Goal: Task Accomplishment & Management: Complete application form

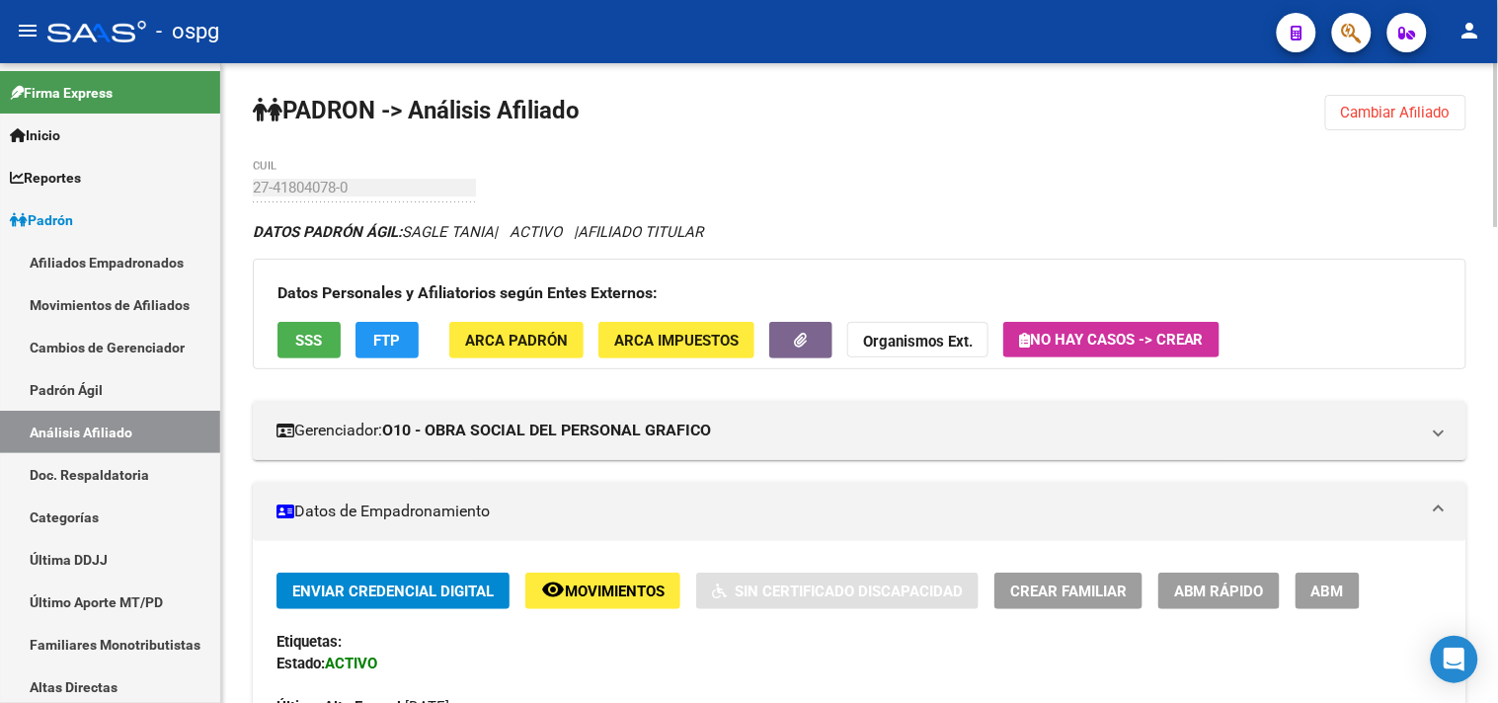
drag, startPoint x: 1386, startPoint y: 119, endPoint x: 1327, endPoint y: 112, distance: 58.8
click at [1379, 119] on span "Cambiar Afiliado" at bounding box center [1396, 113] width 110 height 18
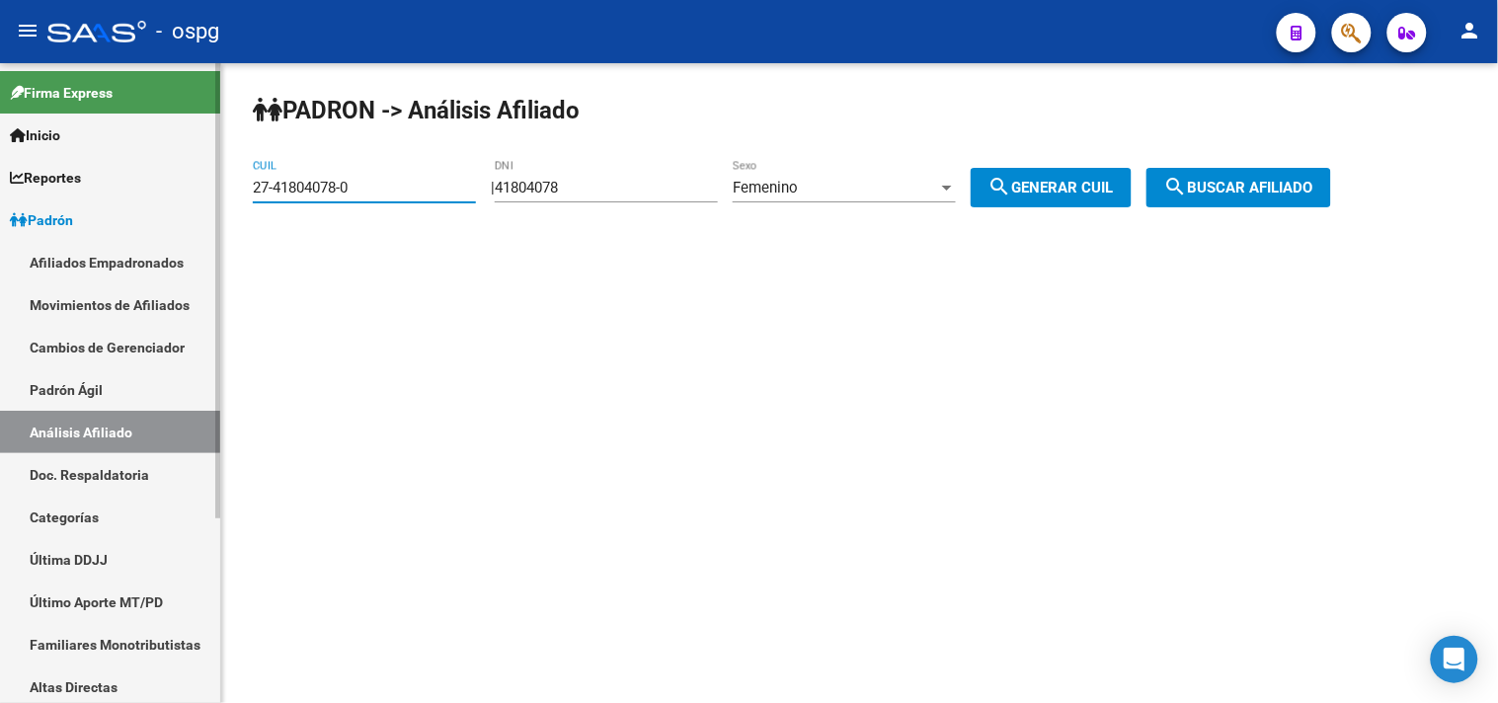
drag, startPoint x: 393, startPoint y: 185, endPoint x: 190, endPoint y: 194, distance: 203.6
click at [190, 194] on mat-sidenav-container "Firma Express Inicio Calendario SSS Instructivos Contacto OS Reportes Ingresos …" at bounding box center [749, 383] width 1498 height 640
paste input "0-25804827"
click at [1264, 196] on span "search Buscar afiliado" at bounding box center [1238, 188] width 149 height 18
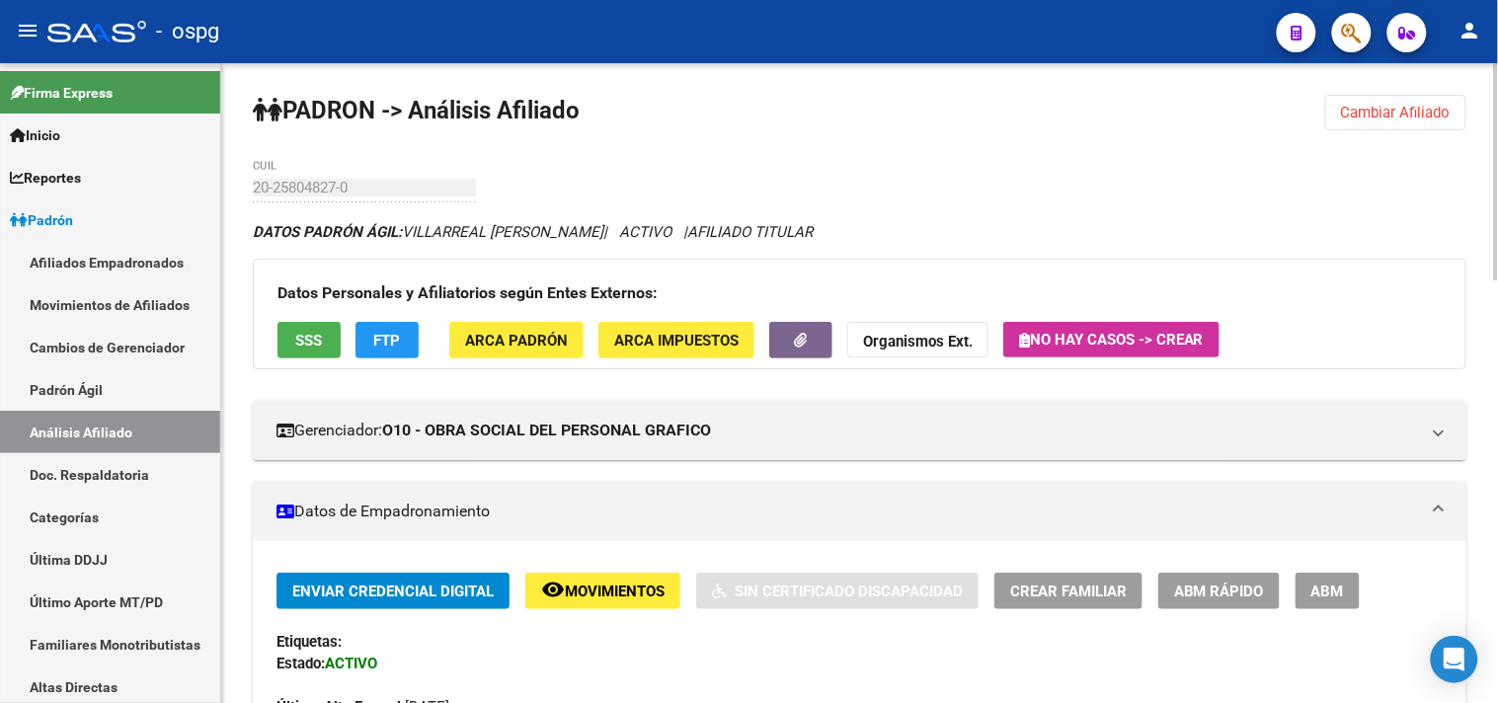
click at [320, 333] on span "SSS" at bounding box center [309, 341] width 27 height 18
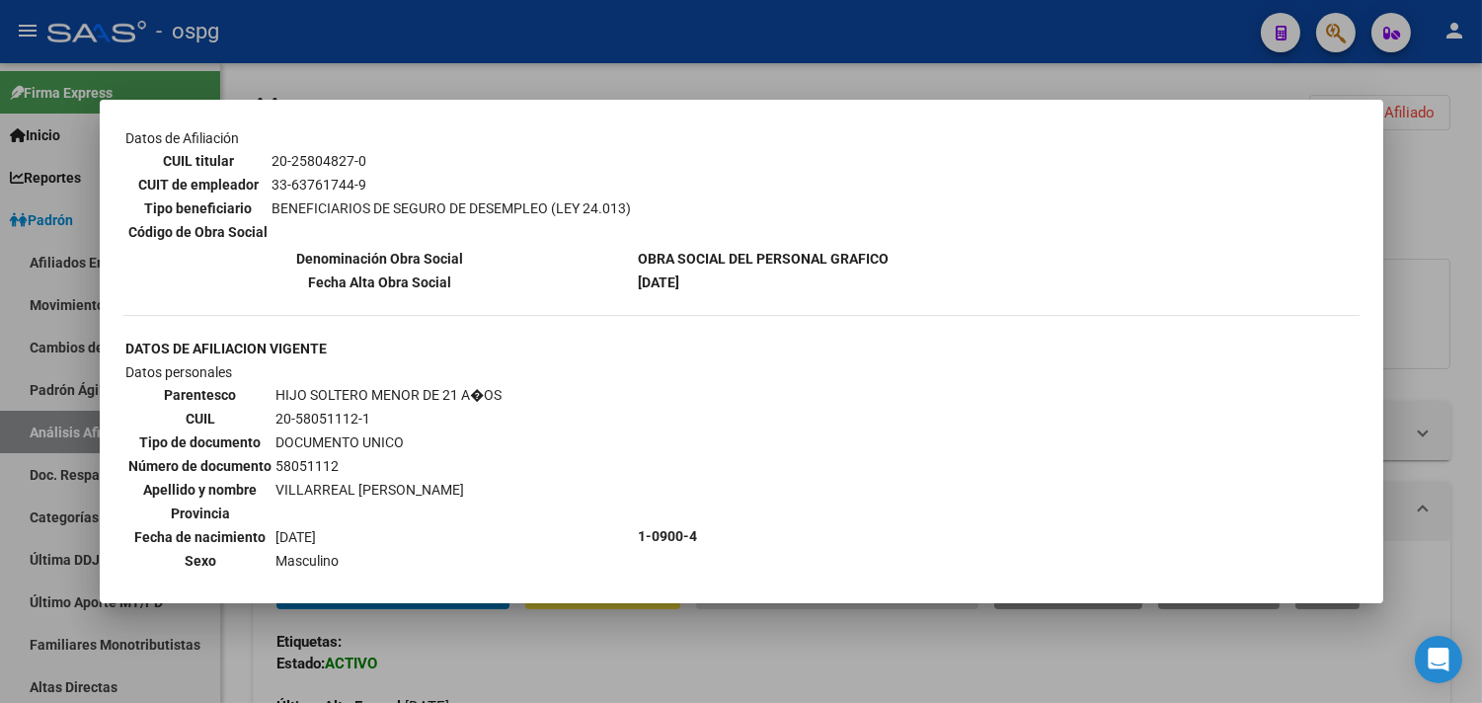
scroll to position [110, 0]
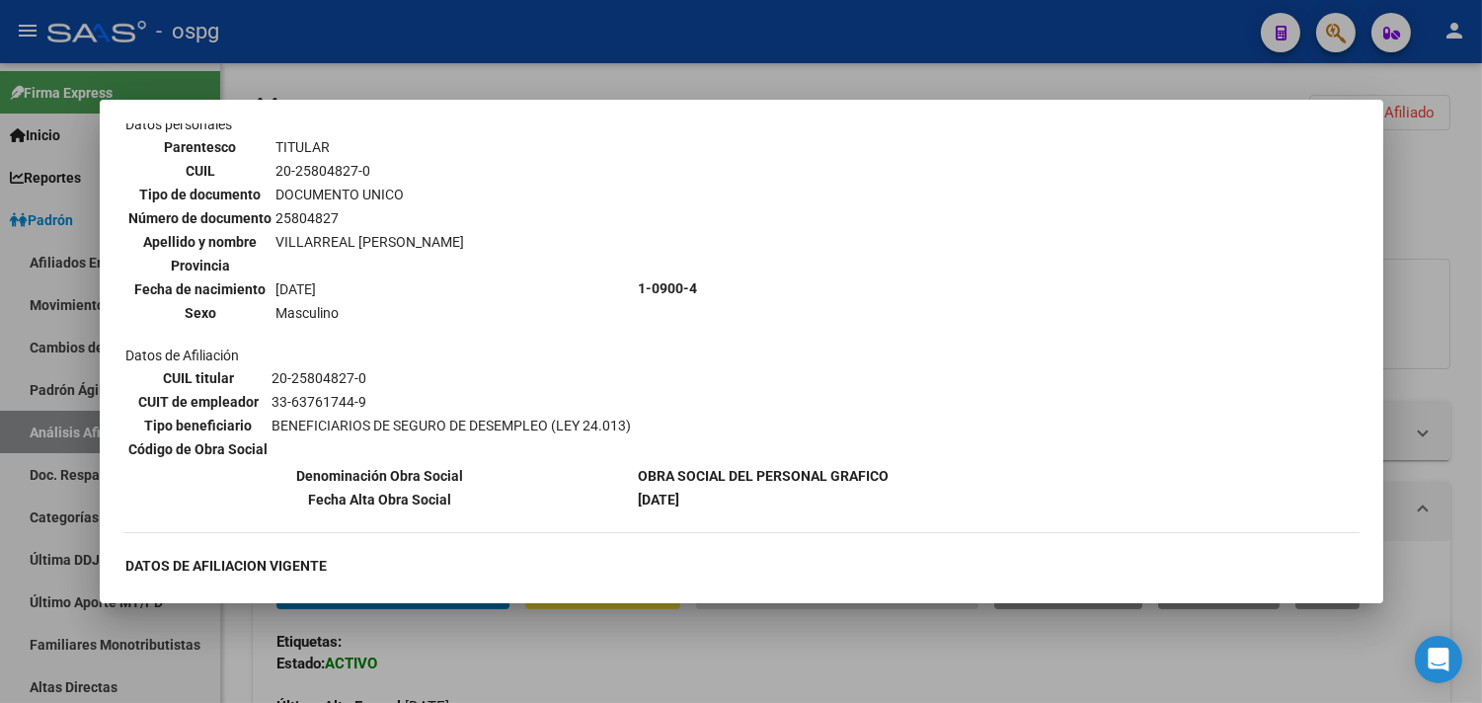
click at [457, 53] on div at bounding box center [741, 351] width 1482 height 703
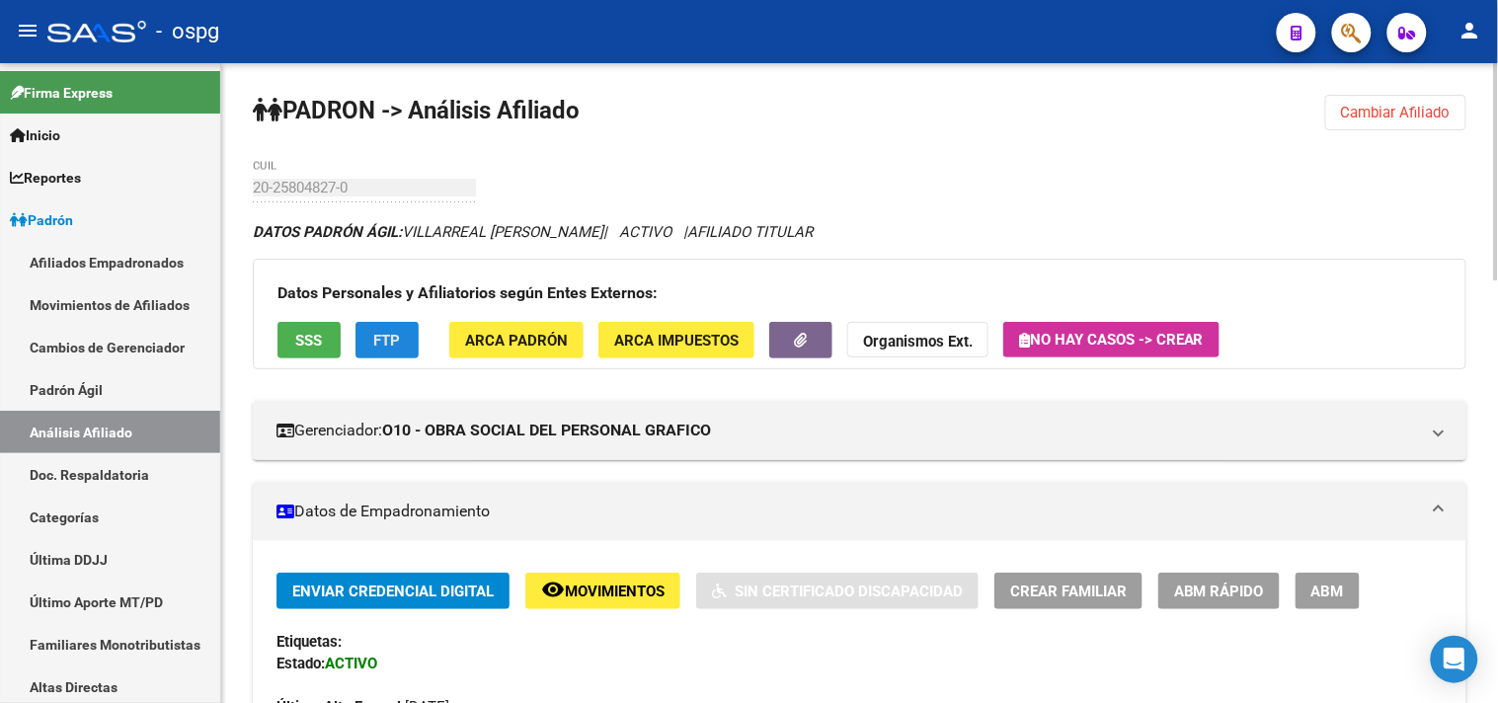
click at [413, 351] on button "FTP" at bounding box center [387, 340] width 63 height 37
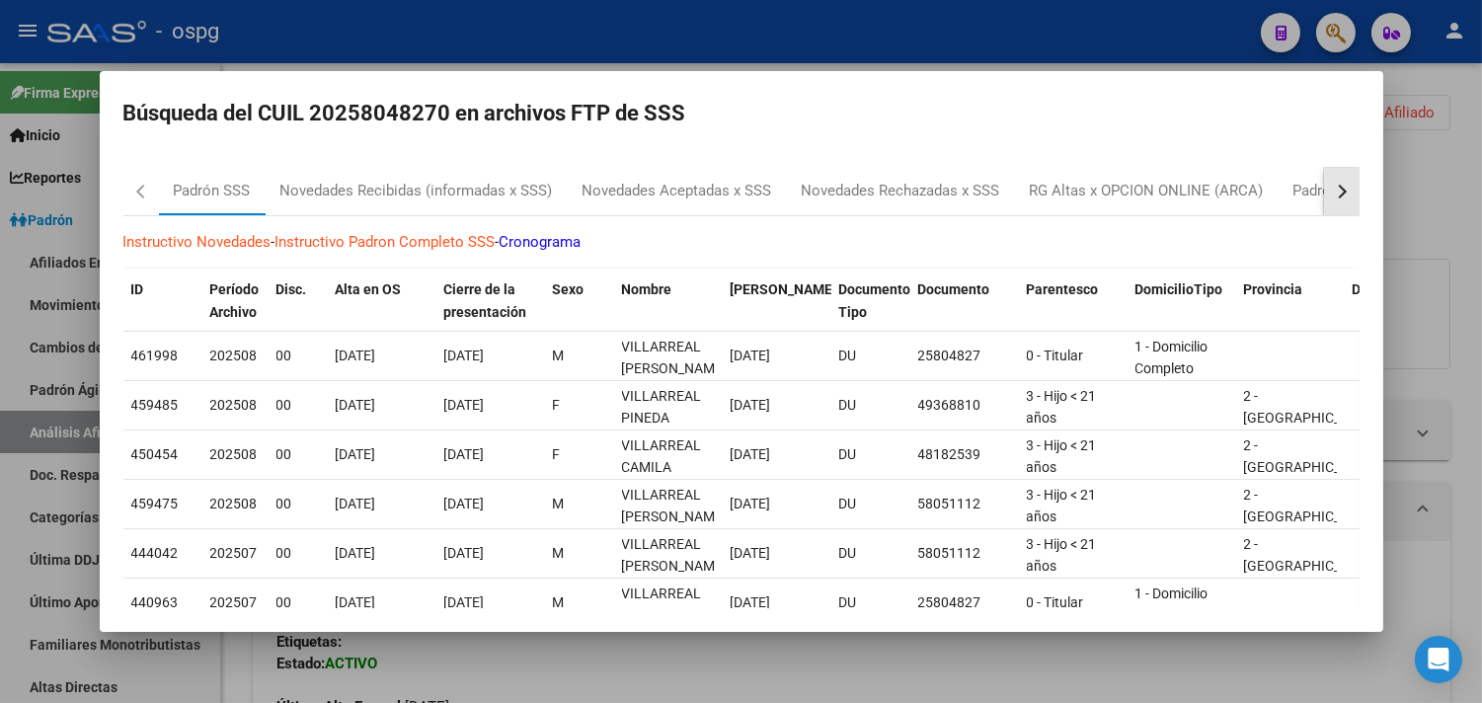
click at [1324, 188] on button "button" at bounding box center [1342, 191] width 36 height 47
click at [1245, 198] on div "Padrón Desempleo SSS" at bounding box center [1216, 191] width 156 height 23
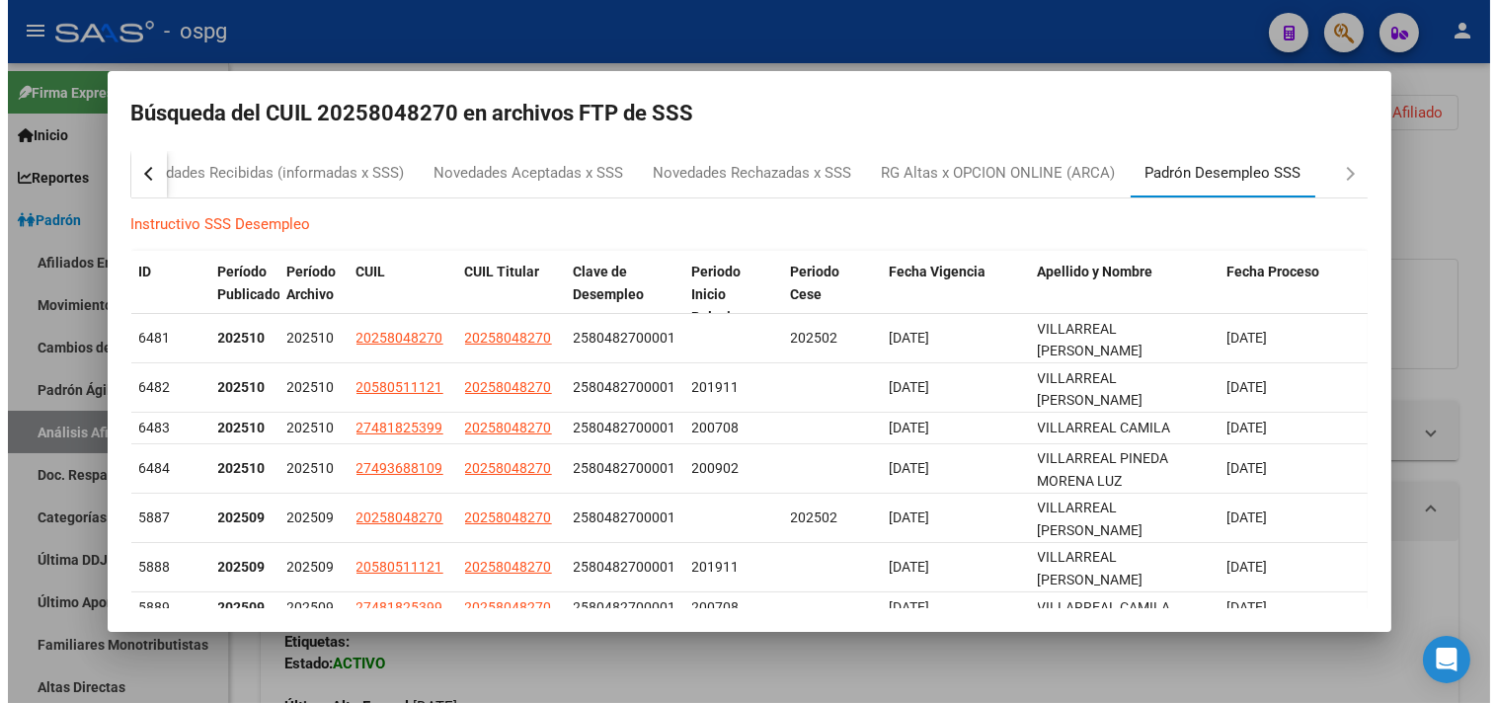
scroll to position [0, 0]
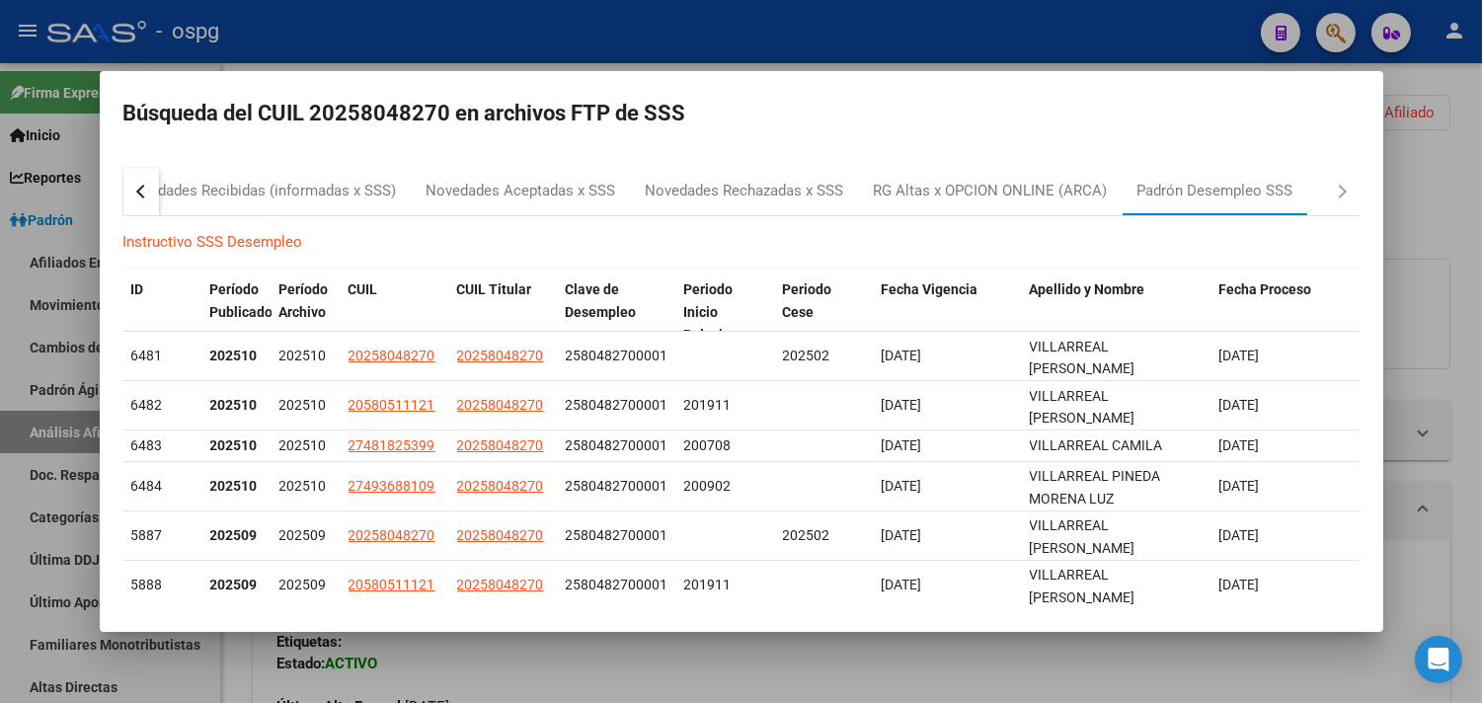
drag, startPoint x: 1054, startPoint y: 44, endPoint x: 1297, endPoint y: 184, distance: 280.0
click at [1057, 43] on div at bounding box center [741, 351] width 1482 height 703
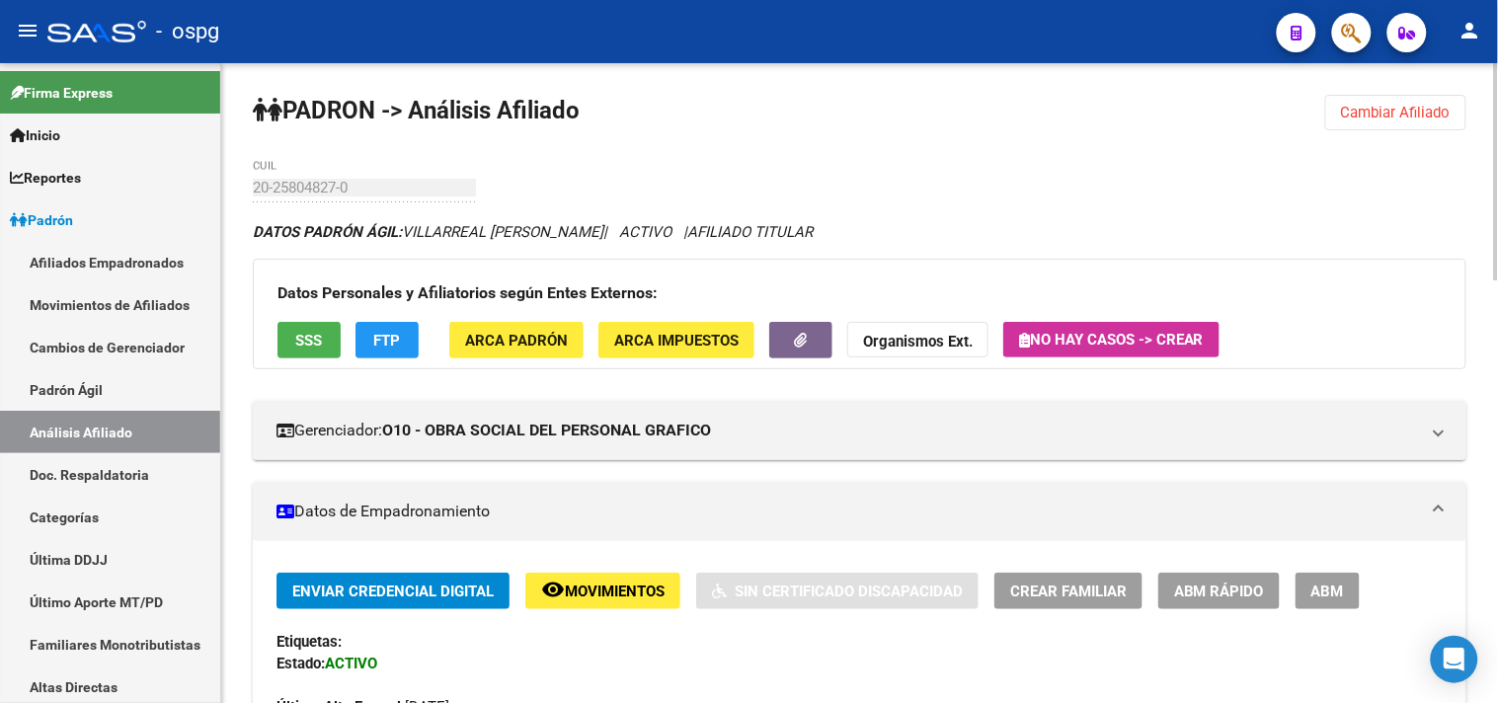
click at [1375, 107] on span "Cambiar Afiliado" at bounding box center [1396, 113] width 110 height 18
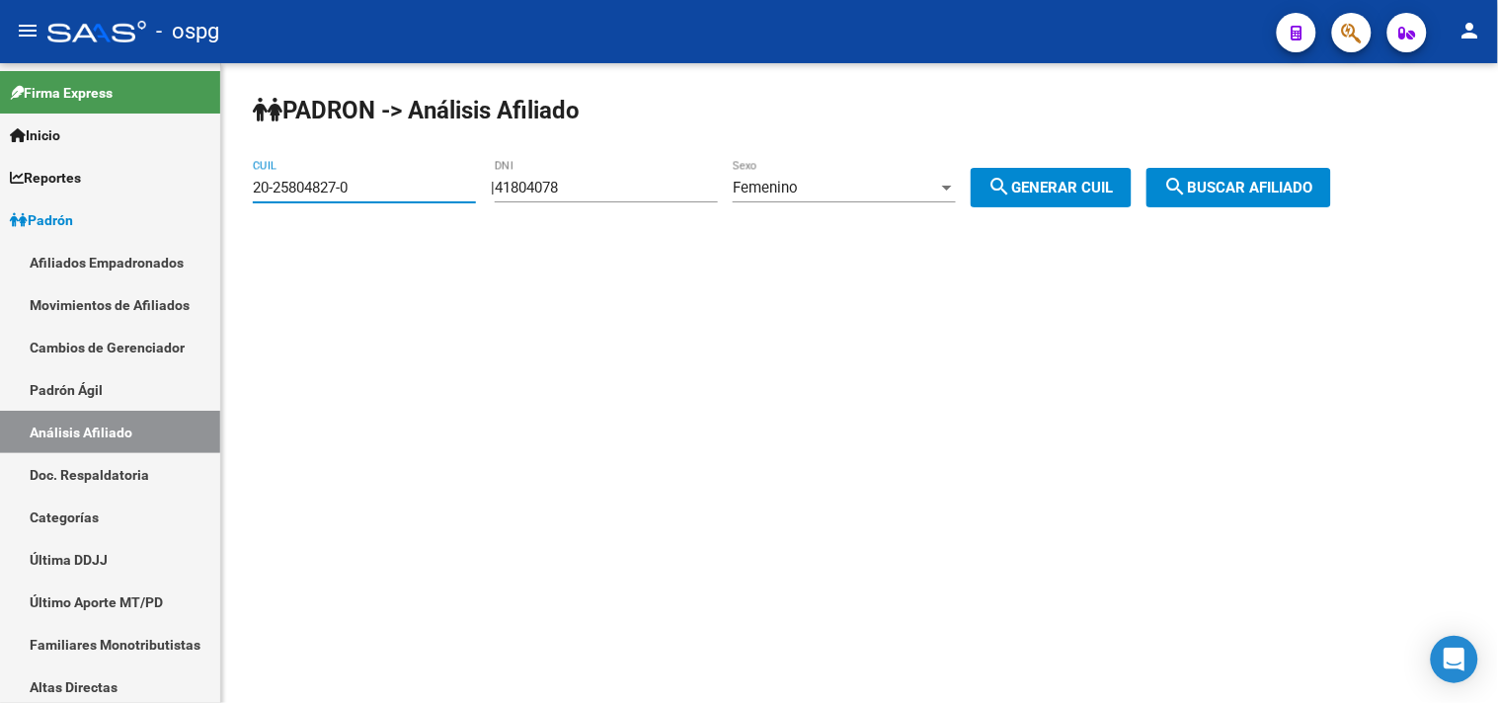
drag, startPoint x: 367, startPoint y: 196, endPoint x: 231, endPoint y: 201, distance: 136.4
click at [231, 201] on div "PADRON -> Análisis Afiliado 20-25804827-0 CUIL | 41804078 DNI Femenino Sexo sea…" at bounding box center [859, 166] width 1277 height 207
click at [1241, 174] on button "search Buscar afiliado" at bounding box center [1239, 188] width 185 height 40
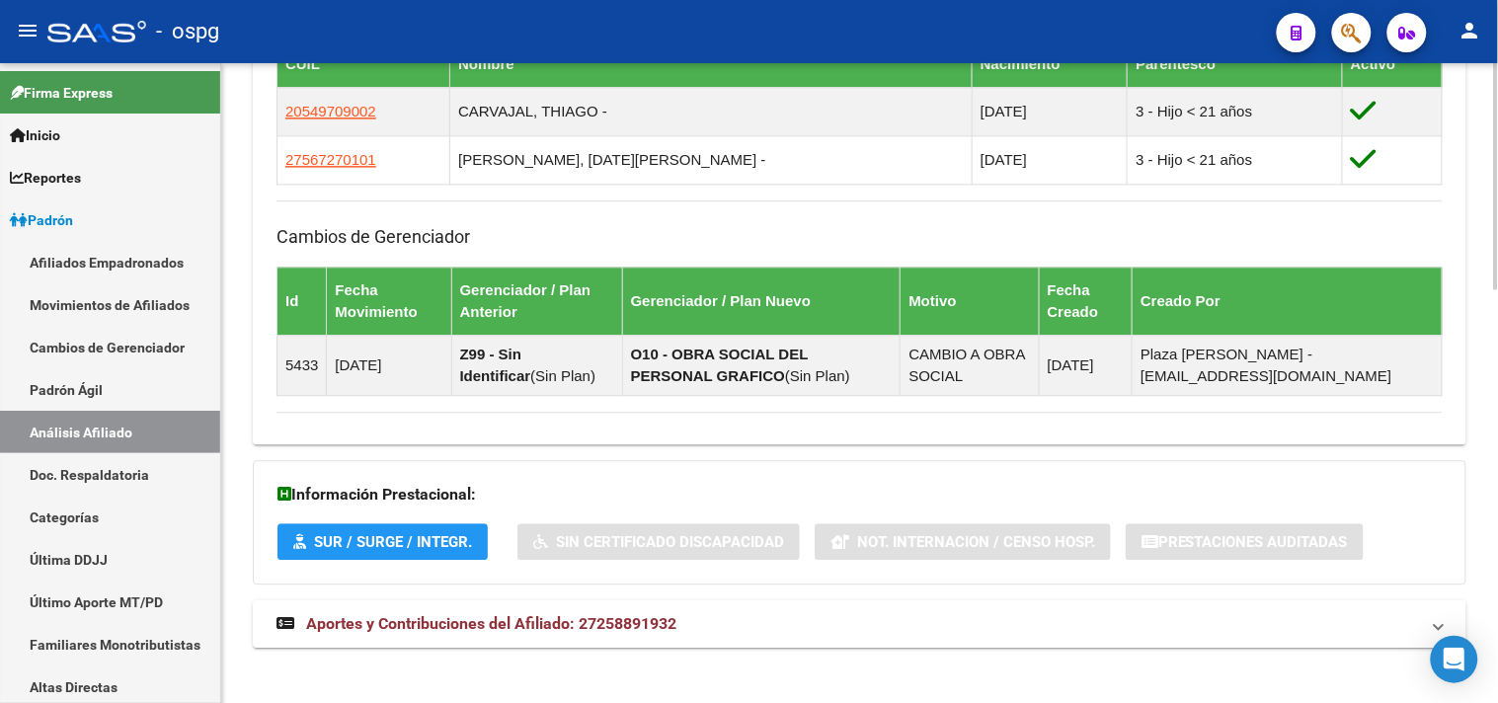
scroll to position [1171, 0]
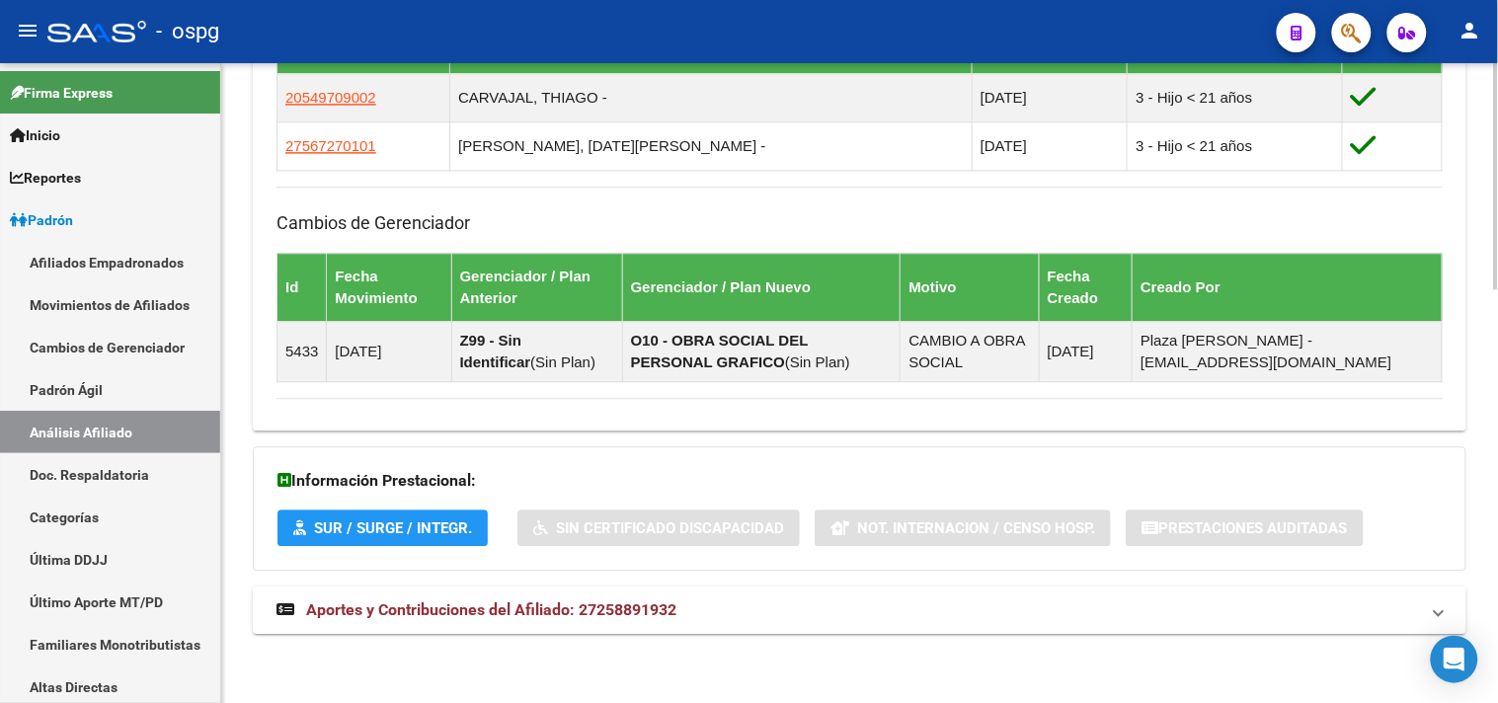
click at [580, 606] on span "Aportes y Contribuciones del Afiliado: 27258891932" at bounding box center [491, 609] width 370 height 19
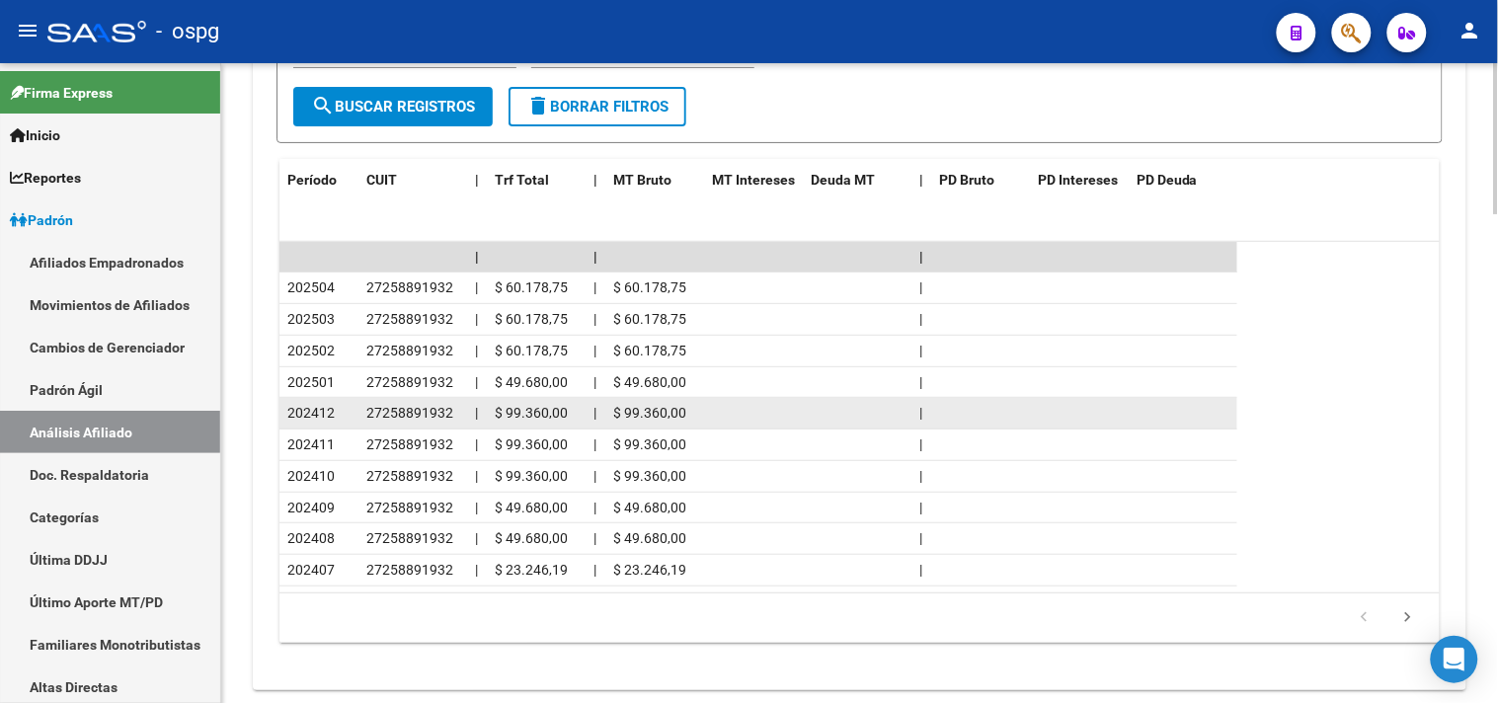
scroll to position [1961, 0]
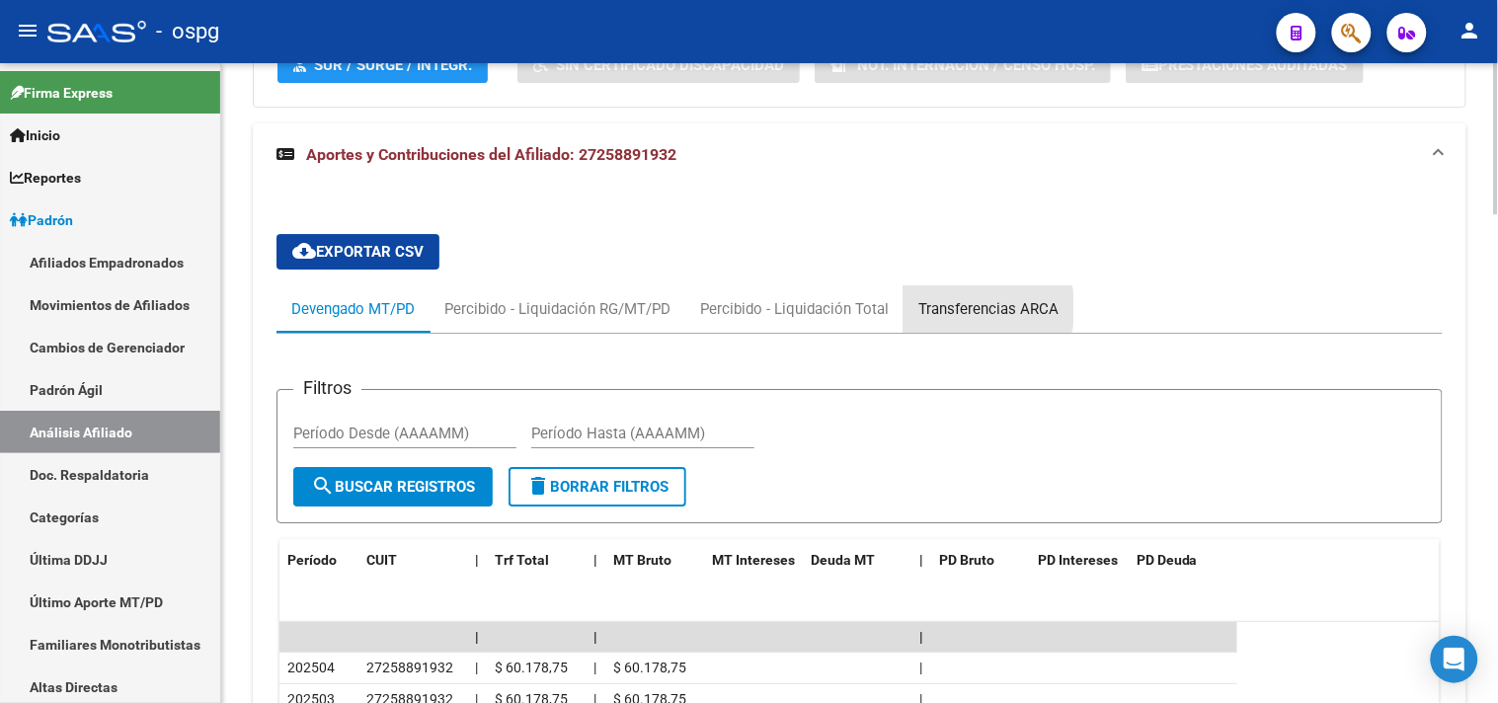
click at [975, 311] on div "Transferencias ARCA" at bounding box center [988, 309] width 140 height 22
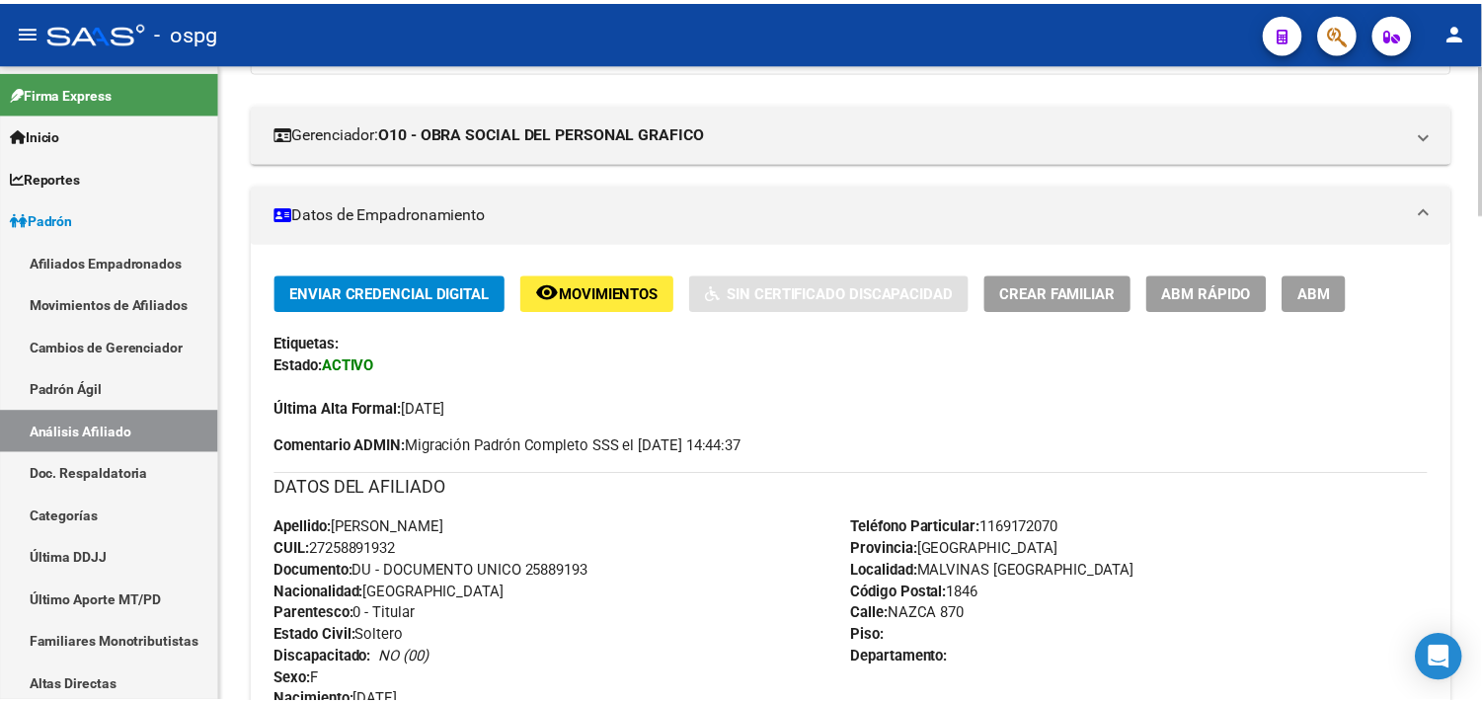
scroll to position [0, 0]
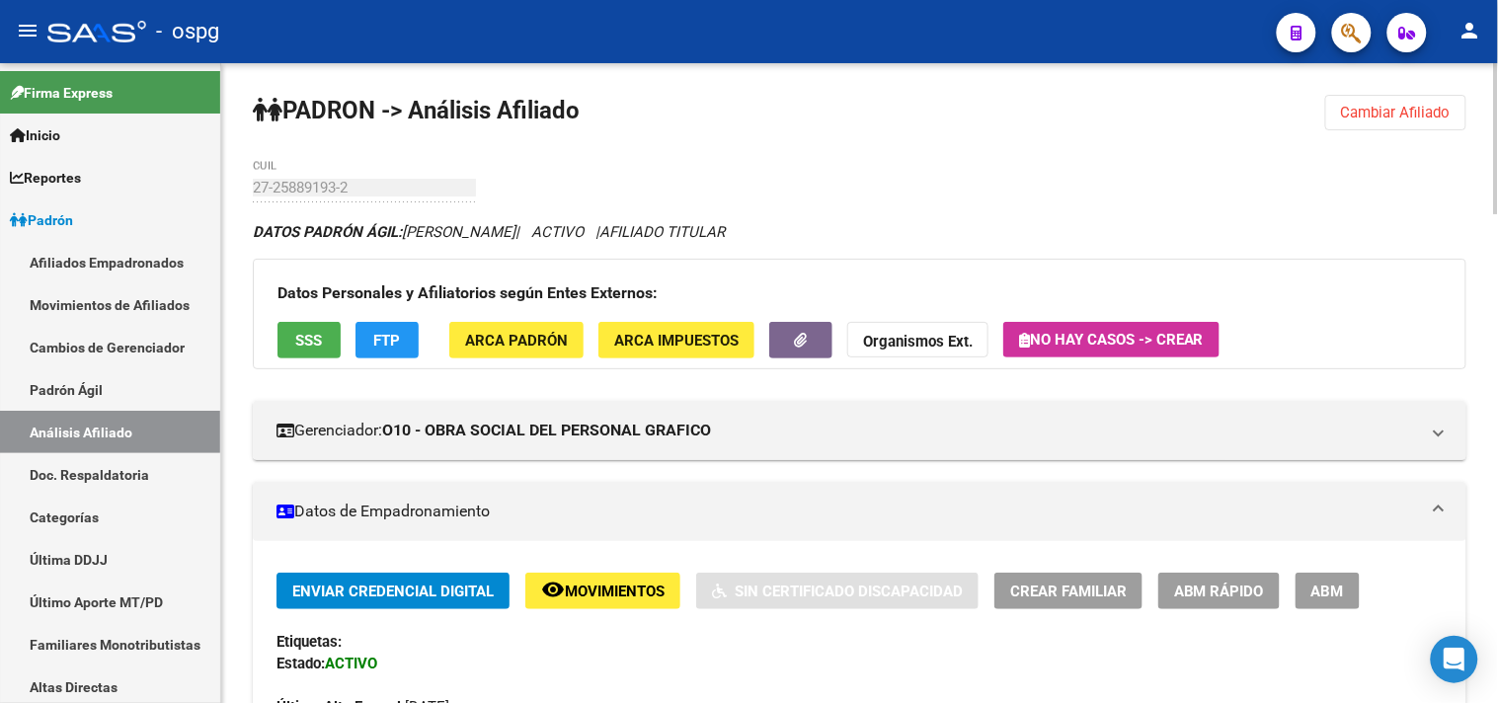
click at [312, 344] on span "SSS" at bounding box center [309, 341] width 27 height 18
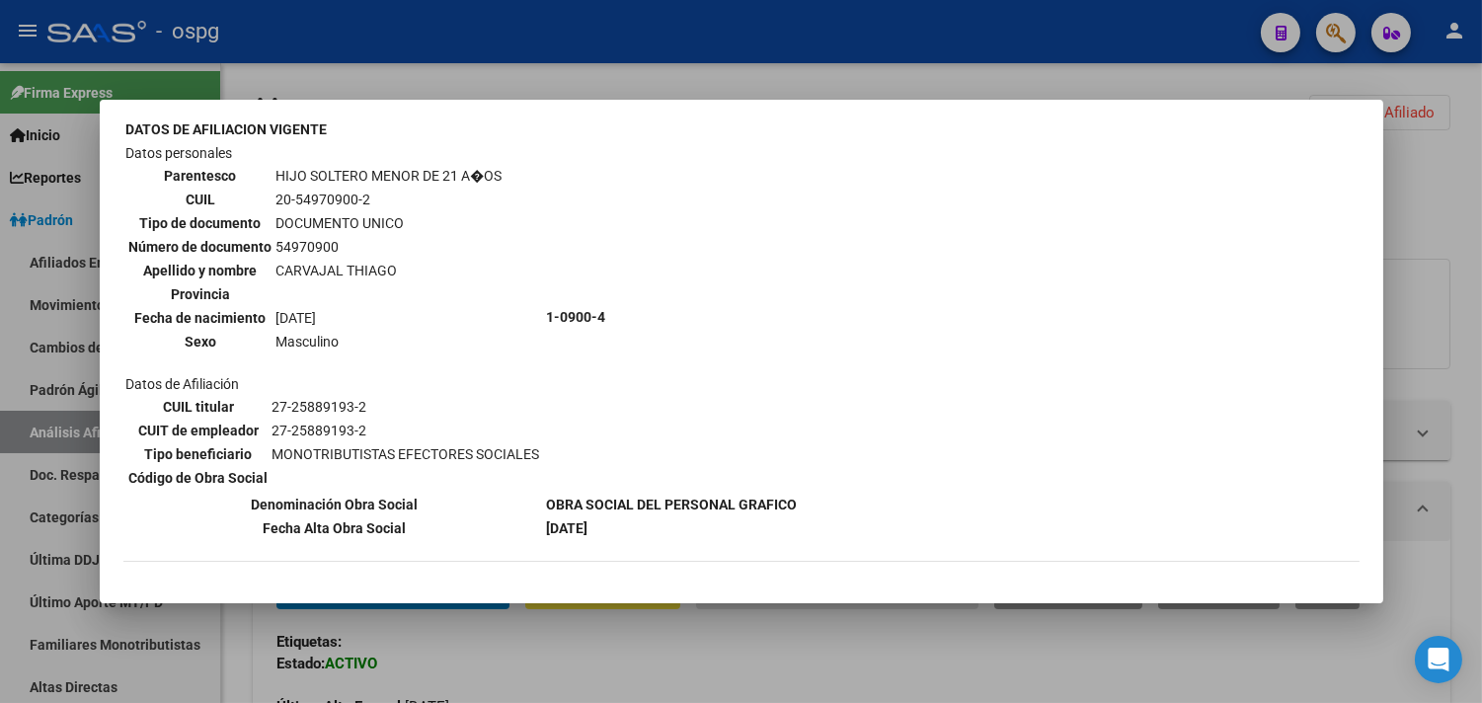
scroll to position [548, 0]
click at [536, 69] on div at bounding box center [741, 351] width 1482 height 703
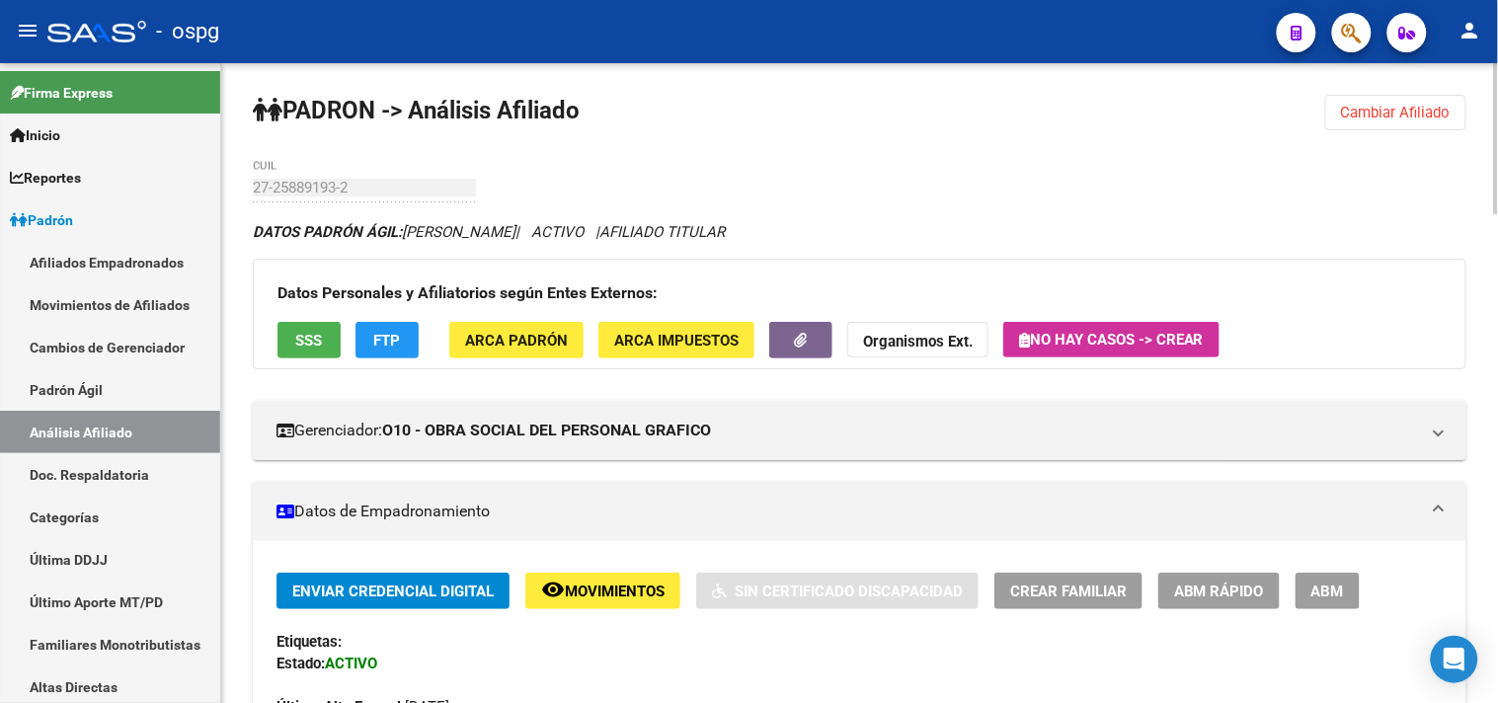
click at [395, 351] on button "FTP" at bounding box center [387, 340] width 63 height 37
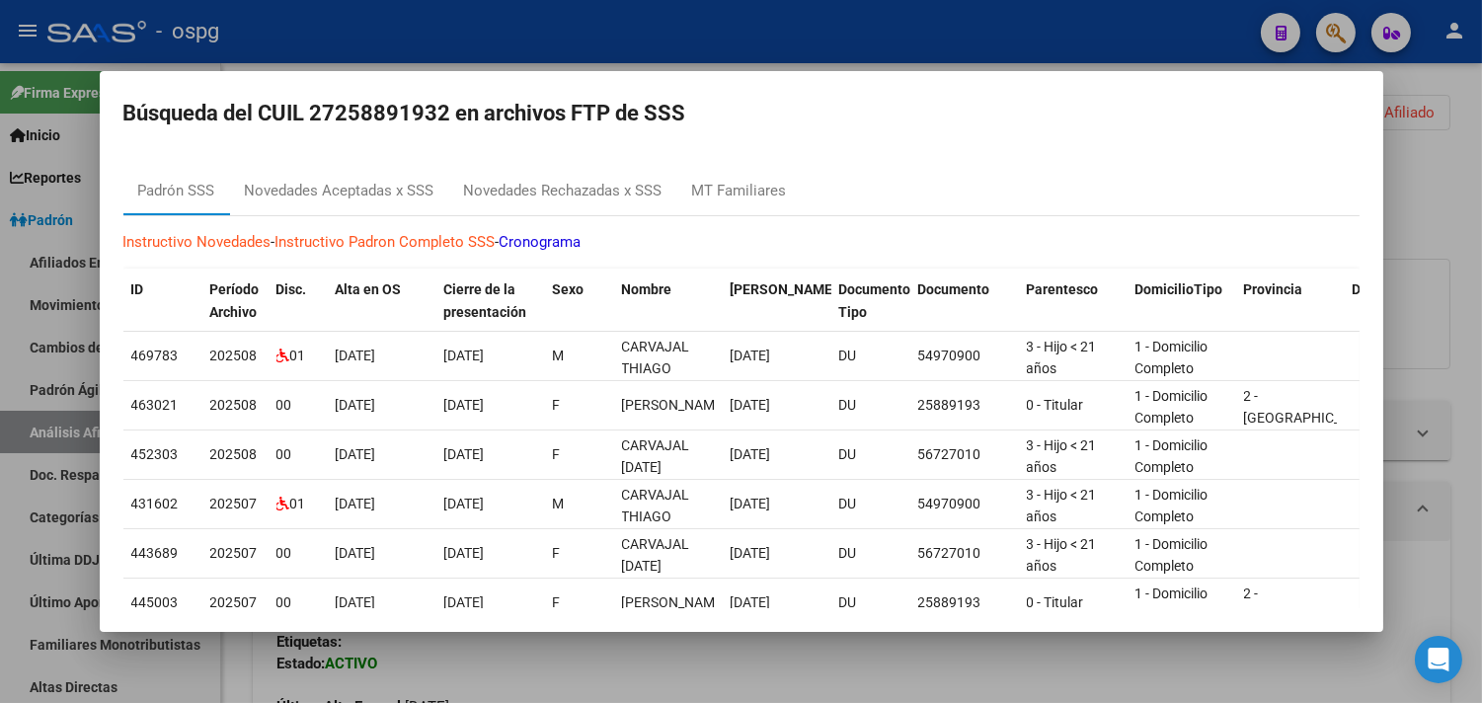
click at [922, 42] on div at bounding box center [741, 351] width 1482 height 703
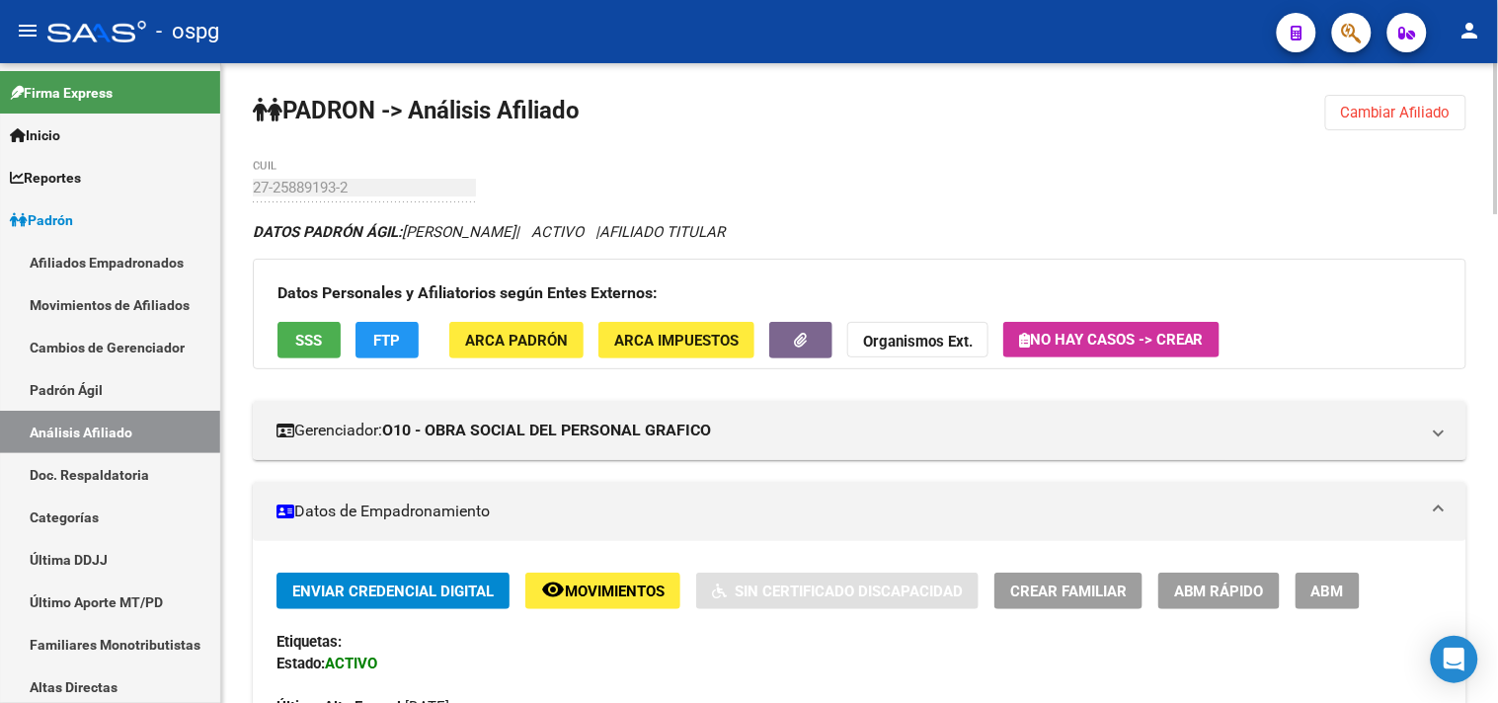
click at [1361, 117] on span "Cambiar Afiliado" at bounding box center [1396, 113] width 110 height 18
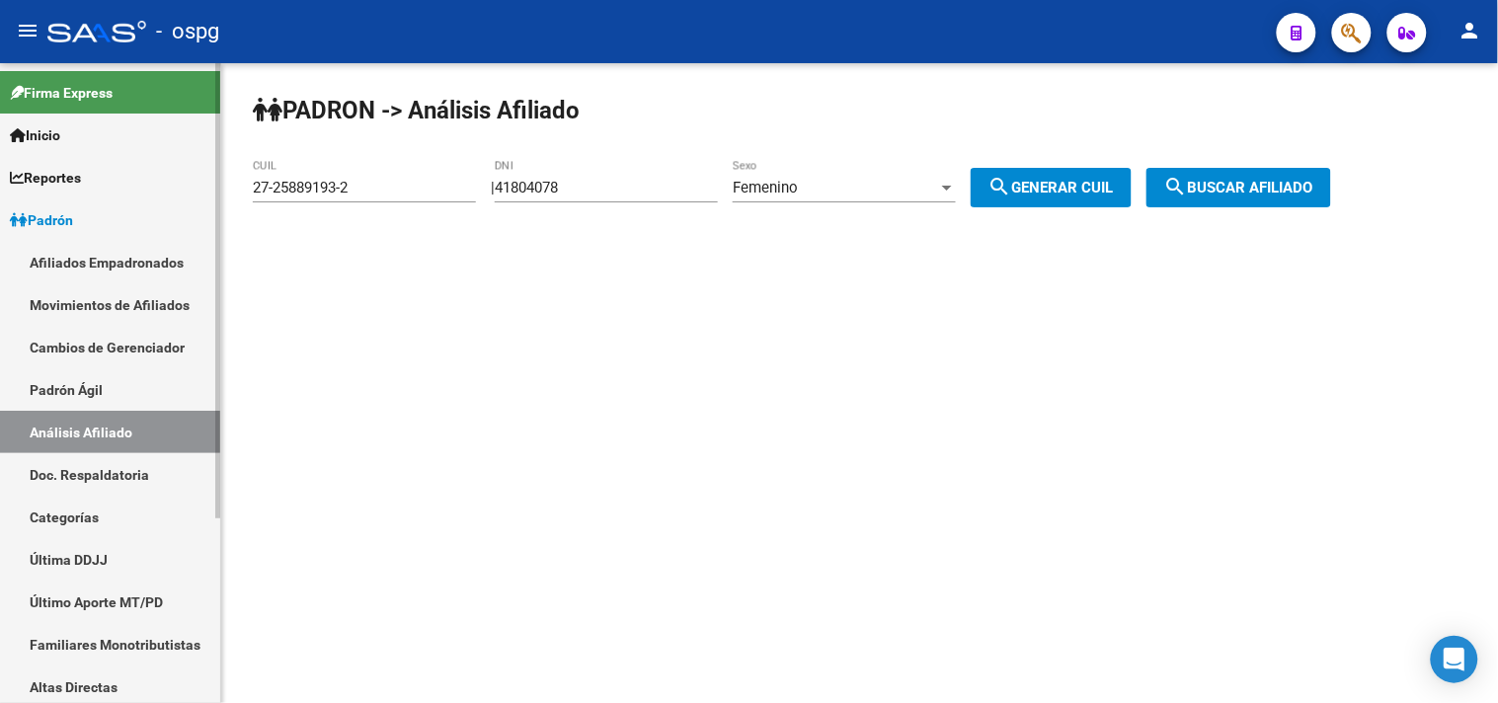
drag, startPoint x: 399, startPoint y: 198, endPoint x: 185, endPoint y: 214, distance: 214.9
click at [185, 214] on mat-sidenav-container "Firma Express Inicio Calendario SSS Instructivos Contacto OS Reportes Ingresos …" at bounding box center [749, 383] width 1498 height 640
click at [413, 340] on mat-sidenav-content "PADRON -> Análisis Afiliado 27-25889193-2 CUIL | 41804078 DNI Femenino Sexo sea…" at bounding box center [859, 383] width 1277 height 640
drag, startPoint x: 356, startPoint y: 185, endPoint x: 247, endPoint y: 184, distance: 109.6
click at [248, 185] on div "PADRON -> Análisis Afiliado 27-25889193-2 CUIL | 41804078 DNI Femenino Sexo sea…" at bounding box center [859, 166] width 1277 height 207
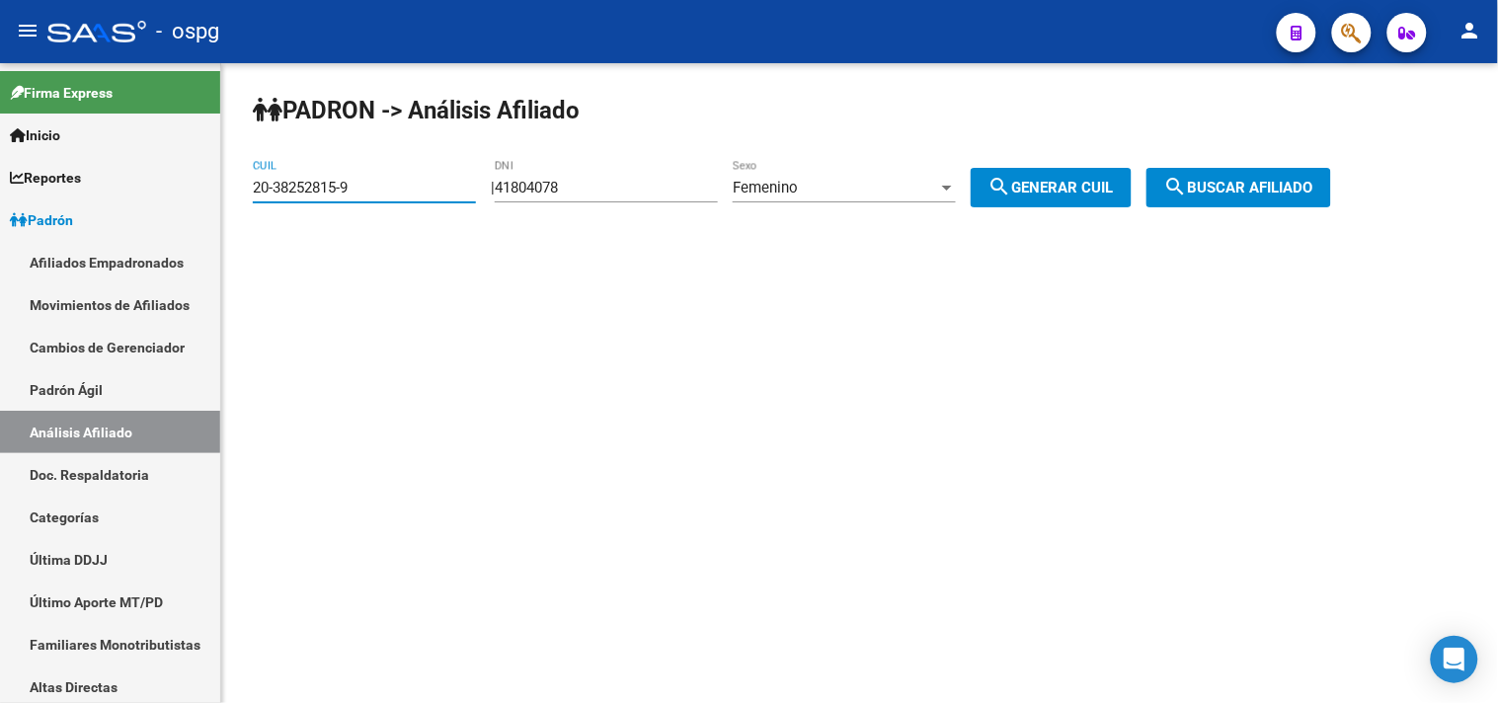
type input "20-38252815-9"
click at [1181, 184] on button "search Buscar afiliado" at bounding box center [1239, 188] width 185 height 40
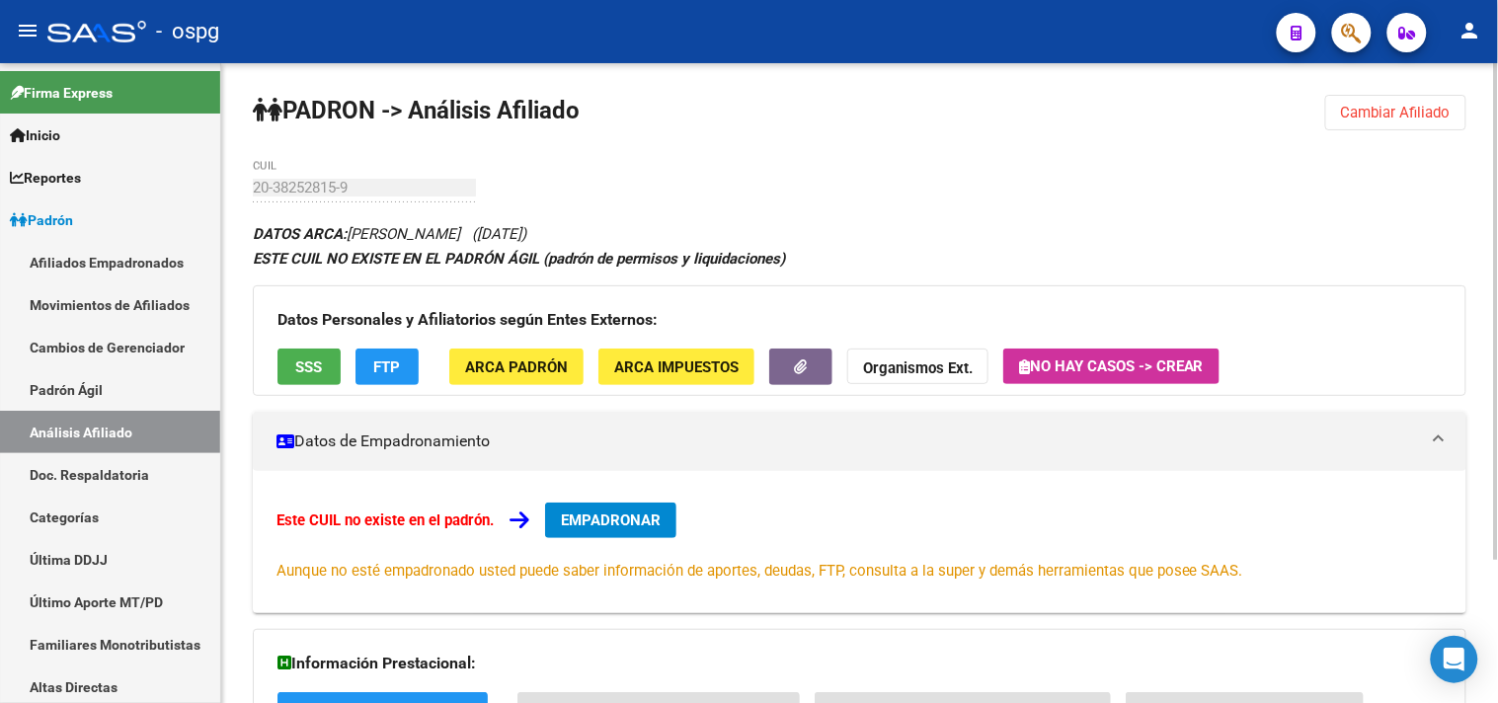
click at [612, 541] on div "Este CUIL no existe en el padrón. EMPADRONAR Aunque no esté empadronado usted p…" at bounding box center [860, 542] width 1166 height 79
click at [617, 533] on button "EMPADRONAR" at bounding box center [610, 521] width 131 height 36
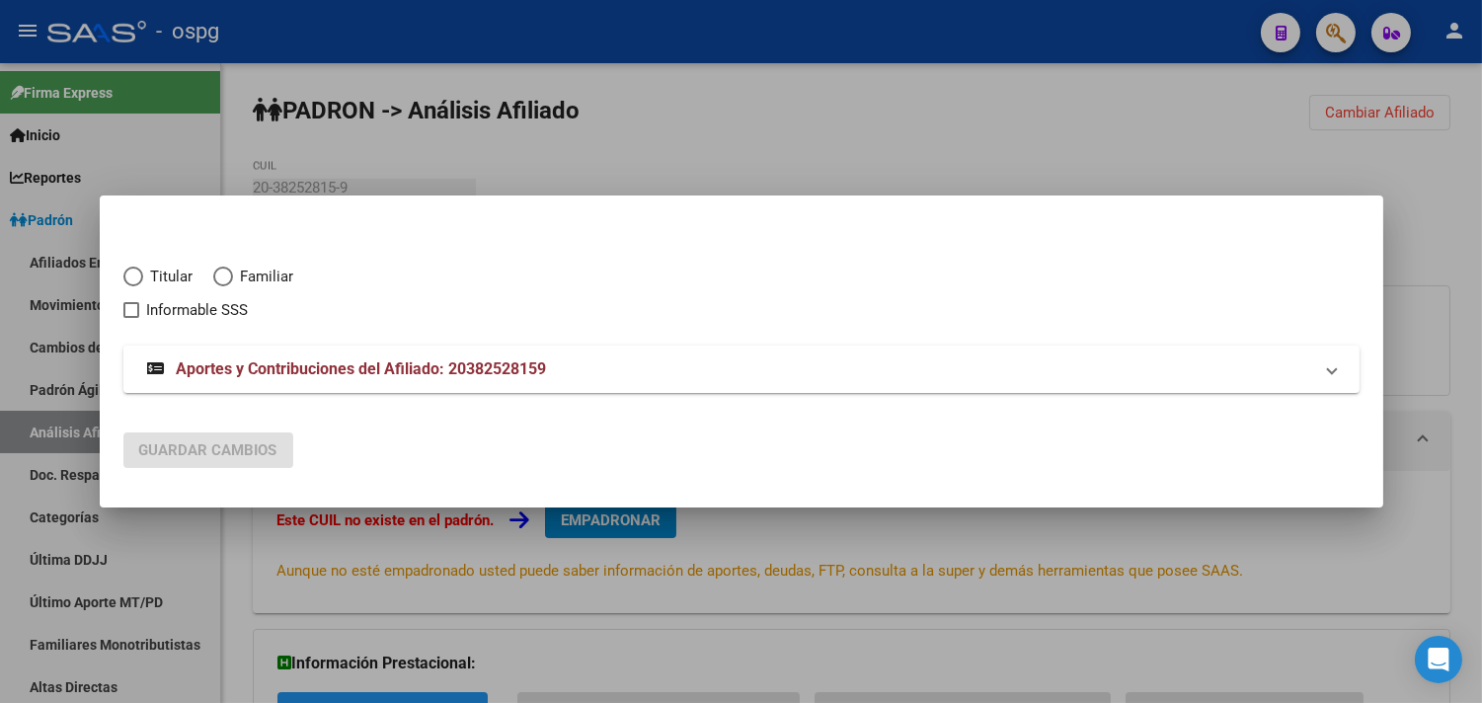
click at [140, 278] on span "Elija una opción" at bounding box center [133, 277] width 20 height 20
click at [140, 278] on input "Titular" at bounding box center [133, 277] width 20 height 20
radio input "true"
checkbox input "true"
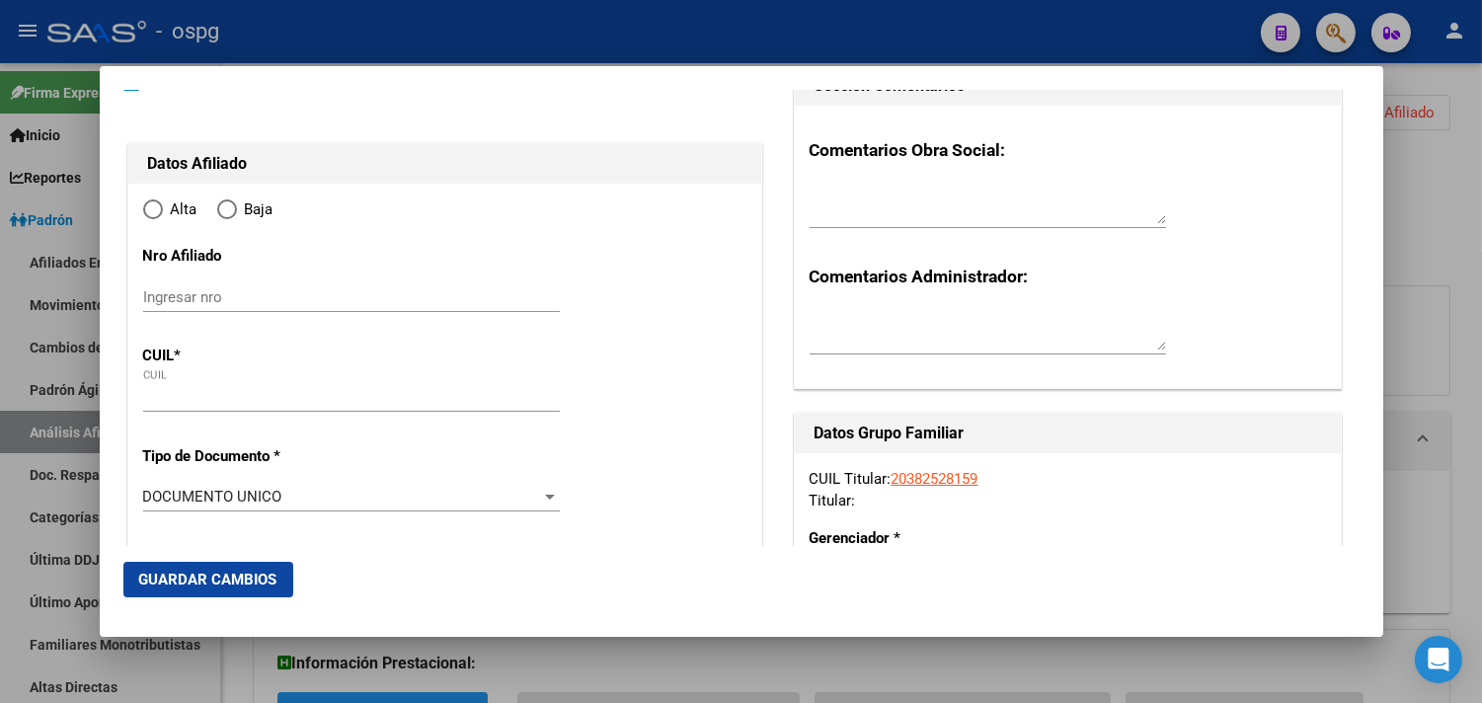
type input "20-38252815-9"
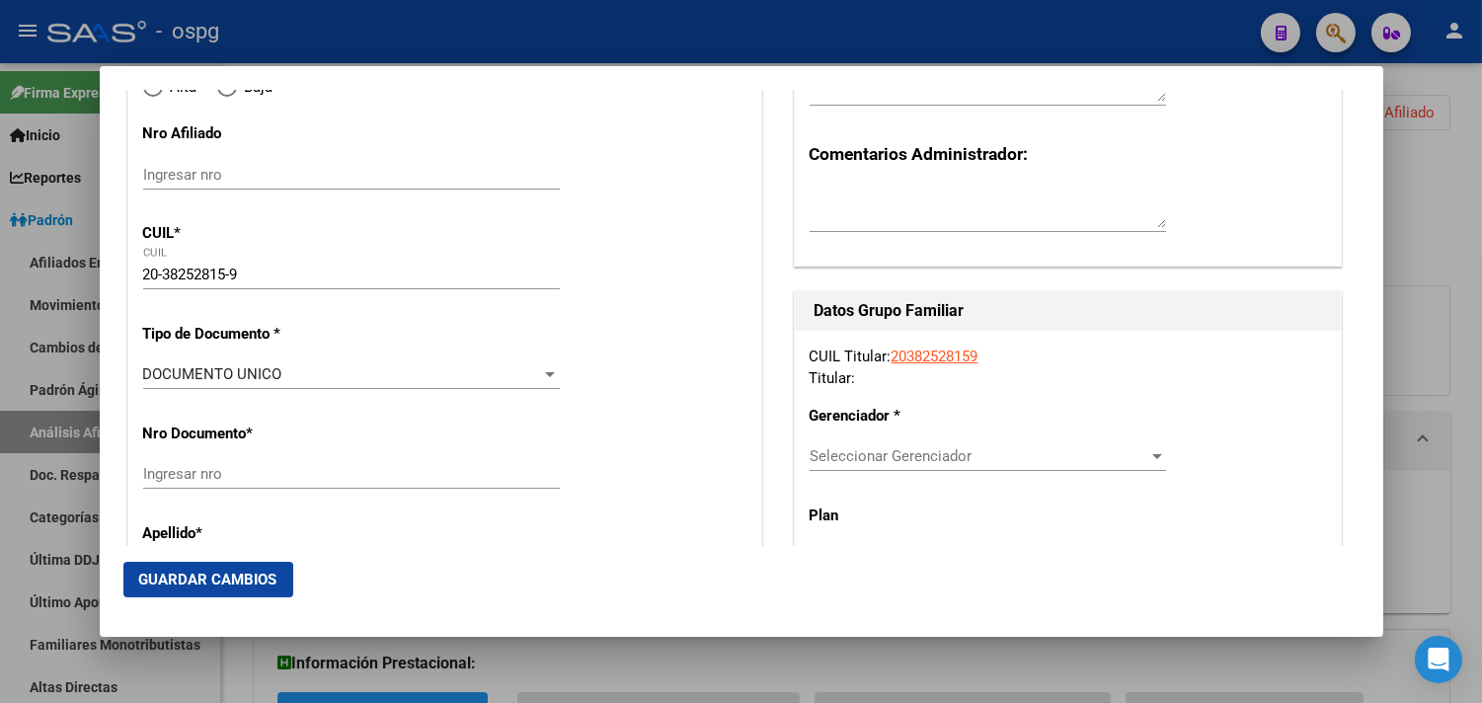
type input "38252815"
type input "LEIVA"
type input "[PERSON_NAME]"
type input "[DATE]"
type input "[GEOGRAPHIC_DATA]"
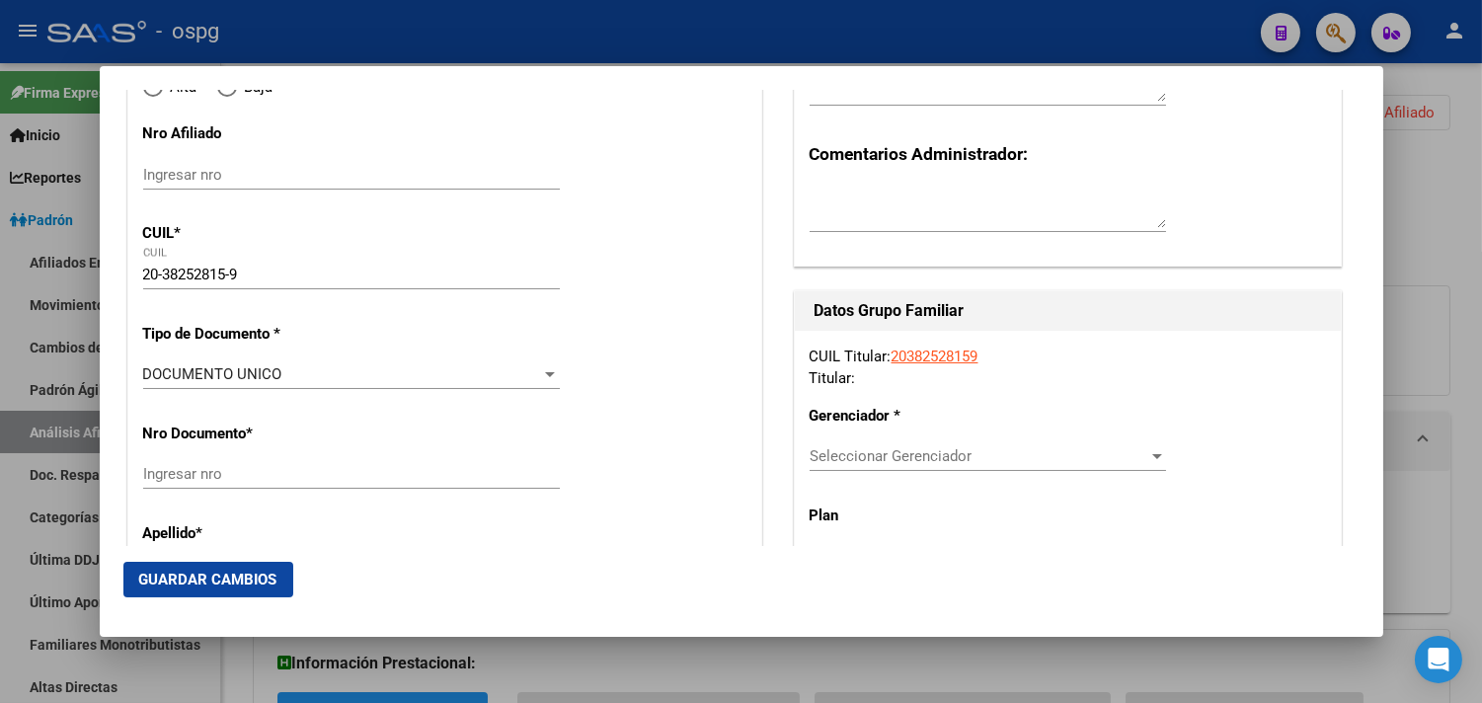
type input "1650"
type input "[PERSON_NAME] 5"
type input "5757"
type input "2"
type input "[GEOGRAPHIC_DATA]"
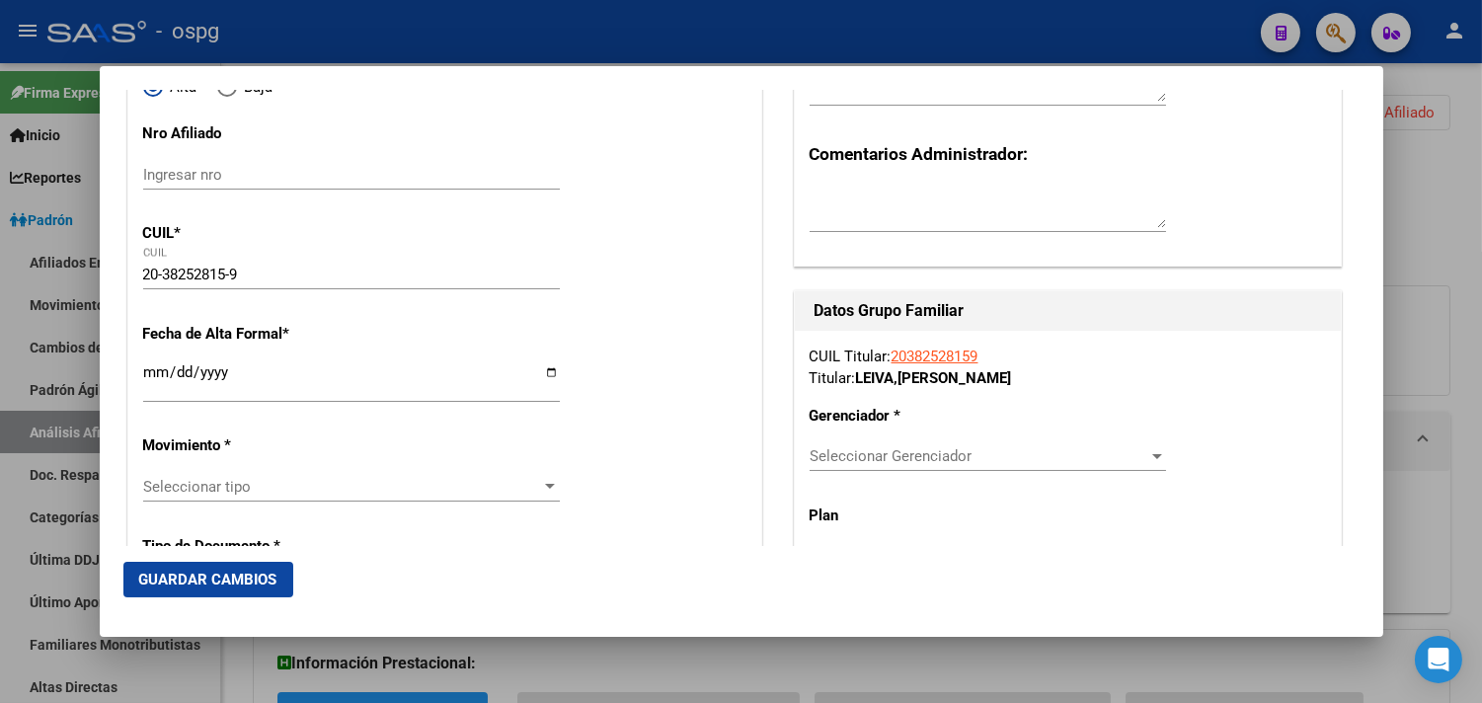
radio input "true"
click at [150, 378] on input "Ingresar fecha" at bounding box center [351, 380] width 417 height 32
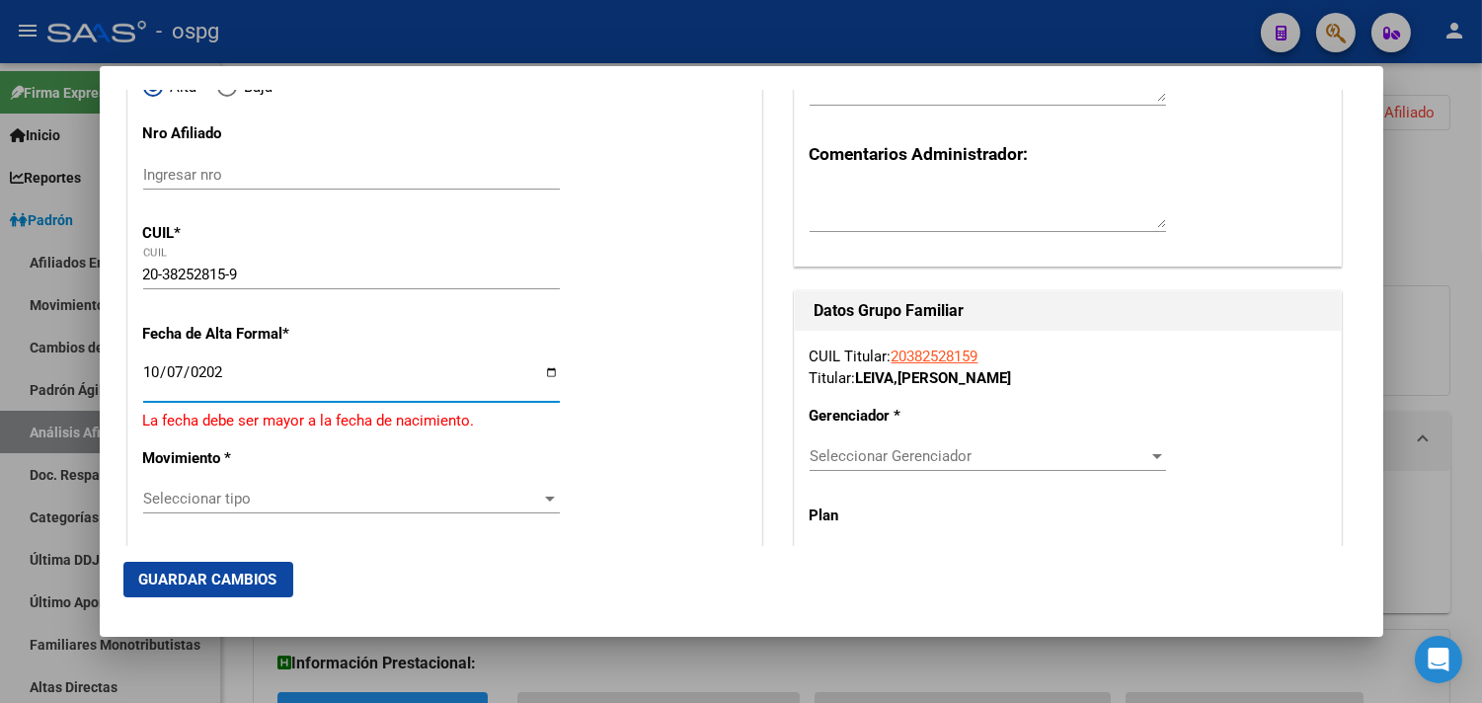
type input "[DATE]"
click at [161, 509] on div "Seleccionar tipo Seleccionar tipo" at bounding box center [351, 496] width 417 height 48
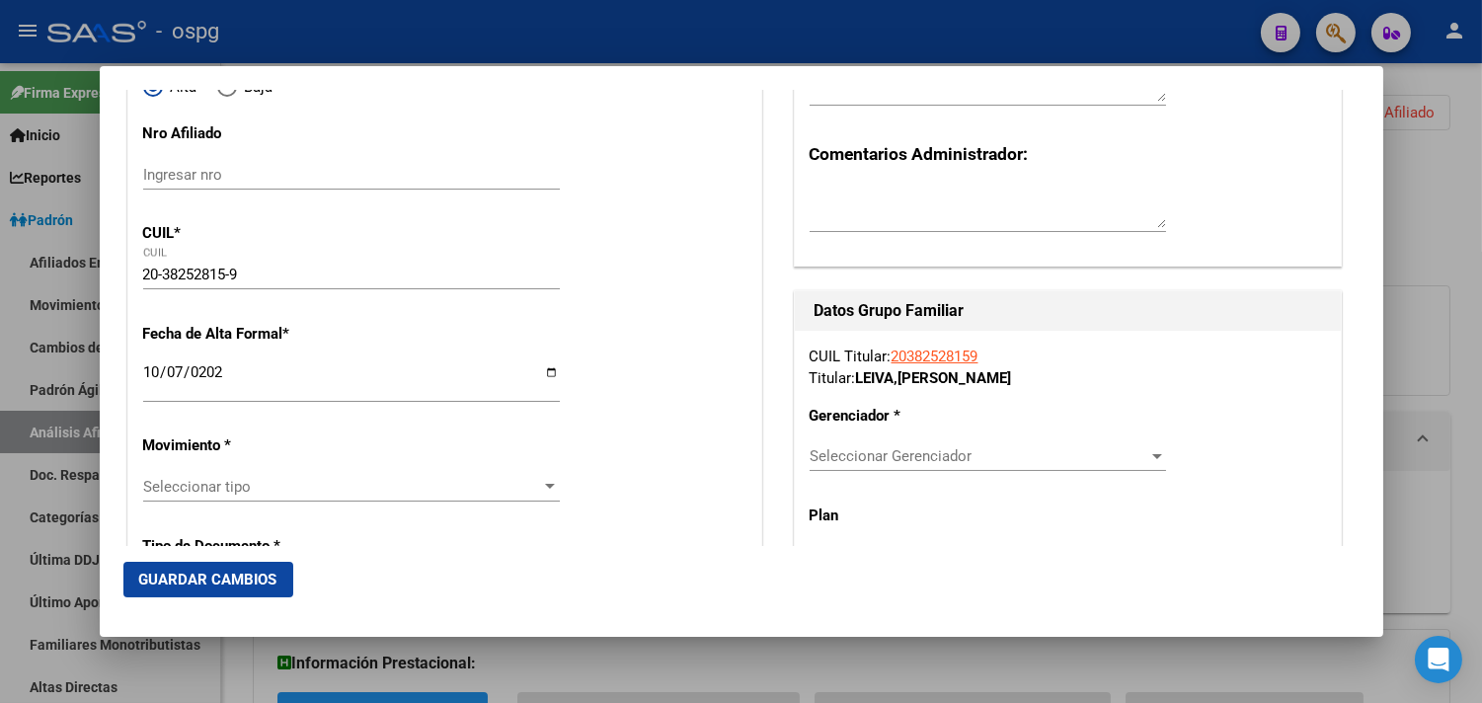
click at [165, 499] on div "Seleccionar tipo Seleccionar tipo" at bounding box center [351, 487] width 417 height 30
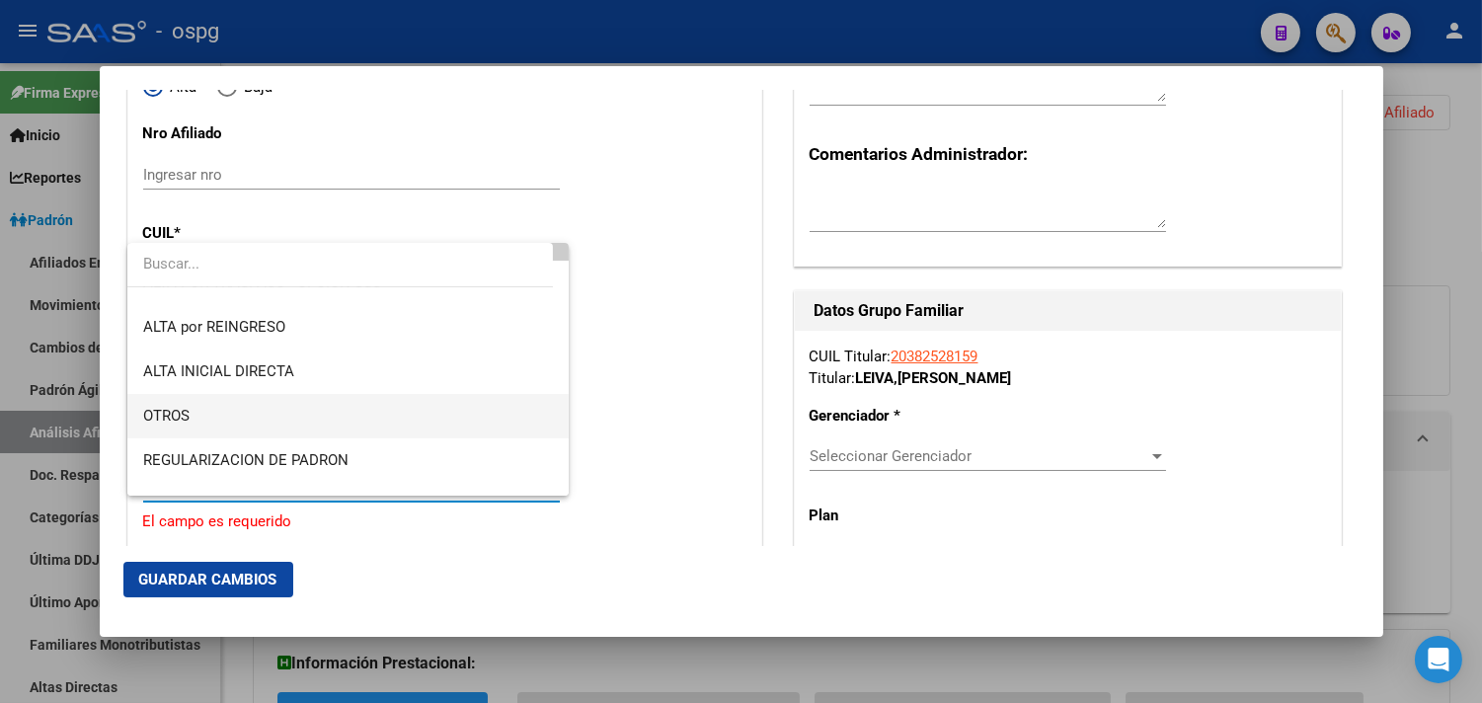
scroll to position [110, 0]
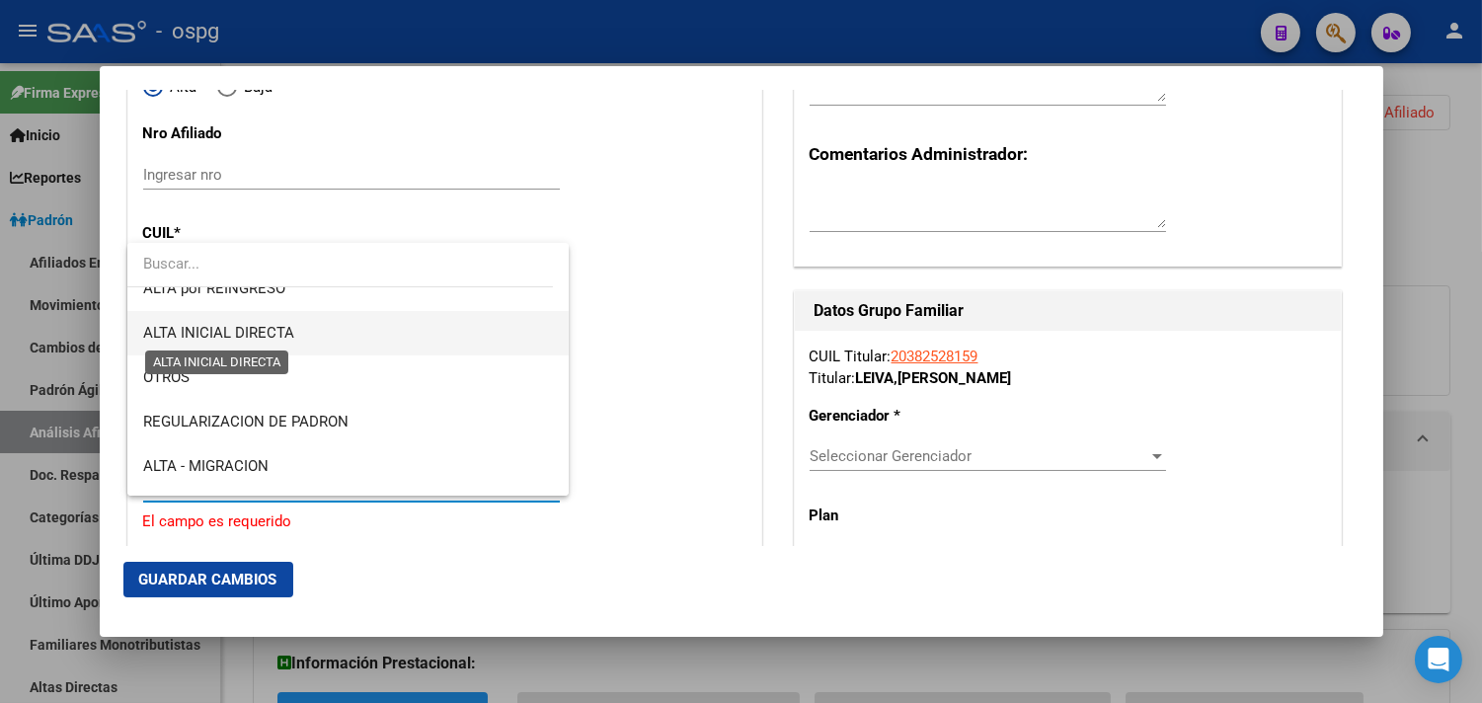
click at [248, 333] on span "ALTA INICIAL DIRECTA" at bounding box center [218, 333] width 151 height 18
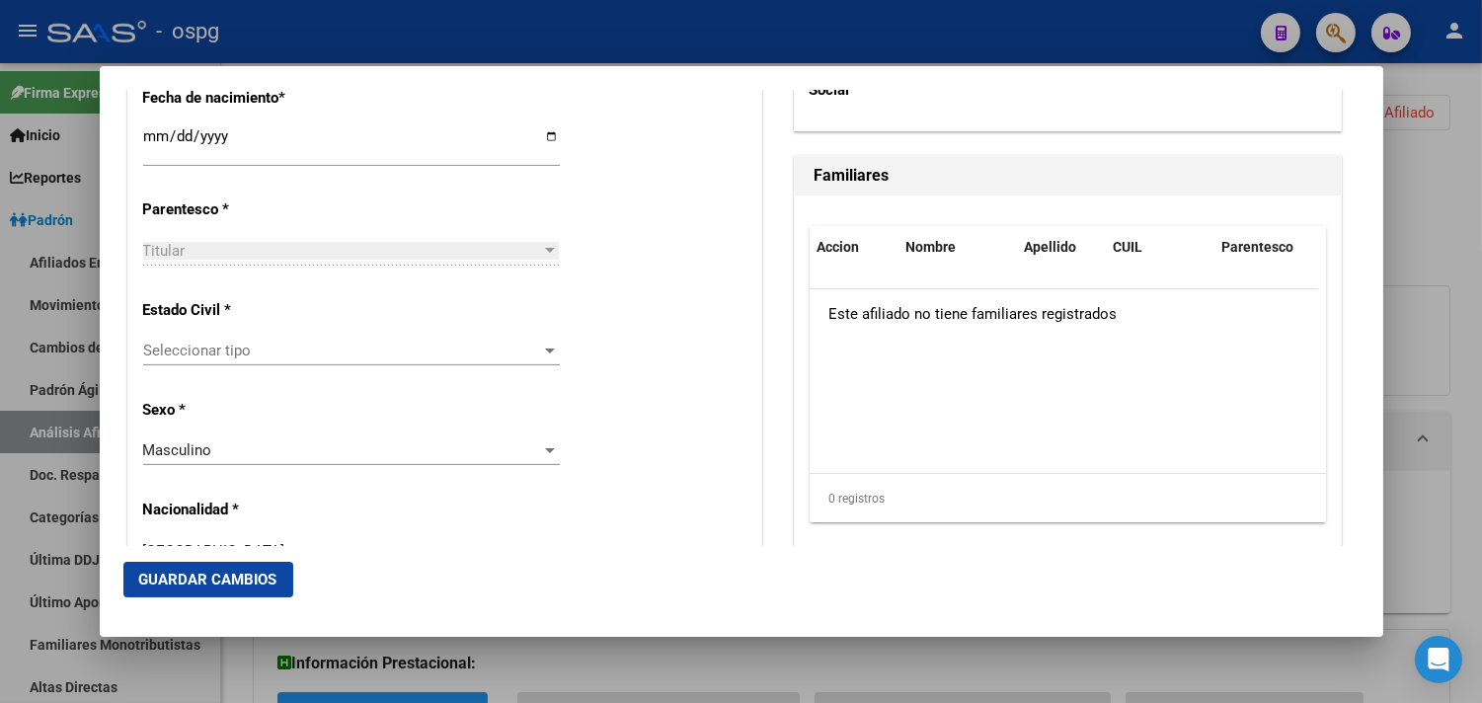
scroll to position [1097, 0]
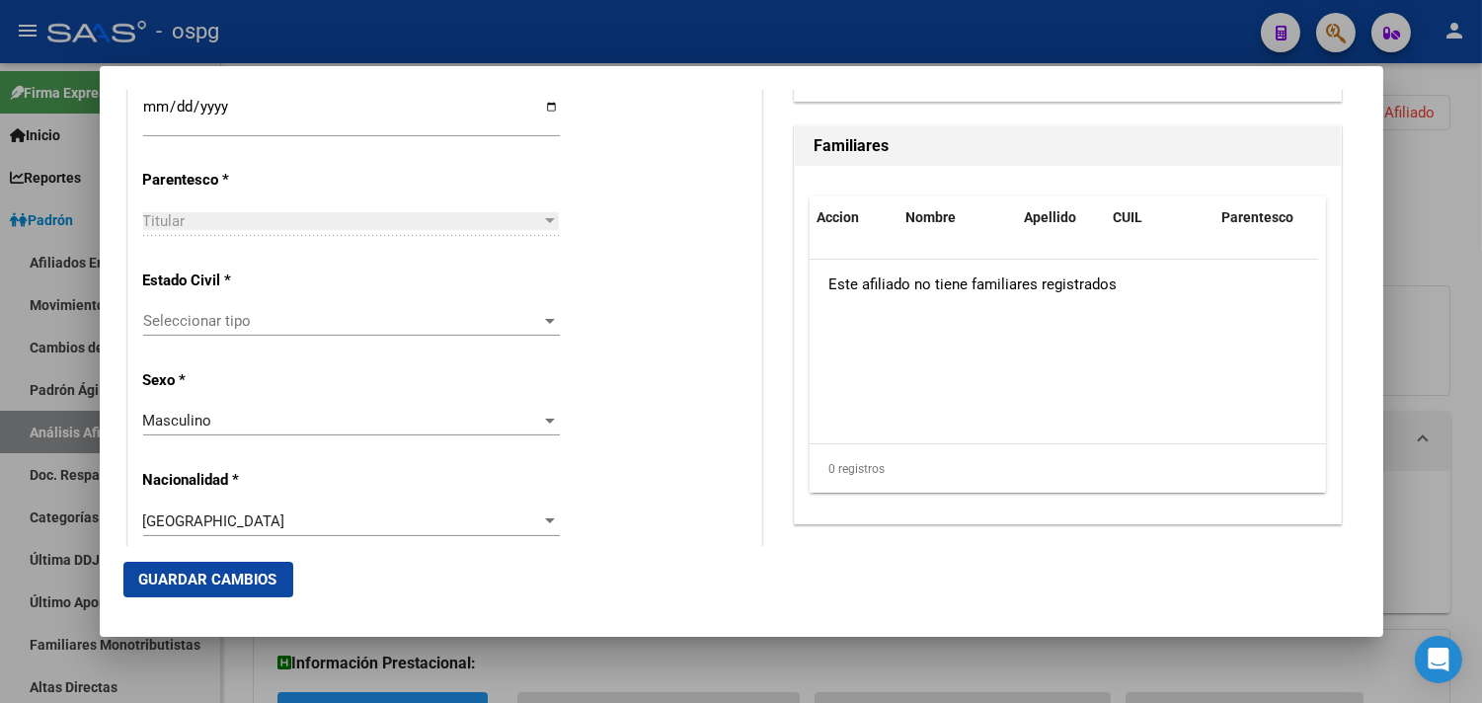
click at [179, 333] on div "Seleccionar tipo Seleccionar tipo" at bounding box center [351, 321] width 417 height 30
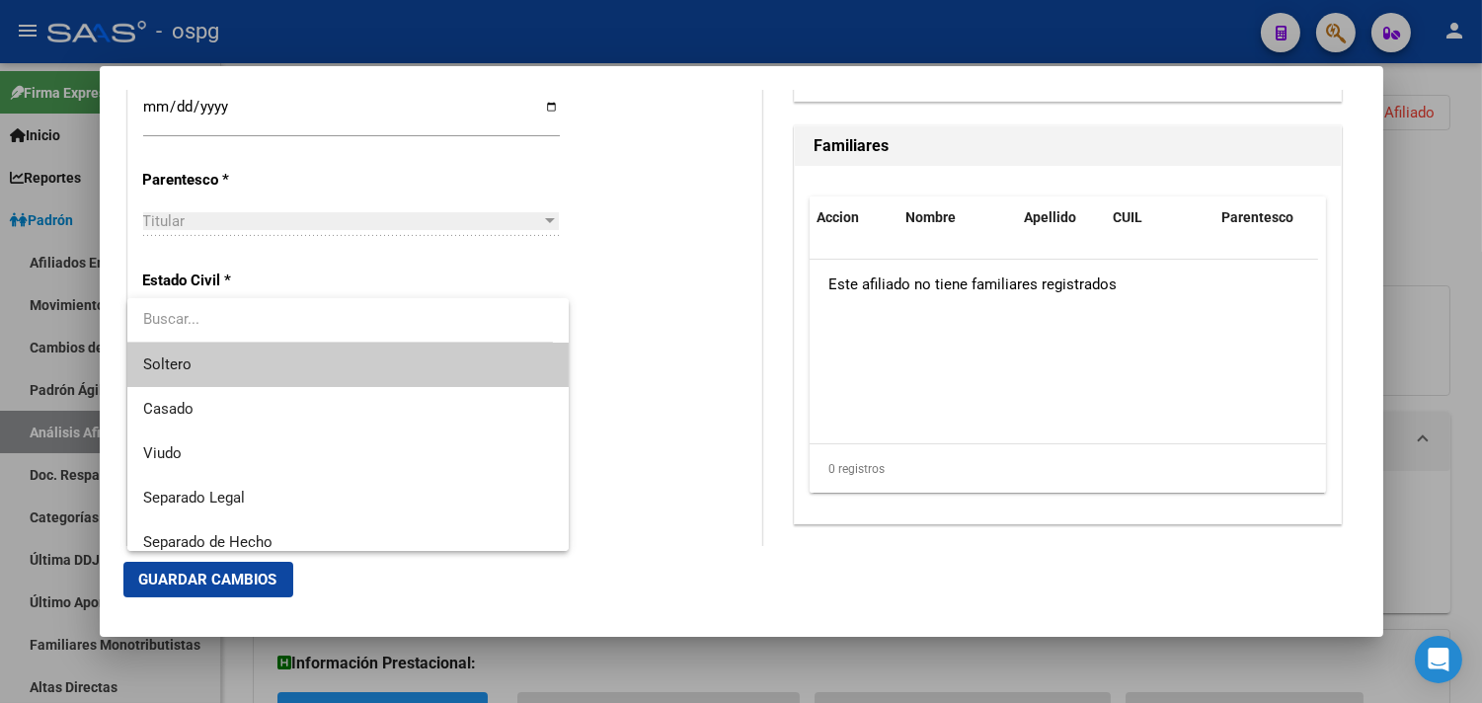
click at [181, 379] on span "Soltero" at bounding box center [348, 365] width 410 height 44
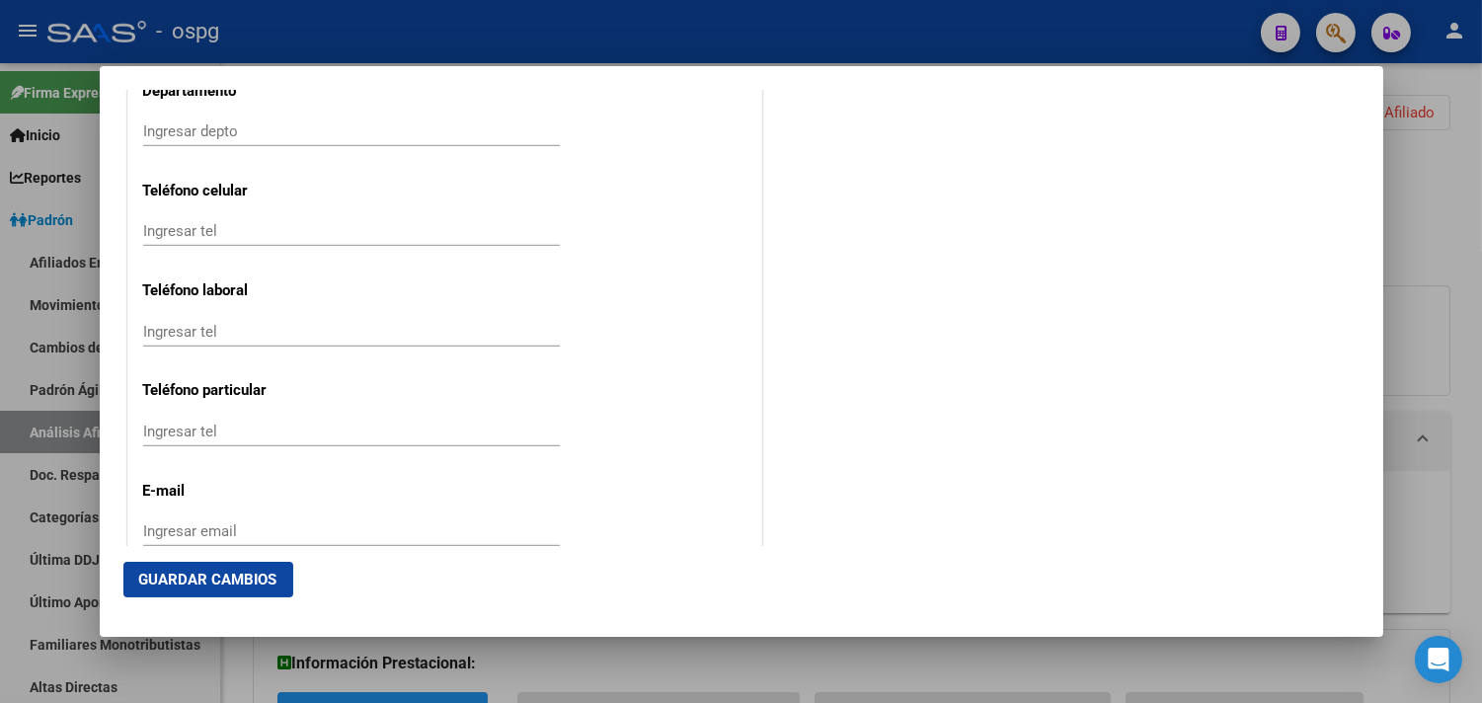
scroll to position [2523, 0]
click at [158, 231] on input "Ingresar tel" at bounding box center [351, 229] width 417 height 18
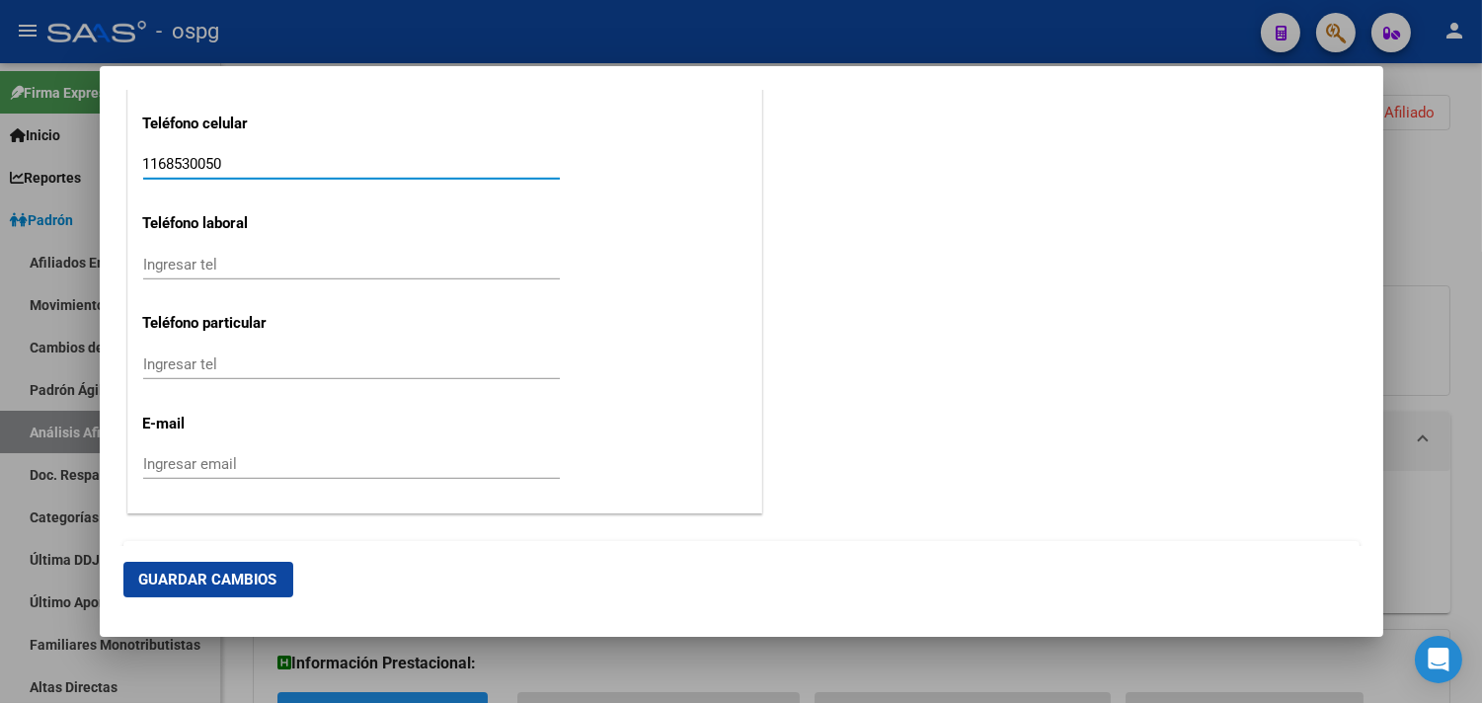
scroll to position [2652, 0]
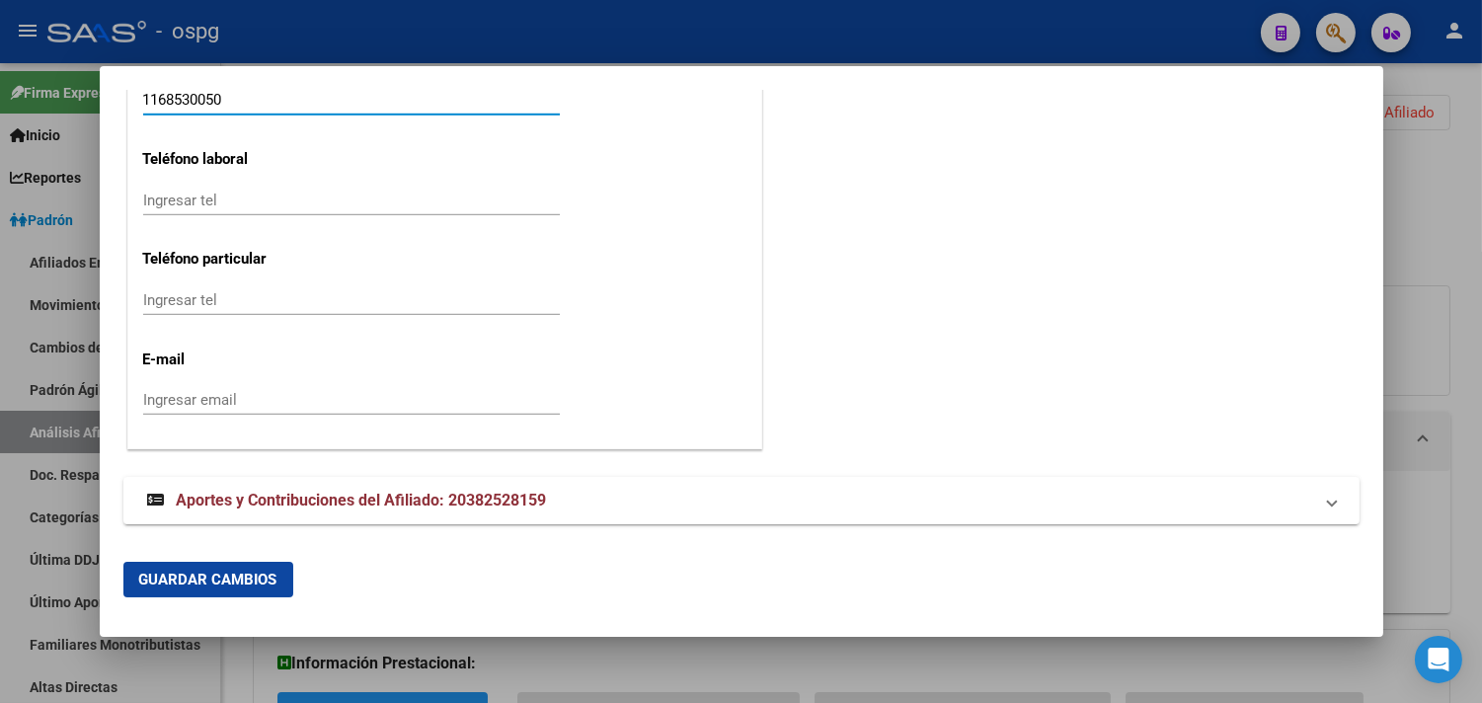
type input "1168530050"
click at [215, 417] on div "Ingresar email" at bounding box center [351, 409] width 417 height 48
click at [214, 406] on input "Ingresar email" at bounding box center [351, 400] width 417 height 18
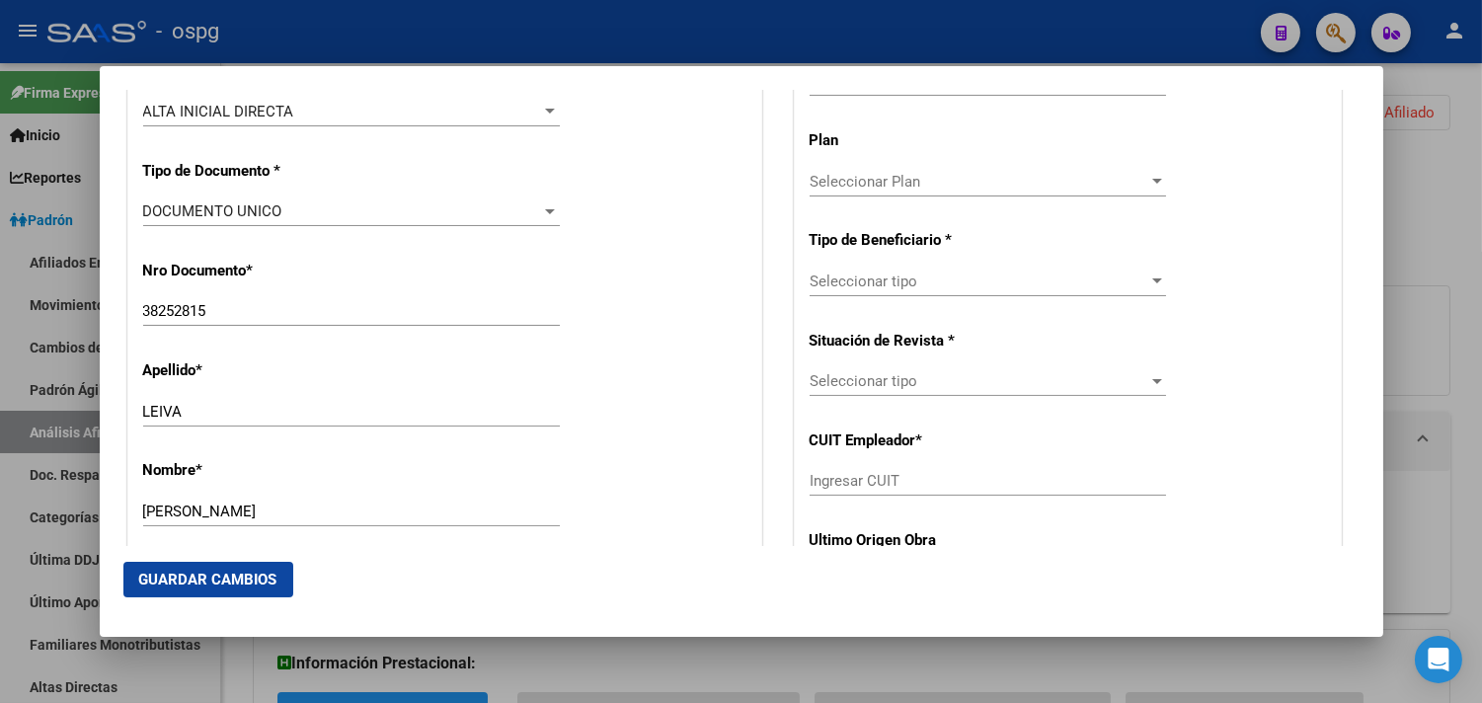
scroll to position [458, 0]
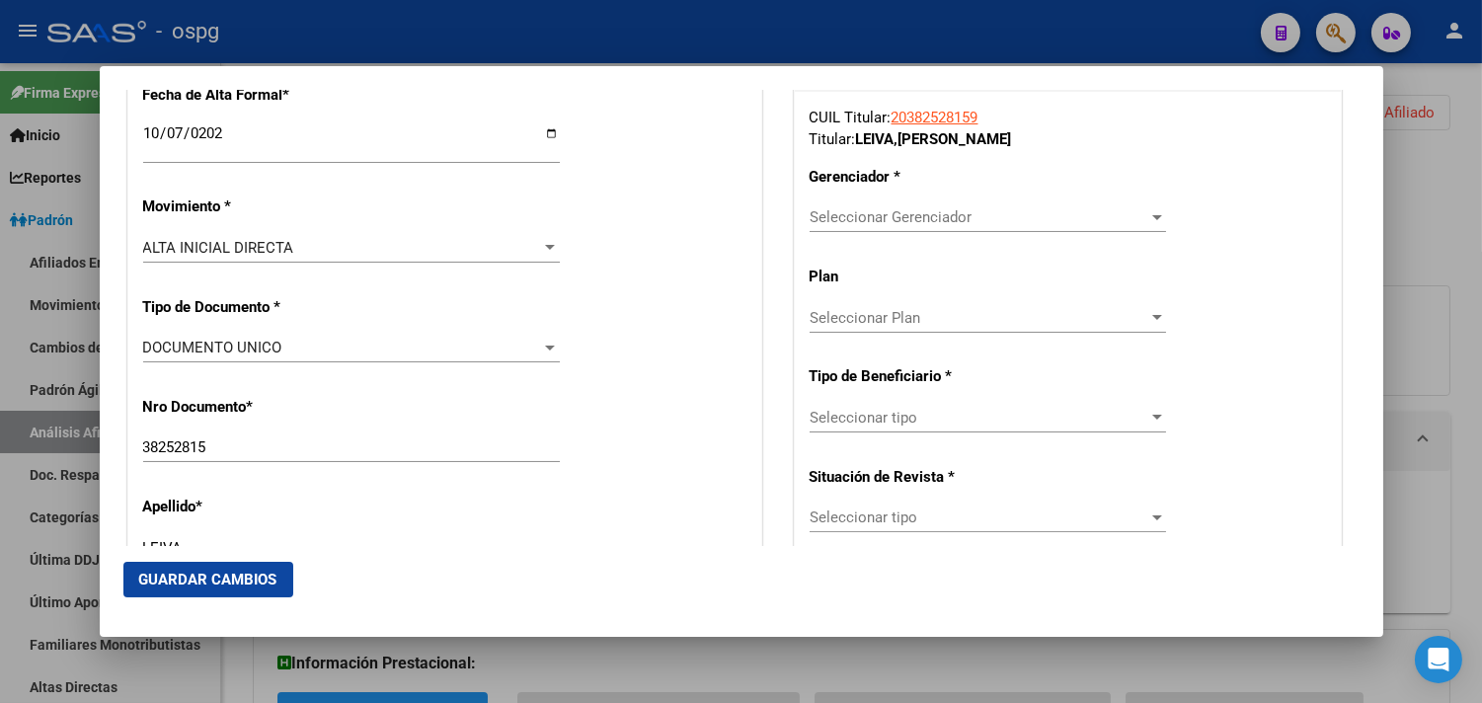
type input "[EMAIL_ADDRESS][DOMAIN_NAME]"
click at [932, 225] on span "Seleccionar Gerenciador" at bounding box center [979, 217] width 339 height 18
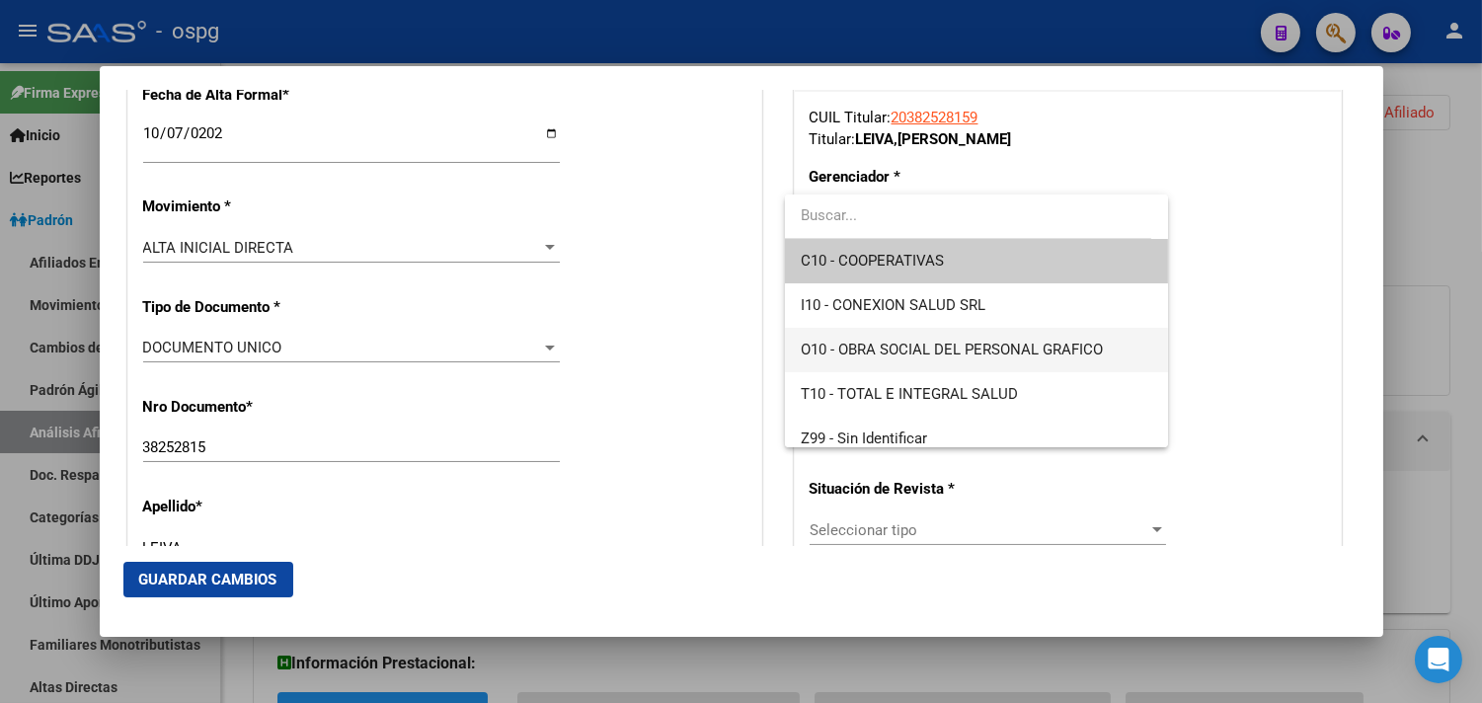
scroll to position [14, 0]
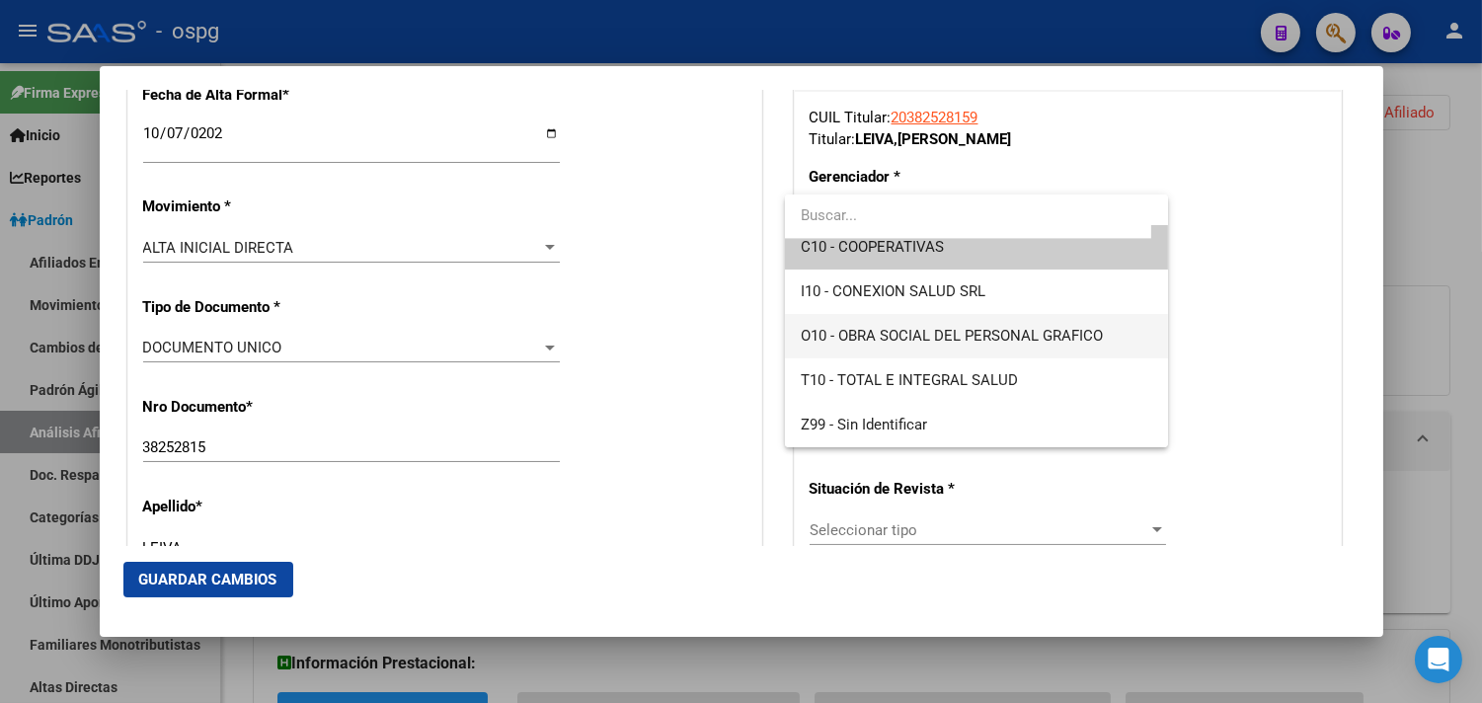
click at [943, 330] on span "O10 - OBRA SOCIAL DEL PERSONAL GRAFICO" at bounding box center [952, 336] width 302 height 18
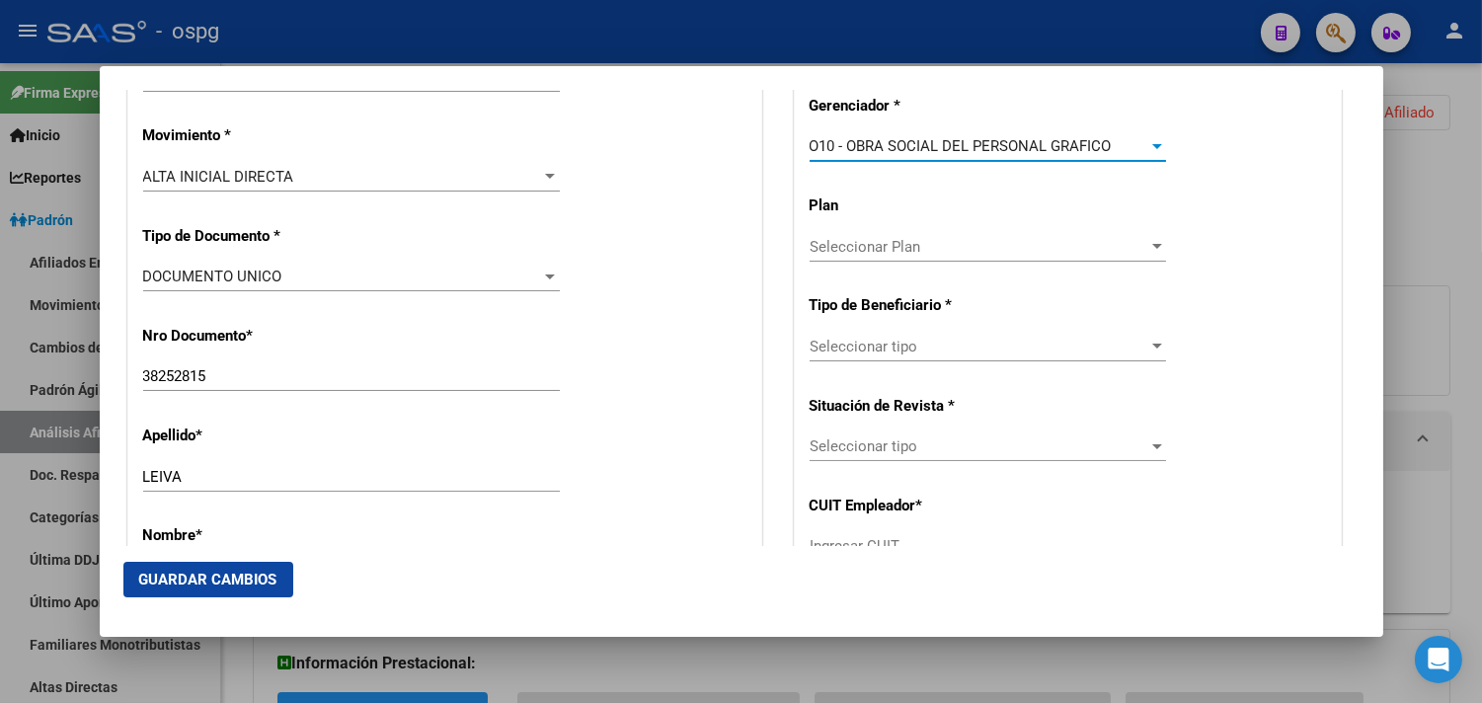
scroll to position [568, 0]
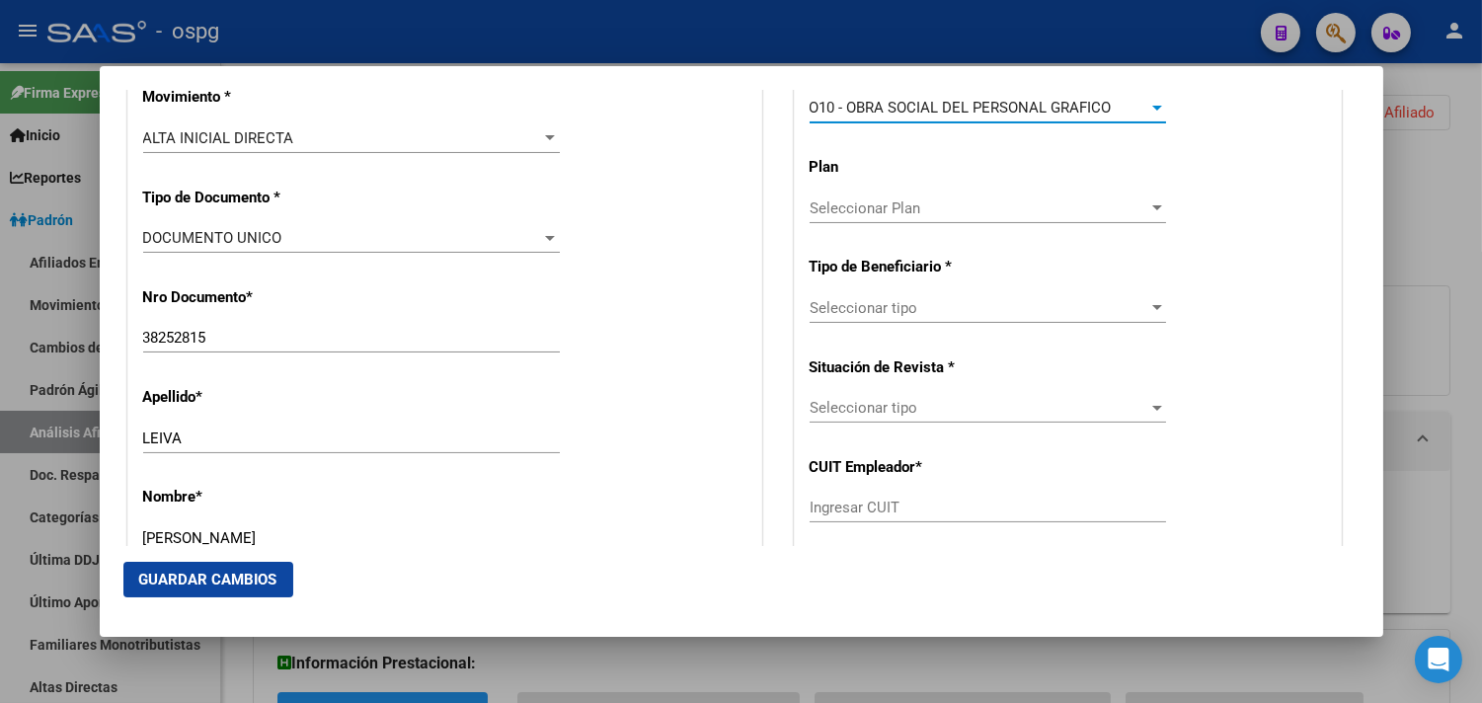
click at [906, 314] on span "Seleccionar tipo" at bounding box center [979, 308] width 339 height 18
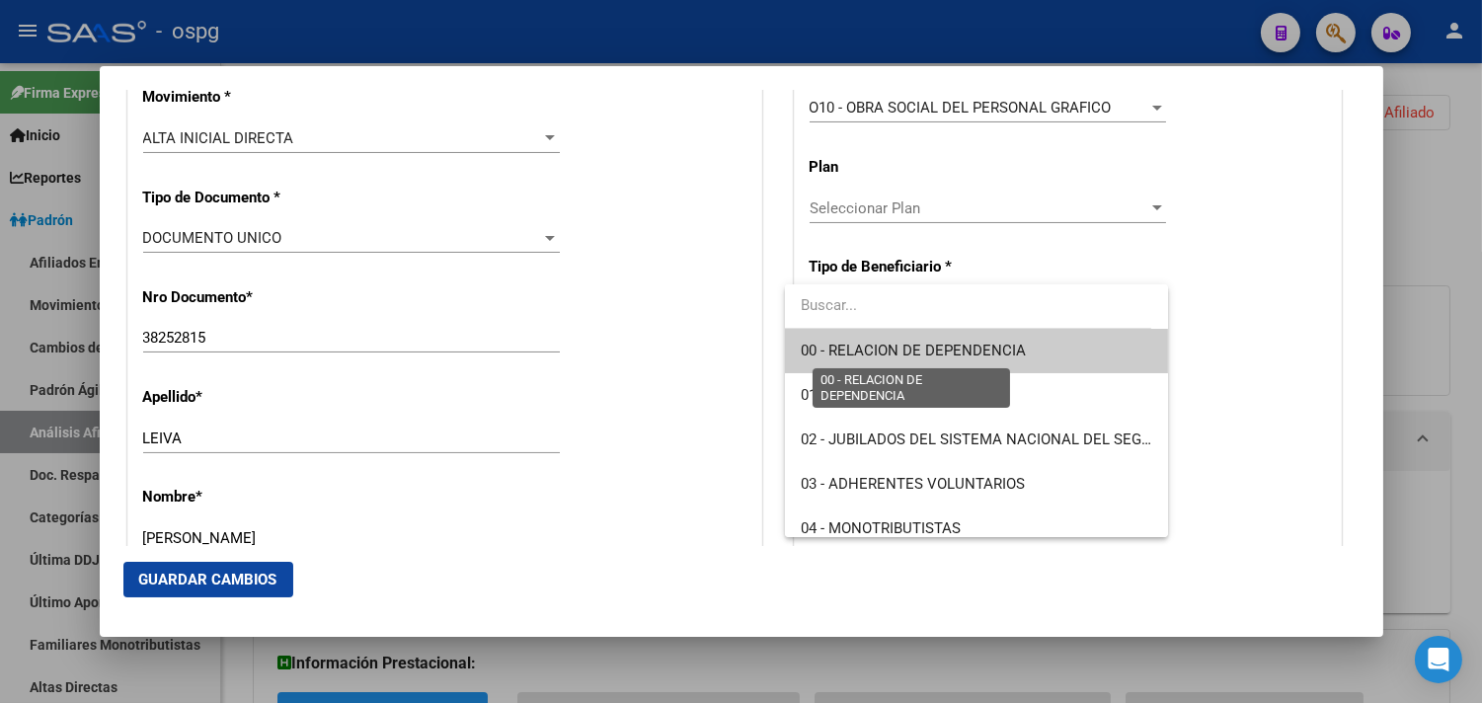
click at [938, 357] on span "00 - RELACION DE DEPENDENCIA" at bounding box center [913, 351] width 225 height 18
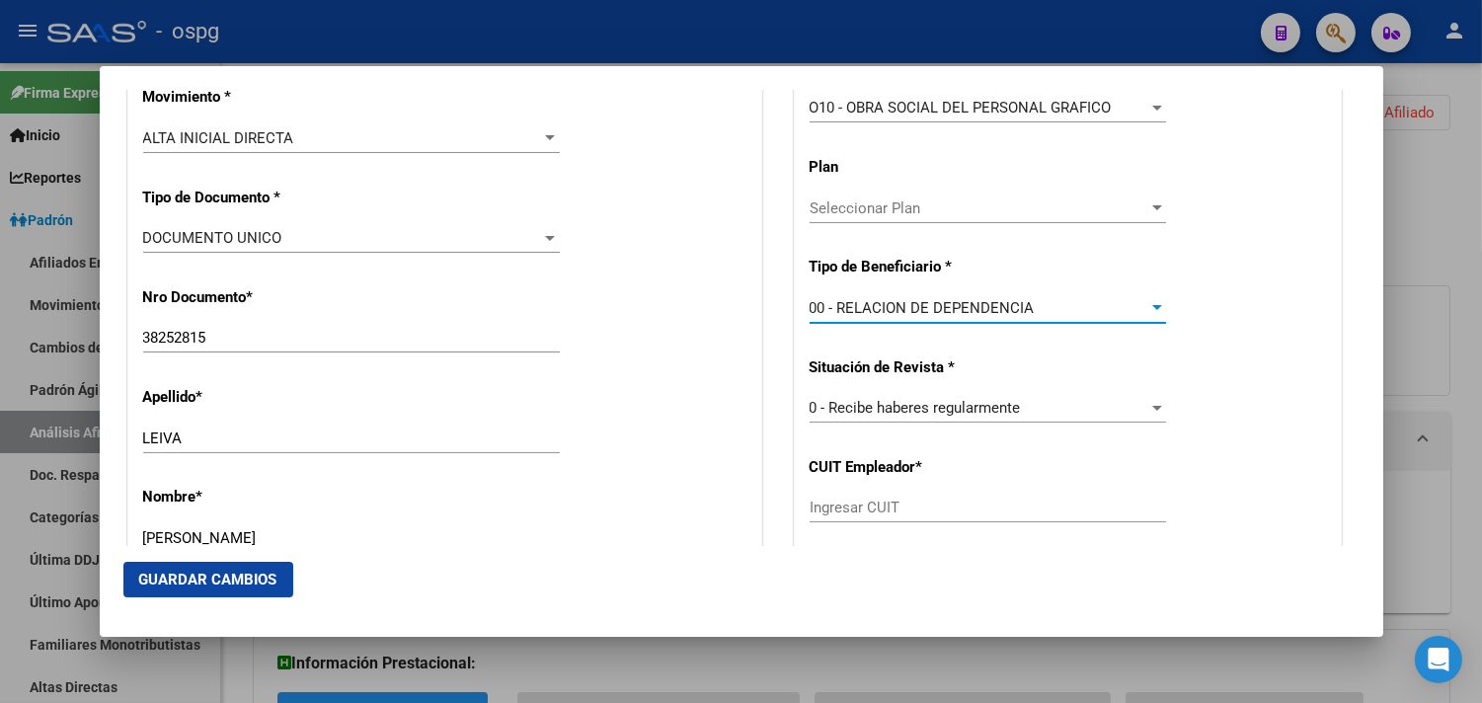
type input "33-50020427-9"
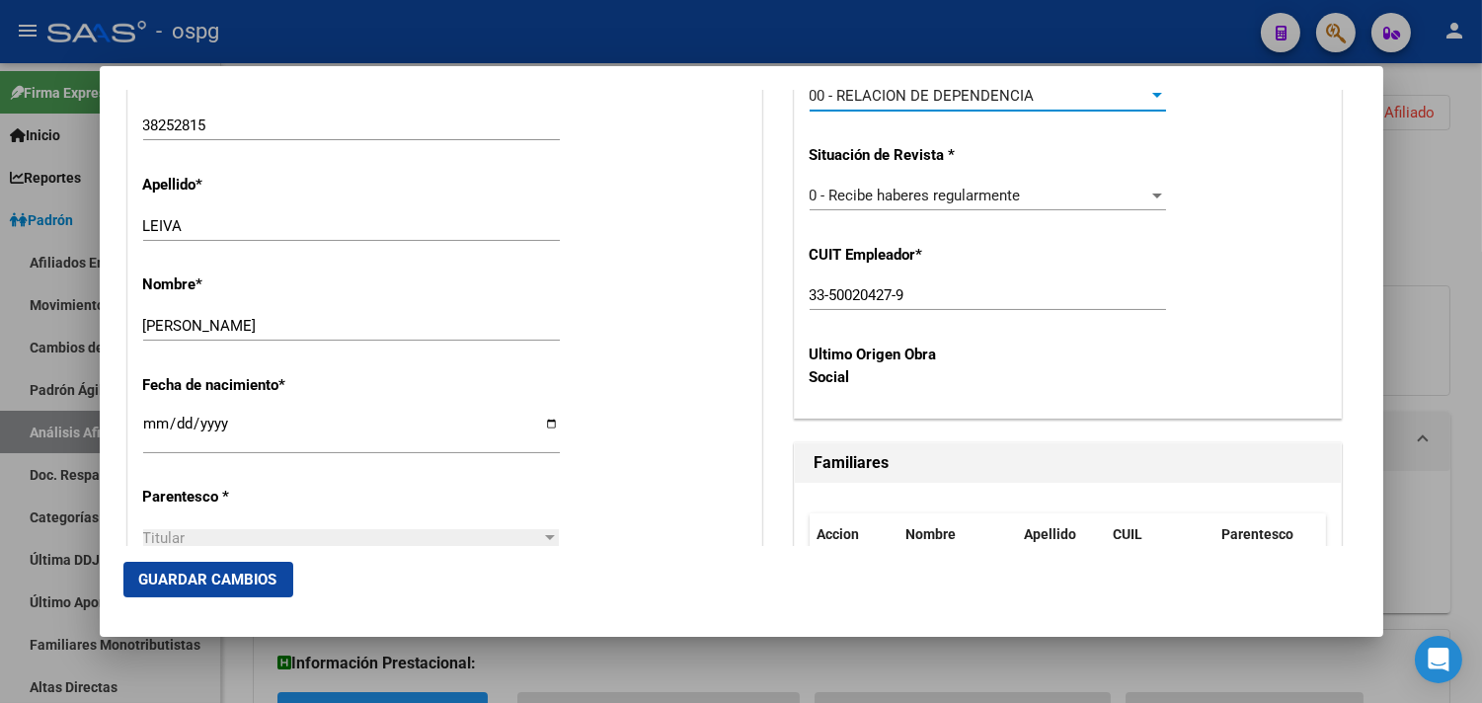
scroll to position [787, 0]
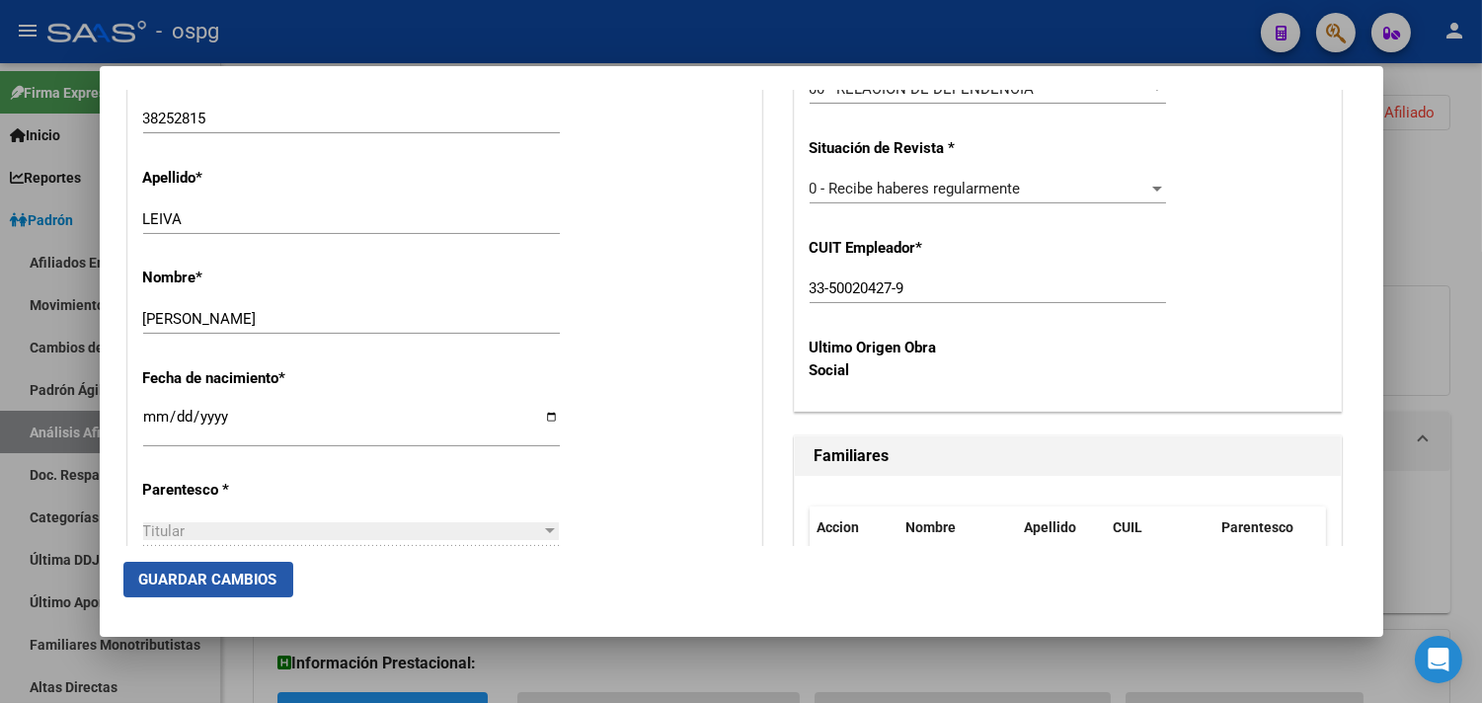
click at [218, 581] on span "Guardar Cambios" at bounding box center [208, 580] width 138 height 18
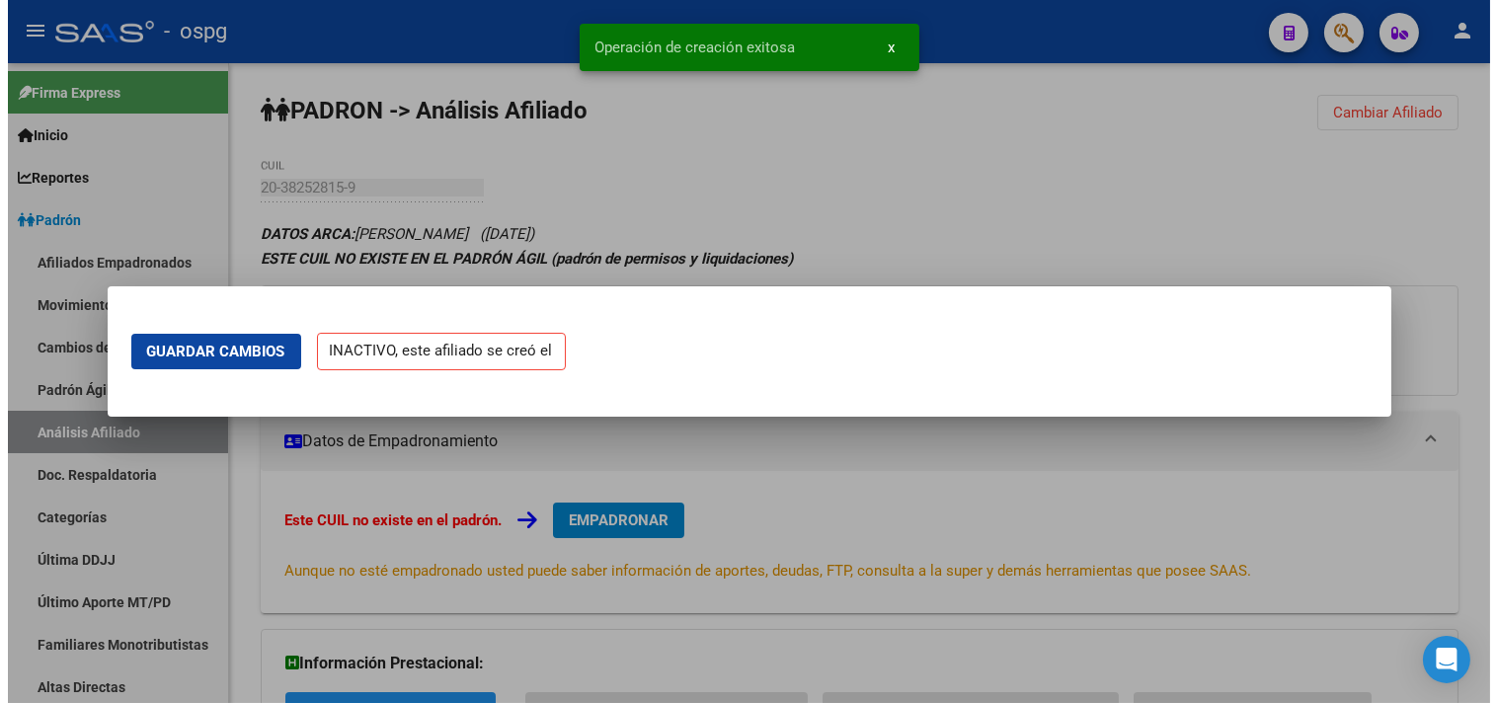
scroll to position [0, 0]
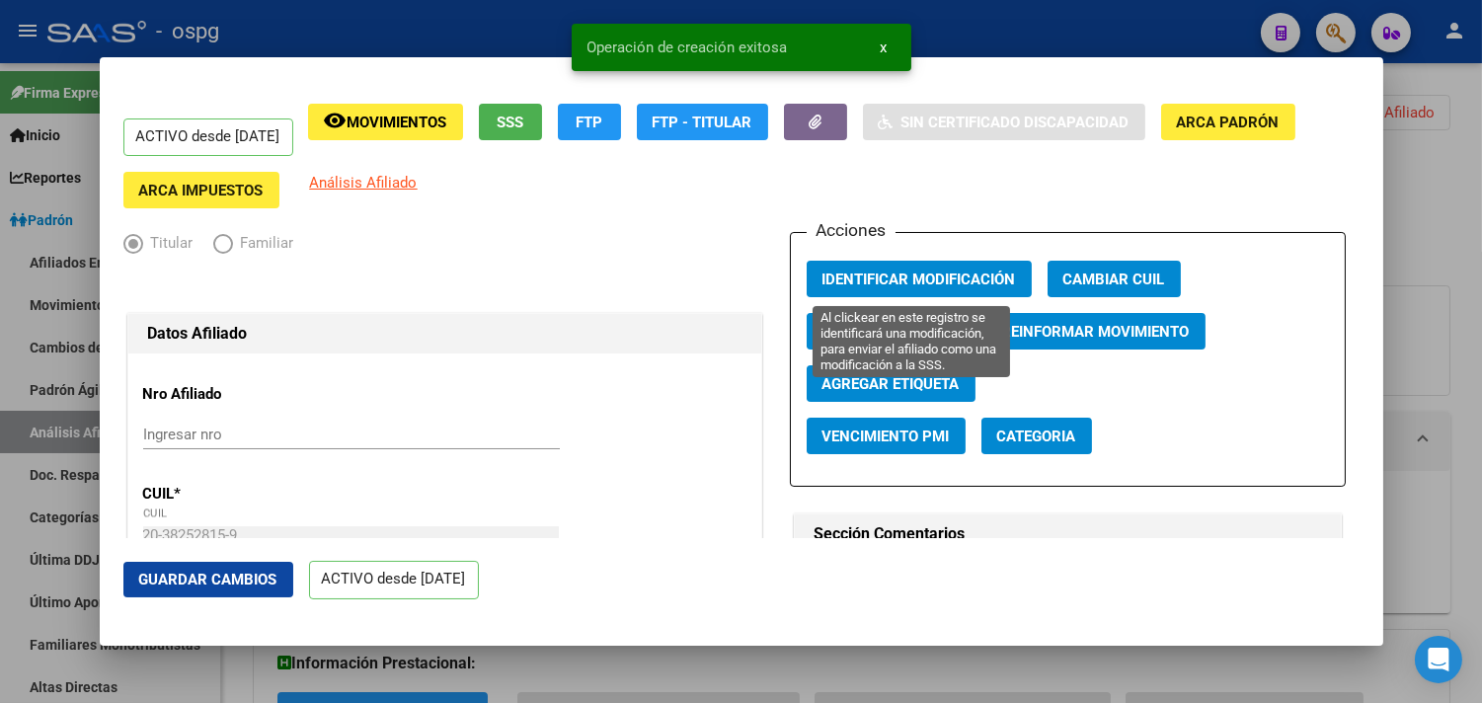
click at [918, 283] on span "Identificar Modificación" at bounding box center [920, 280] width 194 height 18
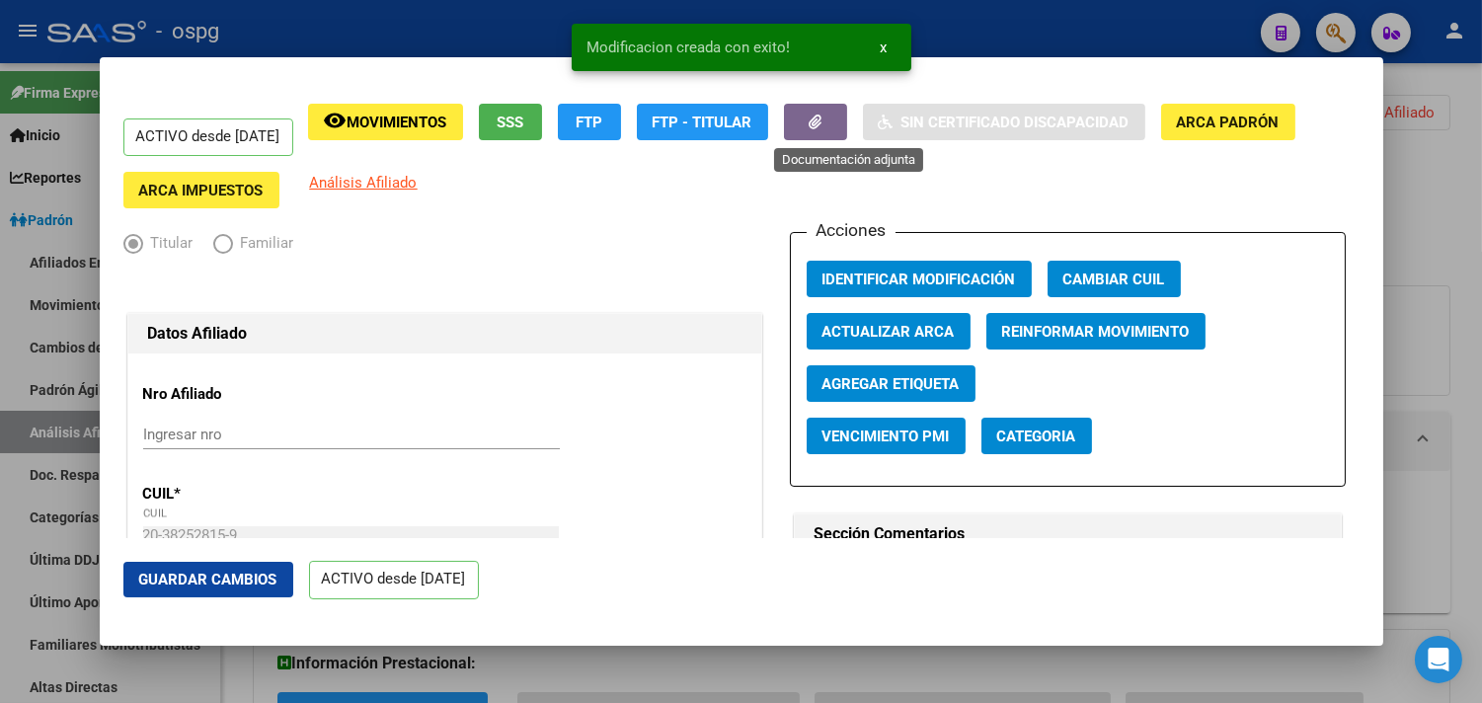
click at [847, 117] on button "button" at bounding box center [815, 122] width 63 height 37
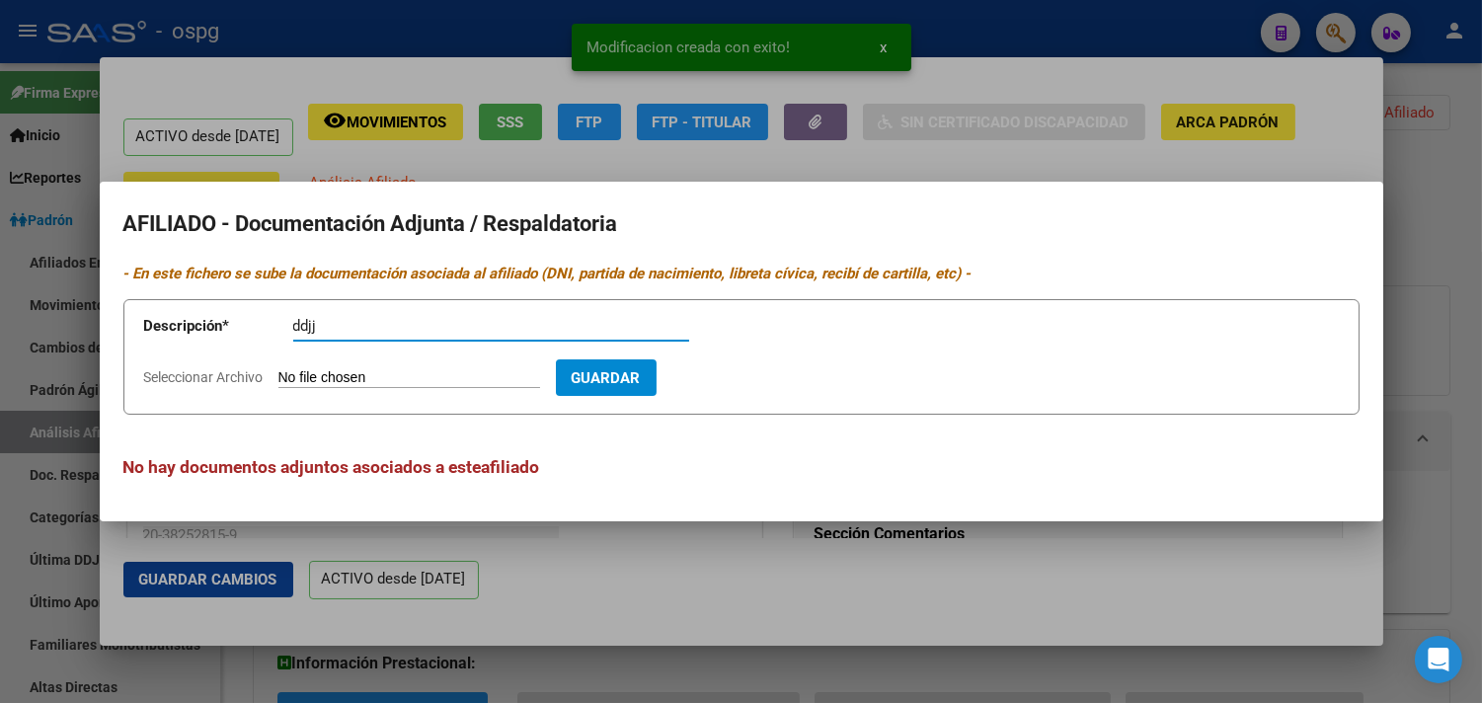
type input "ddjj"
click at [351, 371] on input "Seleccionar Archivo" at bounding box center [409, 378] width 262 height 19
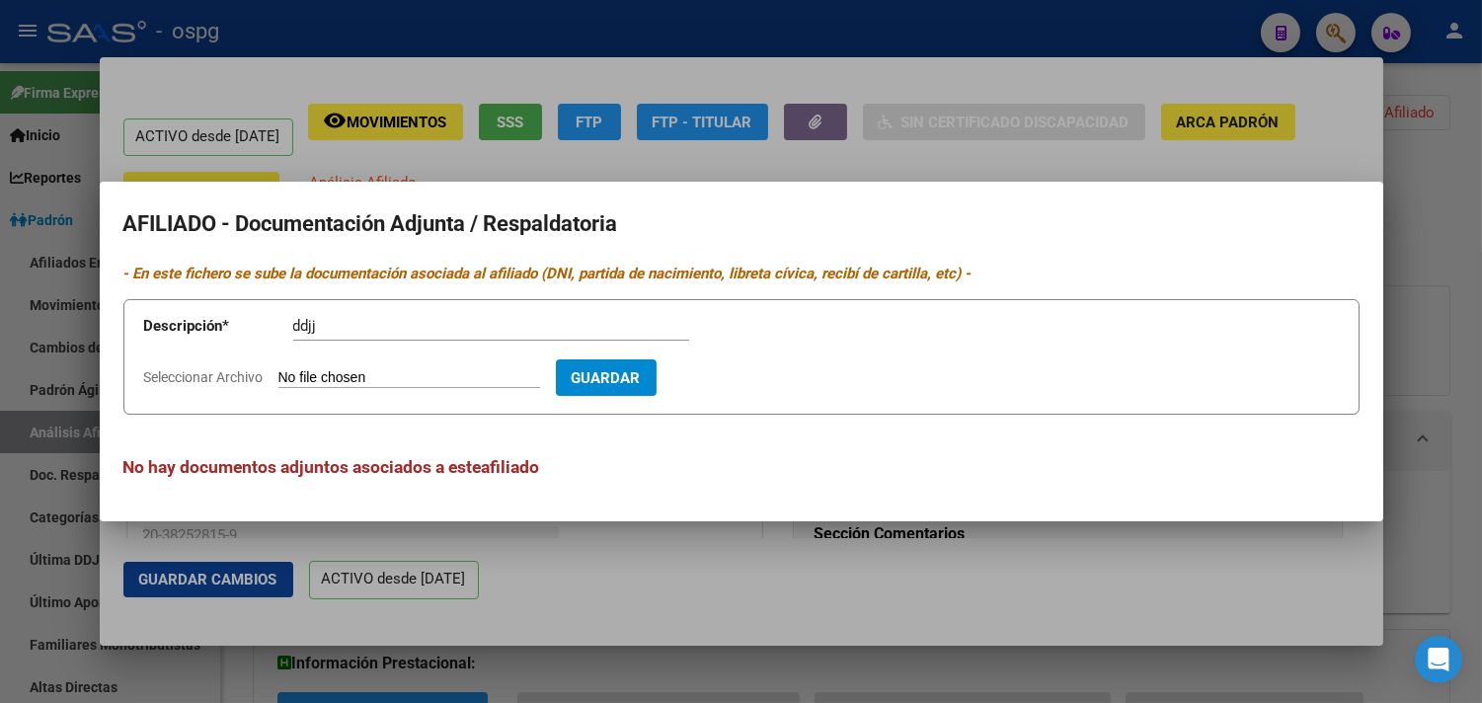
type input "C:\fakepath\[PERSON_NAME] - DDJJ.pdf"
click at [762, 363] on button "Guardar" at bounding box center [721, 377] width 101 height 37
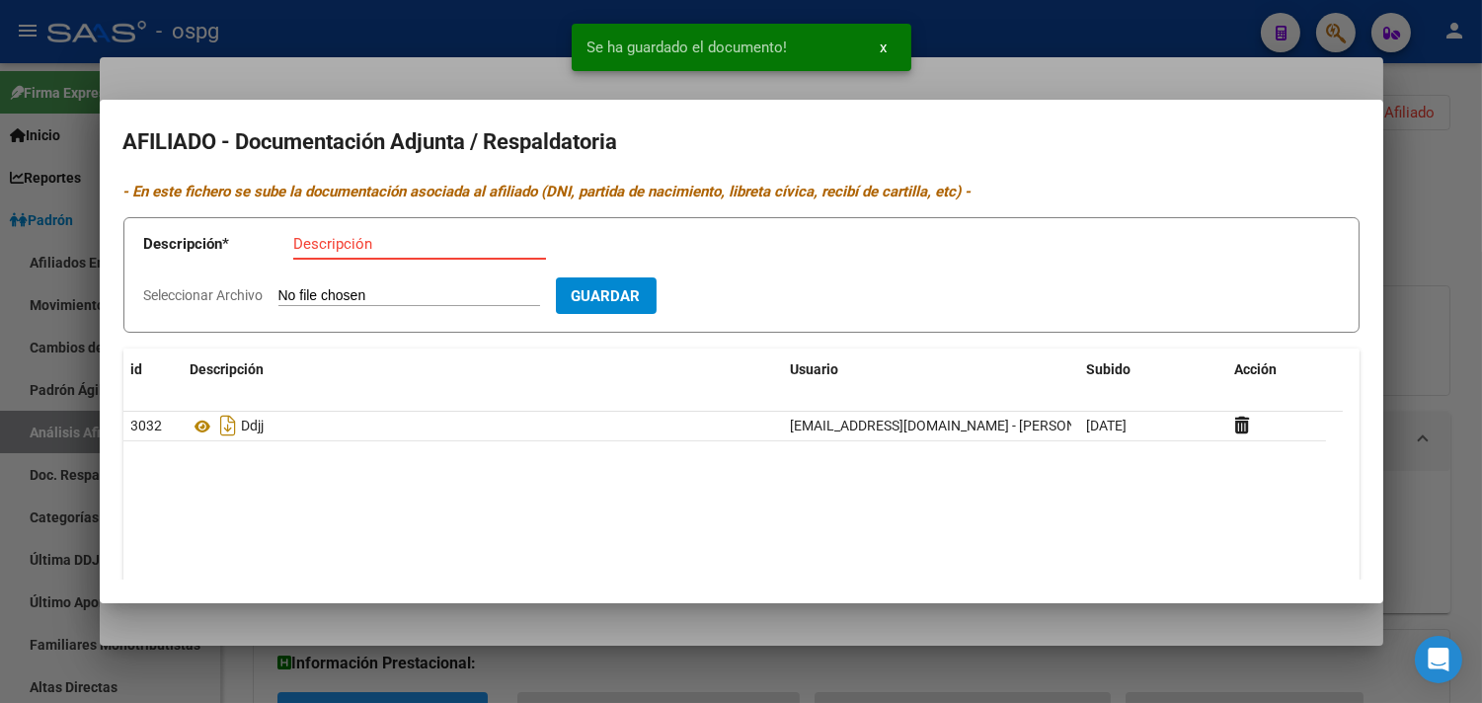
click at [293, 238] on input "Descripción" at bounding box center [419, 244] width 253 height 18
type input "alta"
click at [336, 296] on input "Seleccionar Archivo" at bounding box center [409, 296] width 262 height 19
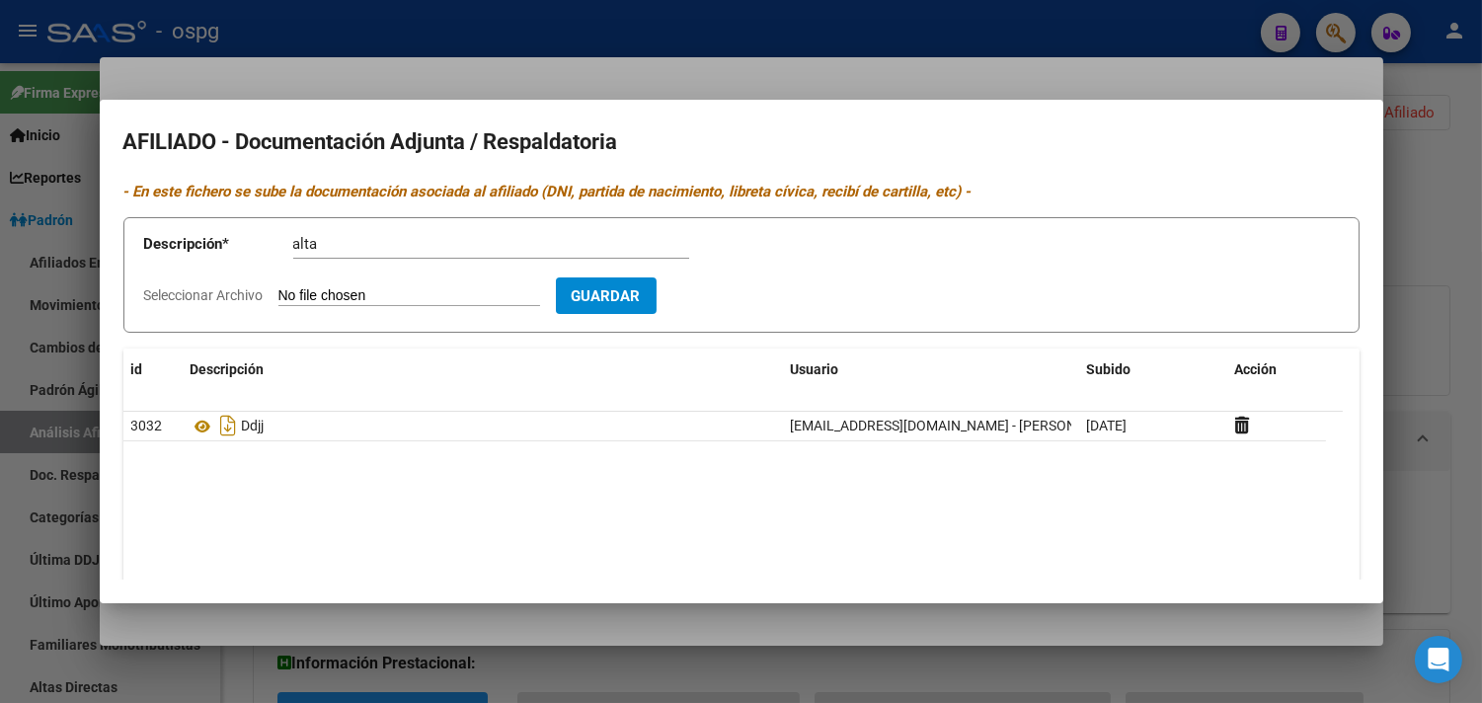
type input "C:\fakepath\[PERSON_NAME] - ALTA TEMPRANA.pdf"
click at [755, 297] on span "Guardar" at bounding box center [720, 296] width 69 height 18
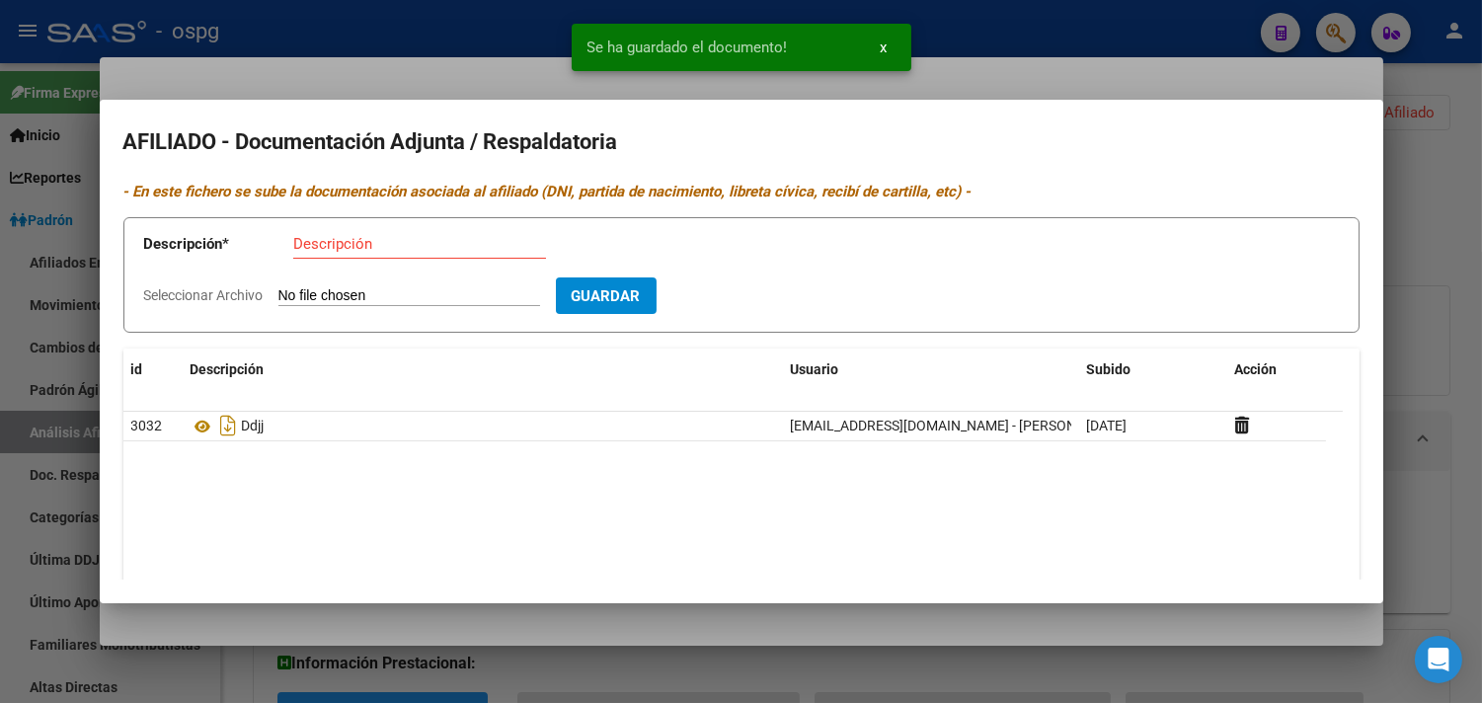
click at [339, 250] on input "Descripción" at bounding box center [419, 244] width 253 height 18
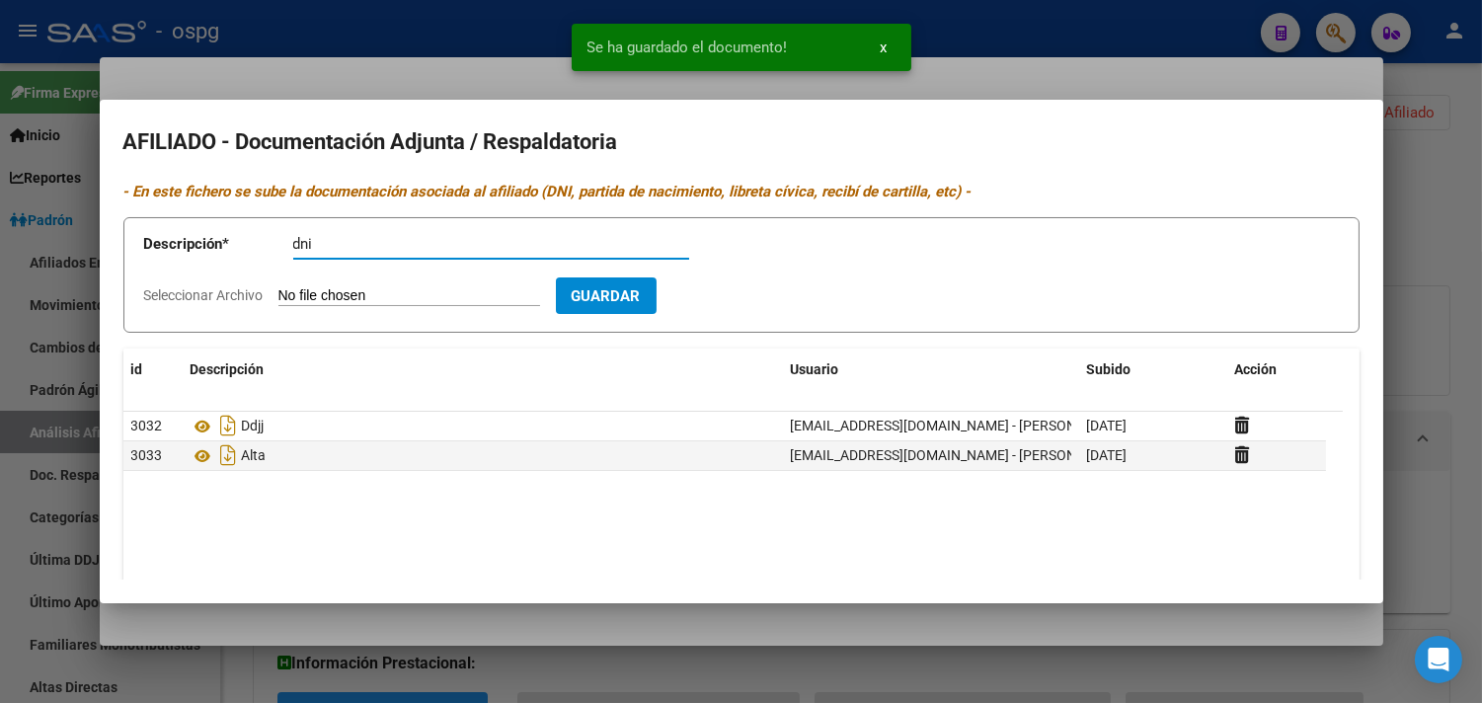
type input "dni"
click at [358, 297] on input "Seleccionar Archivo" at bounding box center [409, 296] width 262 height 19
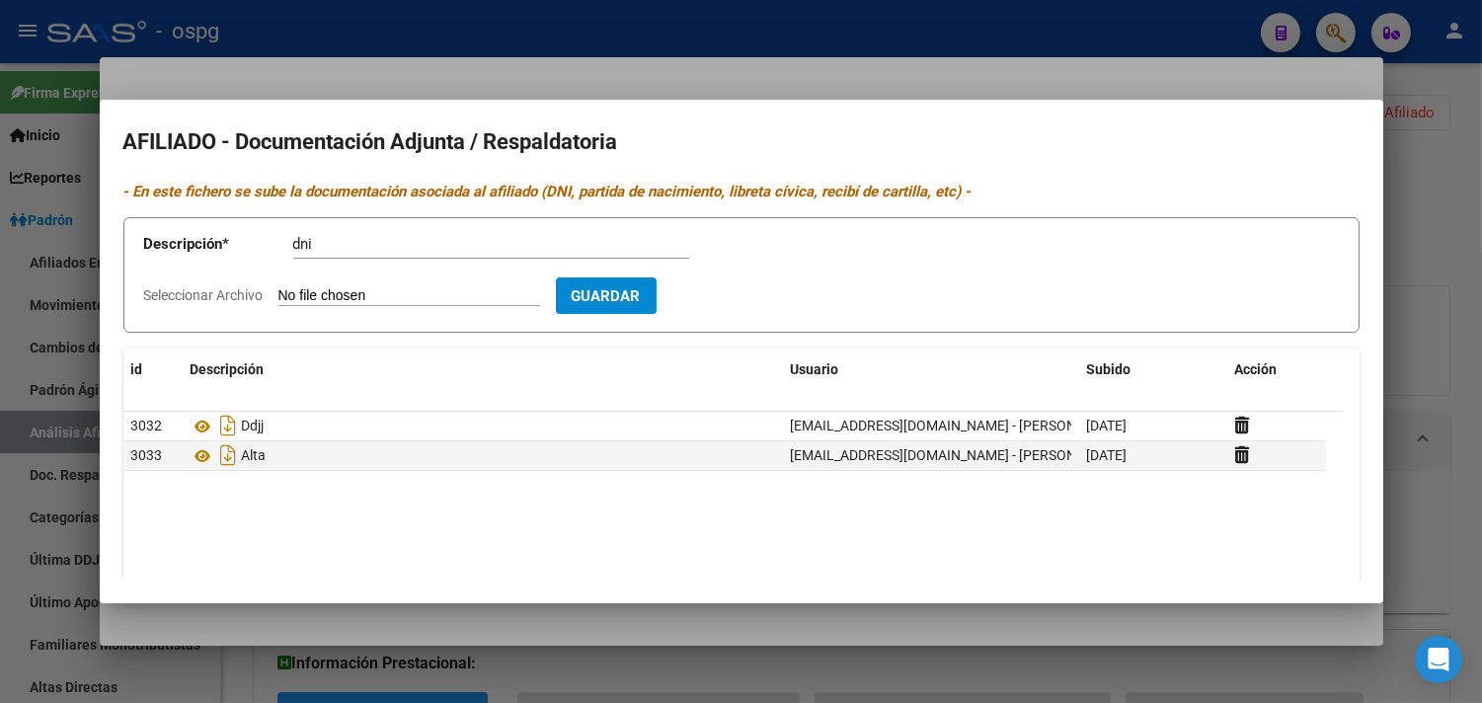
type input "C:\fakepath\[PERSON_NAME].pdf"
click at [755, 302] on span "Guardar" at bounding box center [720, 296] width 69 height 18
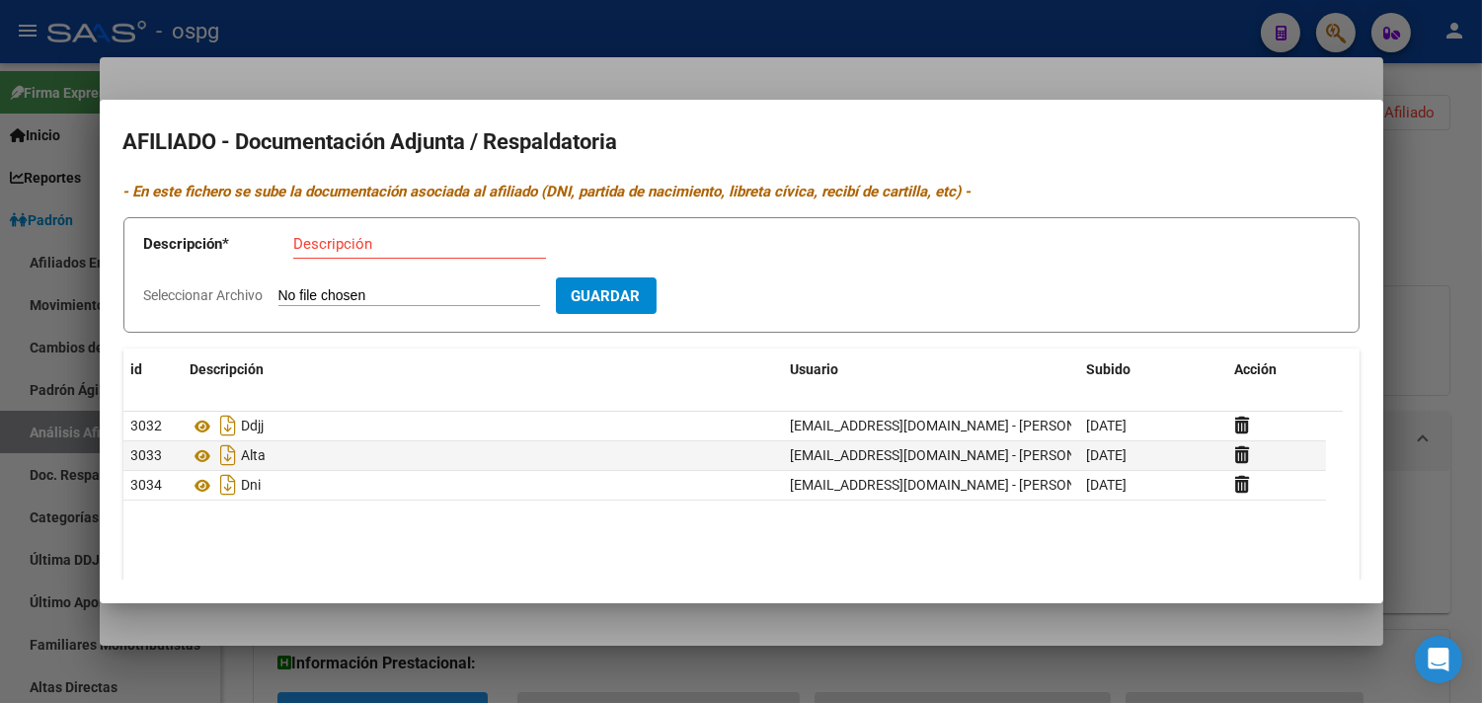
click at [334, 235] on input "Descripción" at bounding box center [419, 244] width 253 height 18
type input "recibo"
click at [312, 284] on form "Descripción * recibo Descripción Seleccionar Archivo Guardar" at bounding box center [741, 275] width 1236 height 116
click at [288, 308] on form "Descripción * recibo Descripción Seleccionar Archivo Guardar" at bounding box center [741, 275] width 1236 height 116
click at [290, 297] on input "Seleccionar Archivo" at bounding box center [409, 296] width 262 height 19
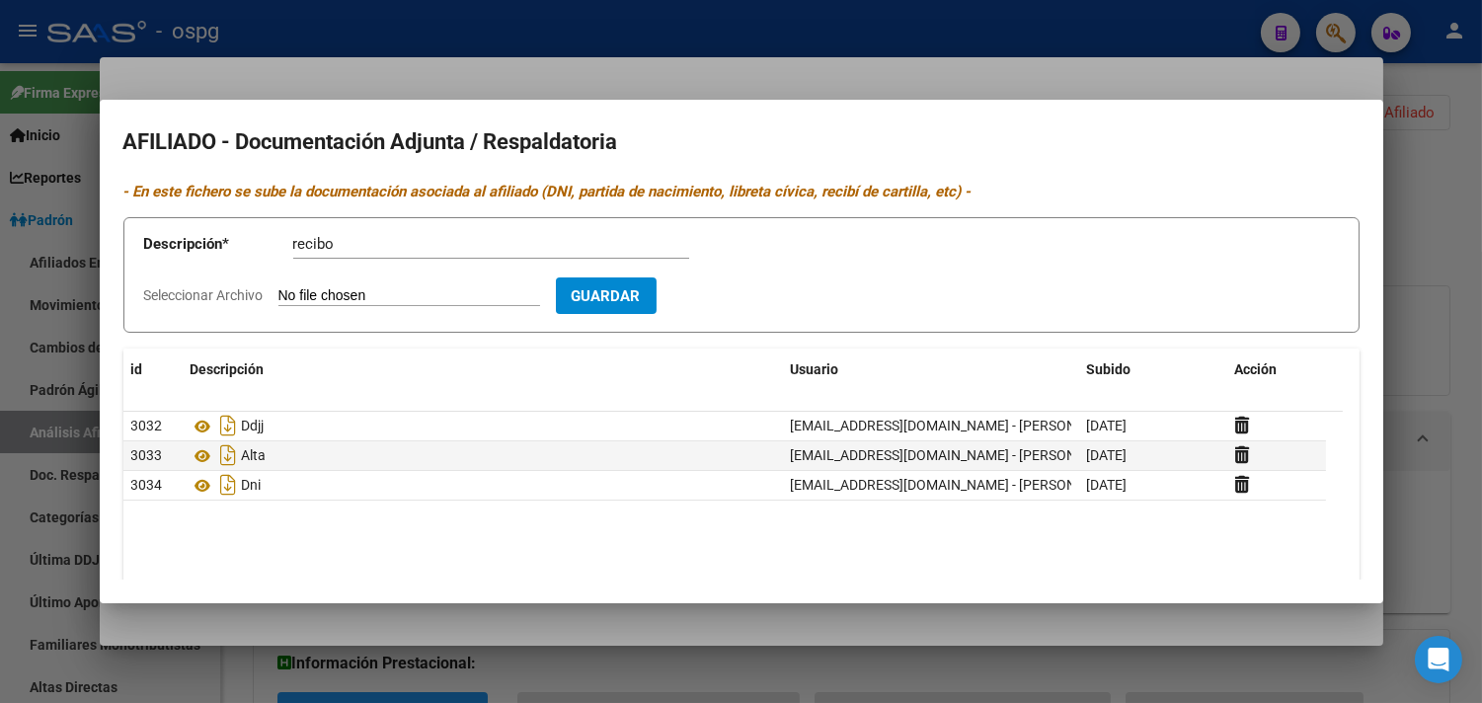
type input "C:\fakepath\[PERSON_NAME] - RECIBO 2Q [DATE].pdf"
click at [751, 307] on button "Guardar" at bounding box center [721, 295] width 101 height 37
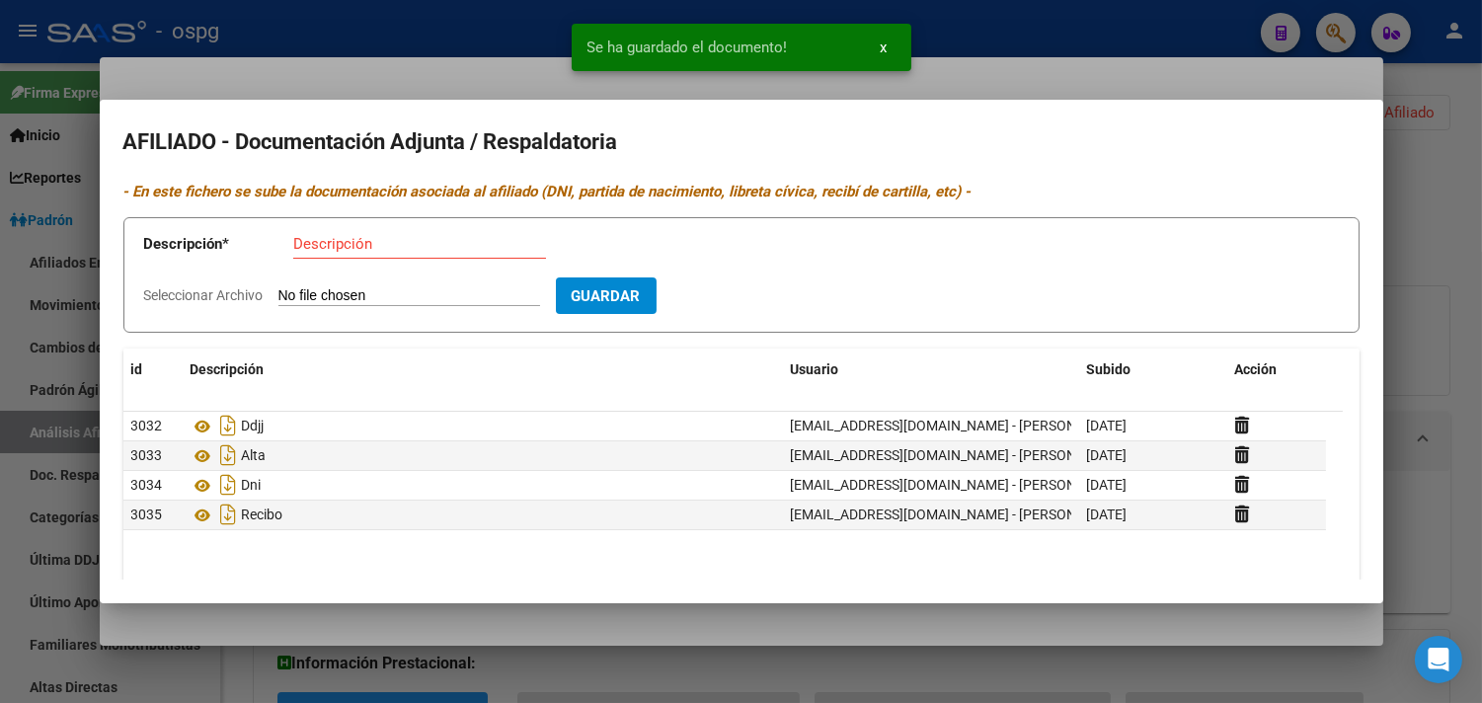
click at [314, 64] on div at bounding box center [741, 351] width 1482 height 703
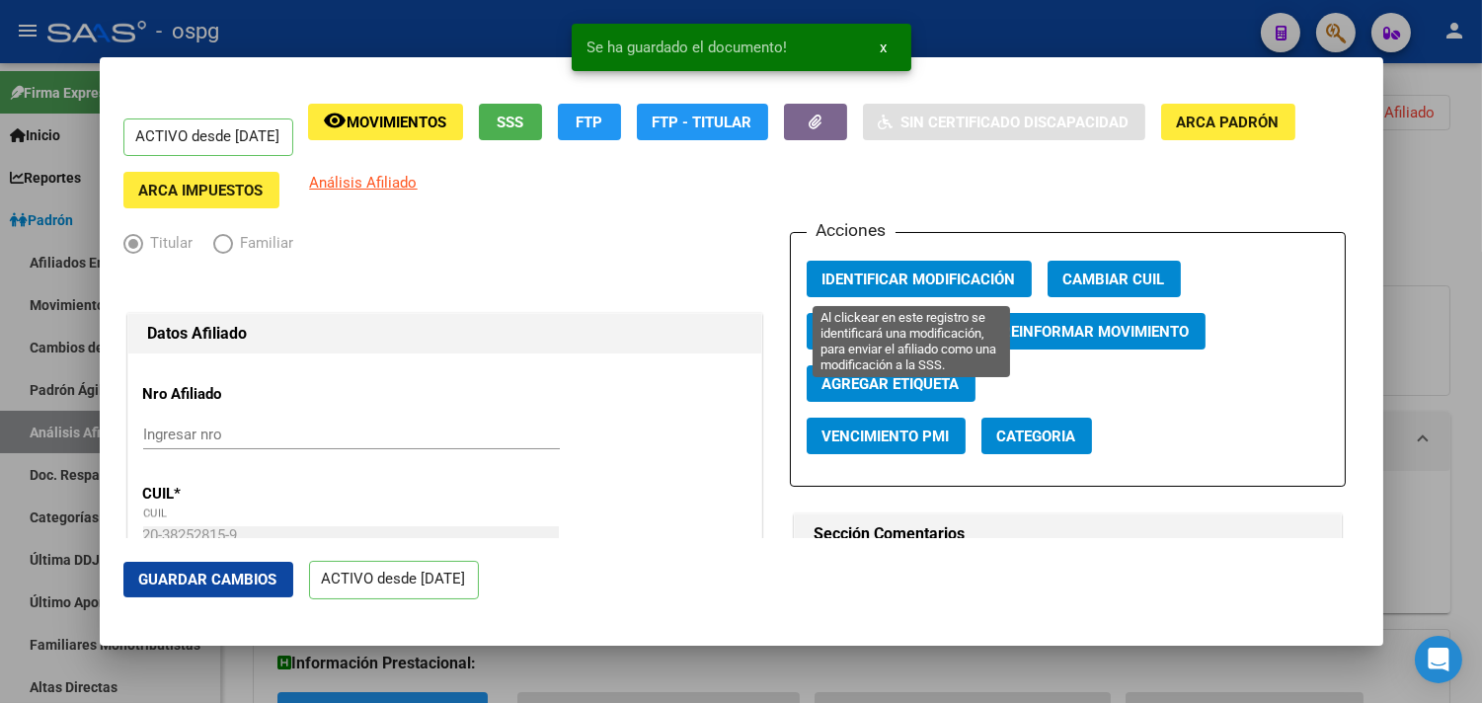
click at [895, 269] on button "Identificar Modificación" at bounding box center [919, 279] width 225 height 37
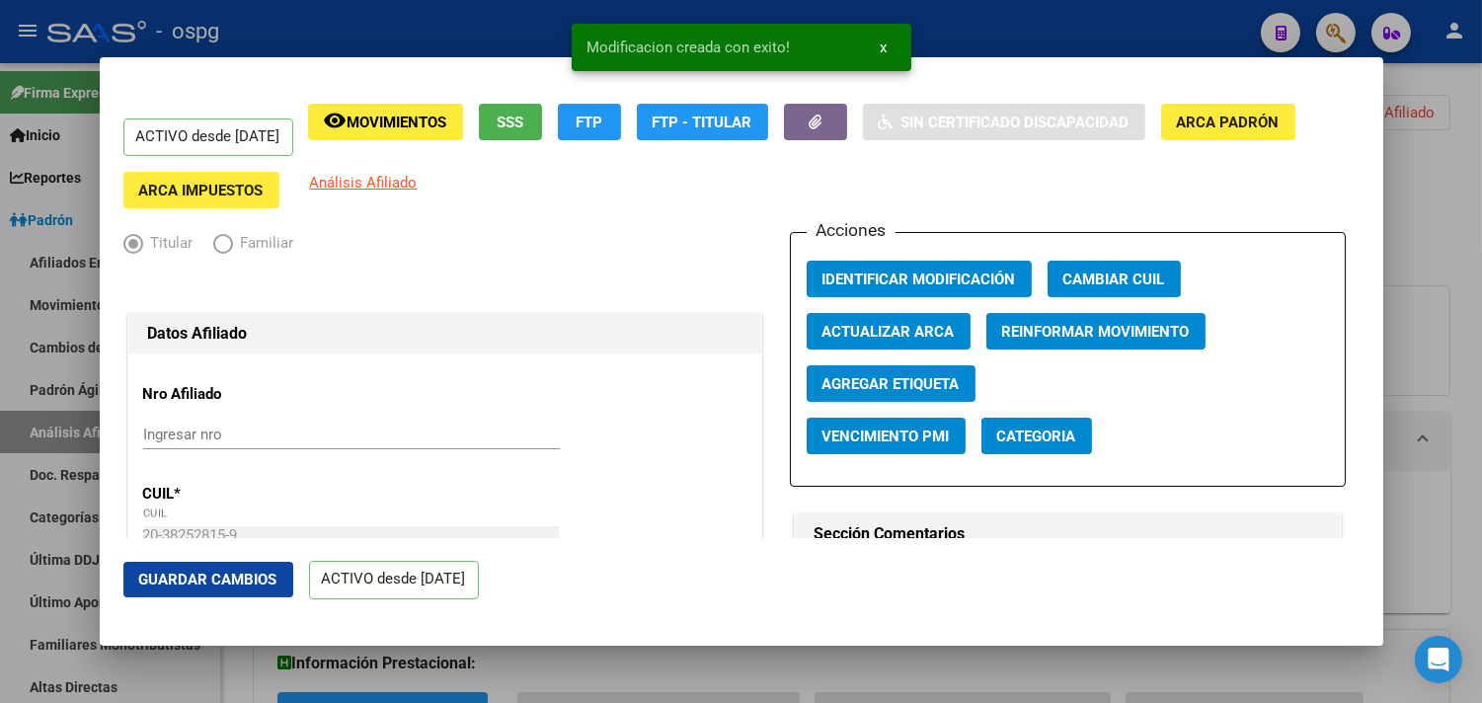
click at [297, 43] on div at bounding box center [741, 351] width 1482 height 703
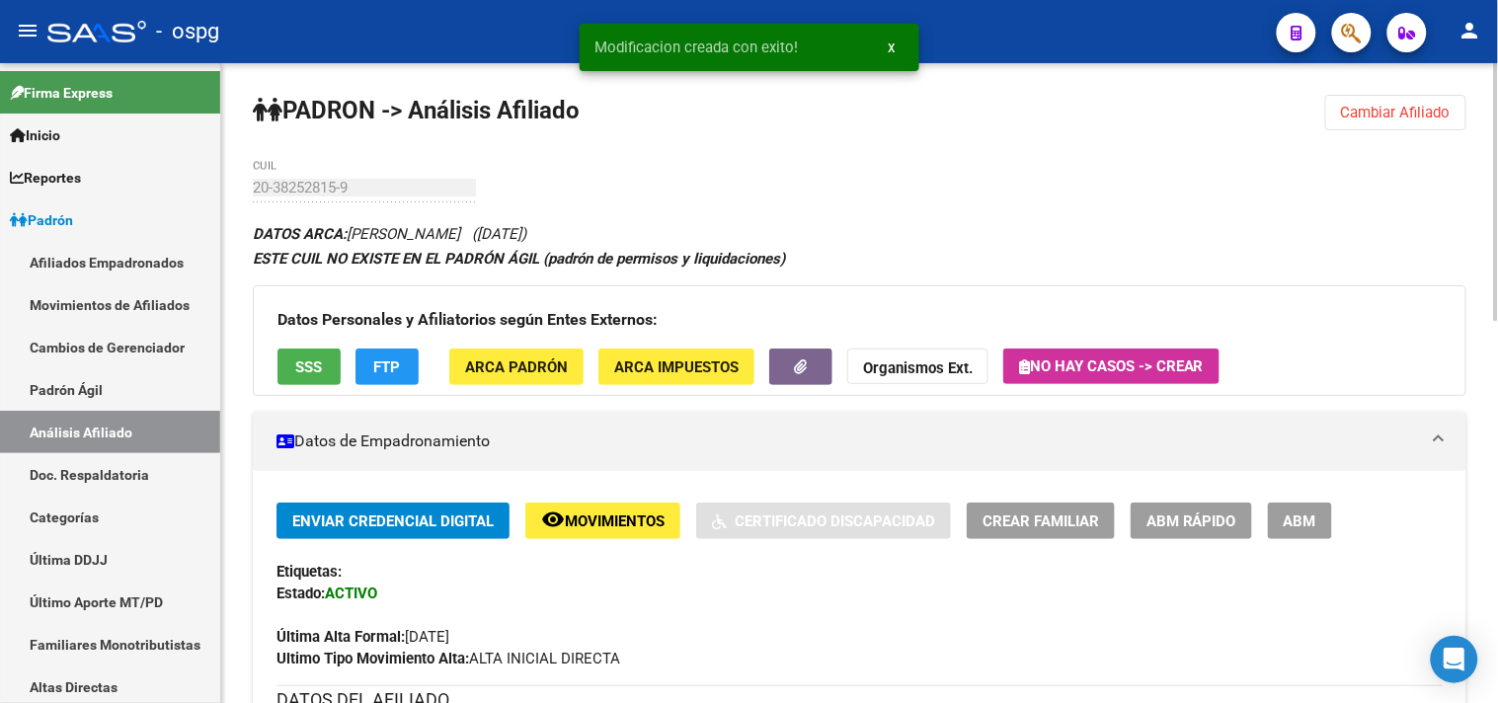
click at [1379, 106] on span "Cambiar Afiliado" at bounding box center [1396, 113] width 110 height 18
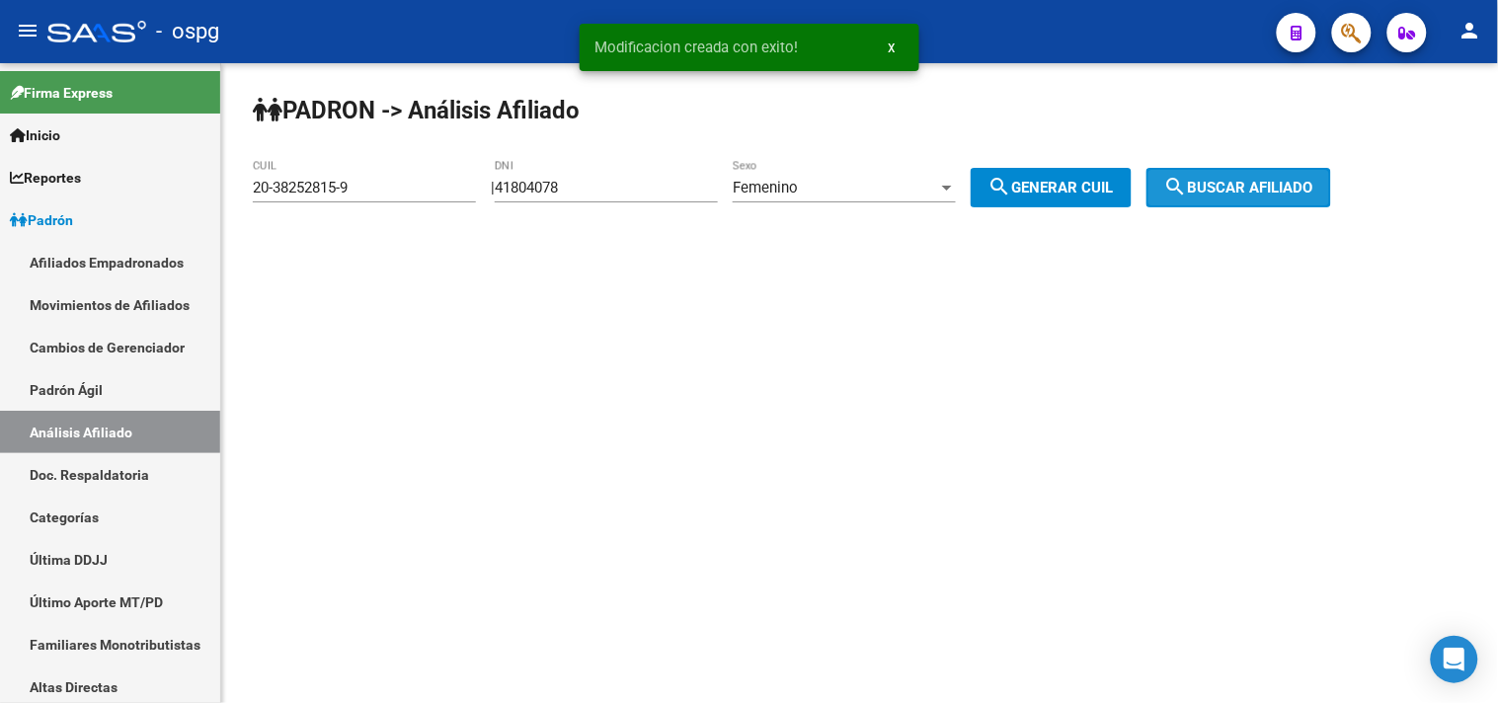
click at [1221, 189] on span "search Buscar afiliado" at bounding box center [1238, 188] width 149 height 18
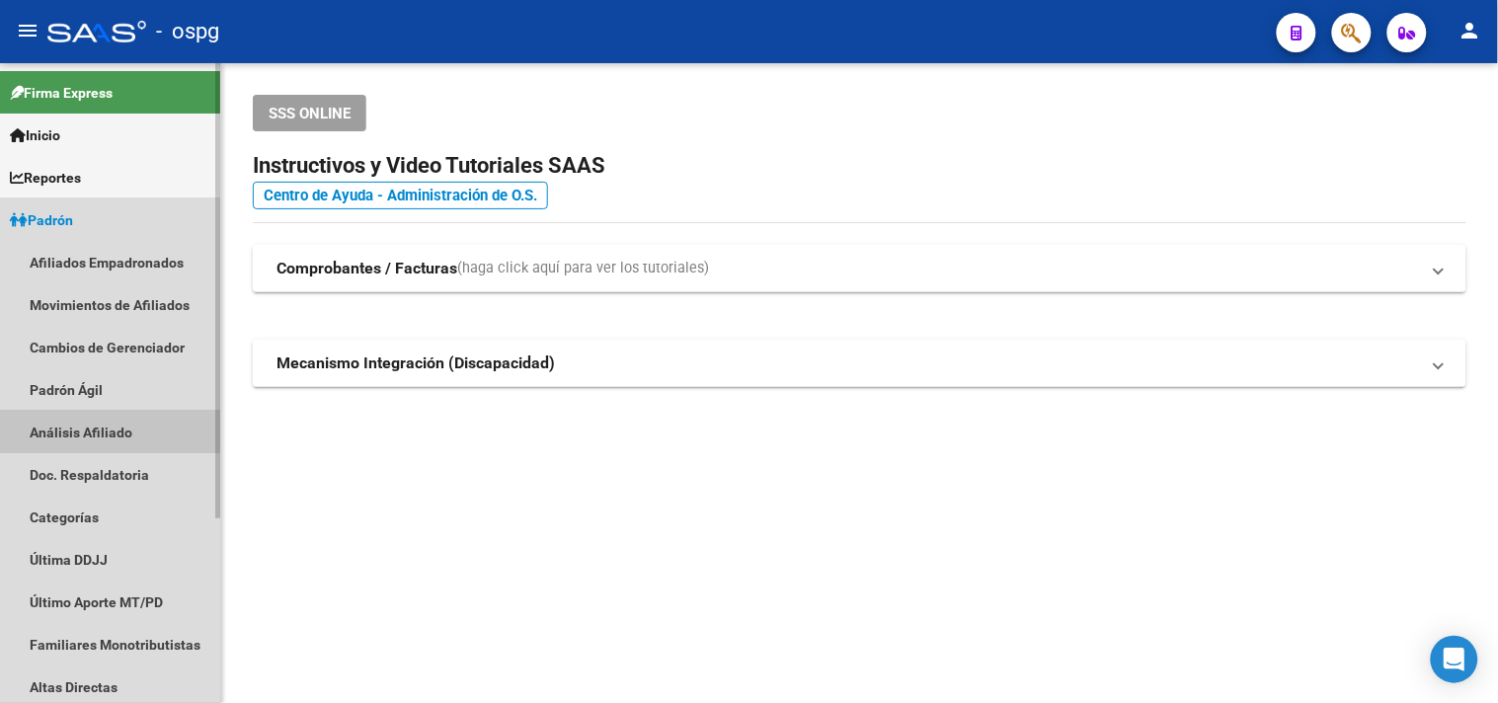
click at [96, 426] on link "Análisis Afiliado" at bounding box center [110, 432] width 220 height 42
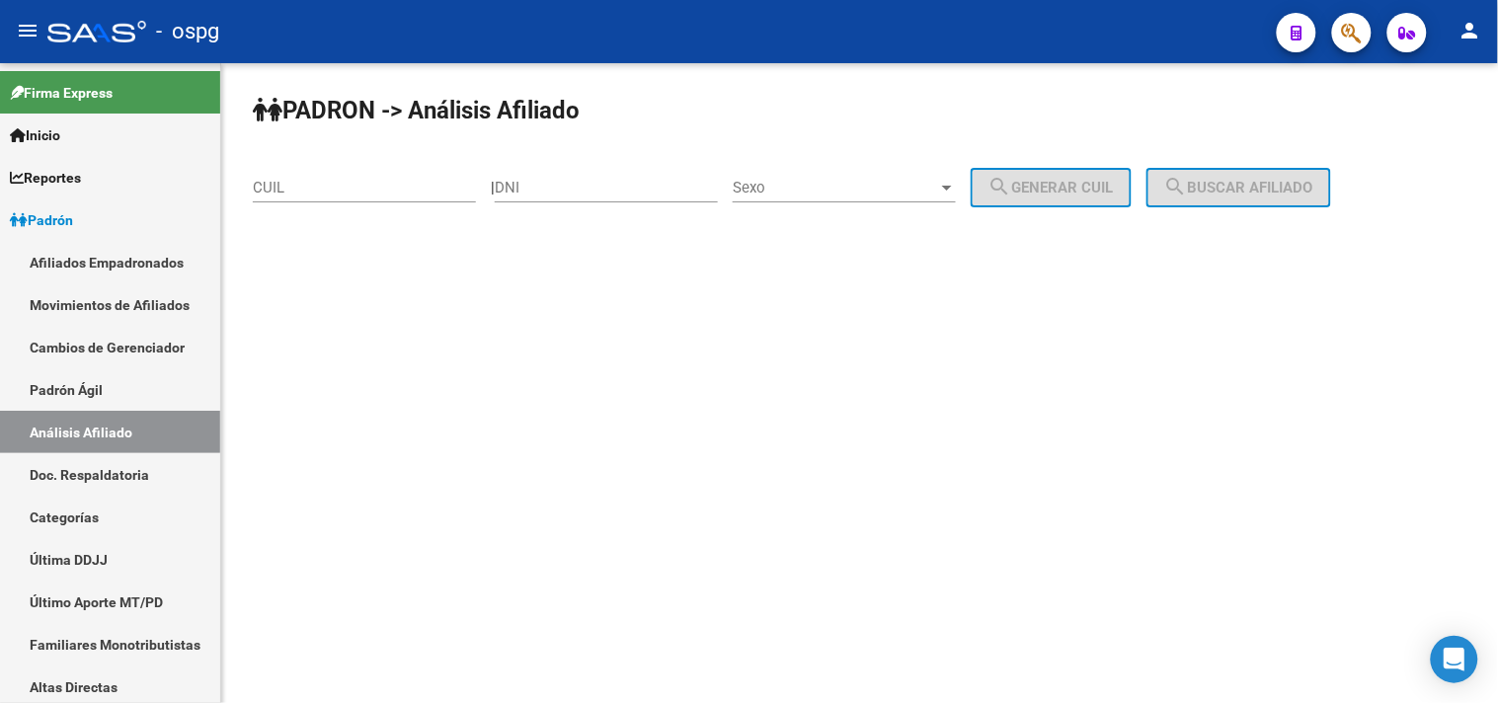
click at [330, 195] on input "CUIL" at bounding box center [364, 188] width 223 height 18
type input "21150941"
click at [778, 180] on span "Sexo" at bounding box center [835, 188] width 205 height 18
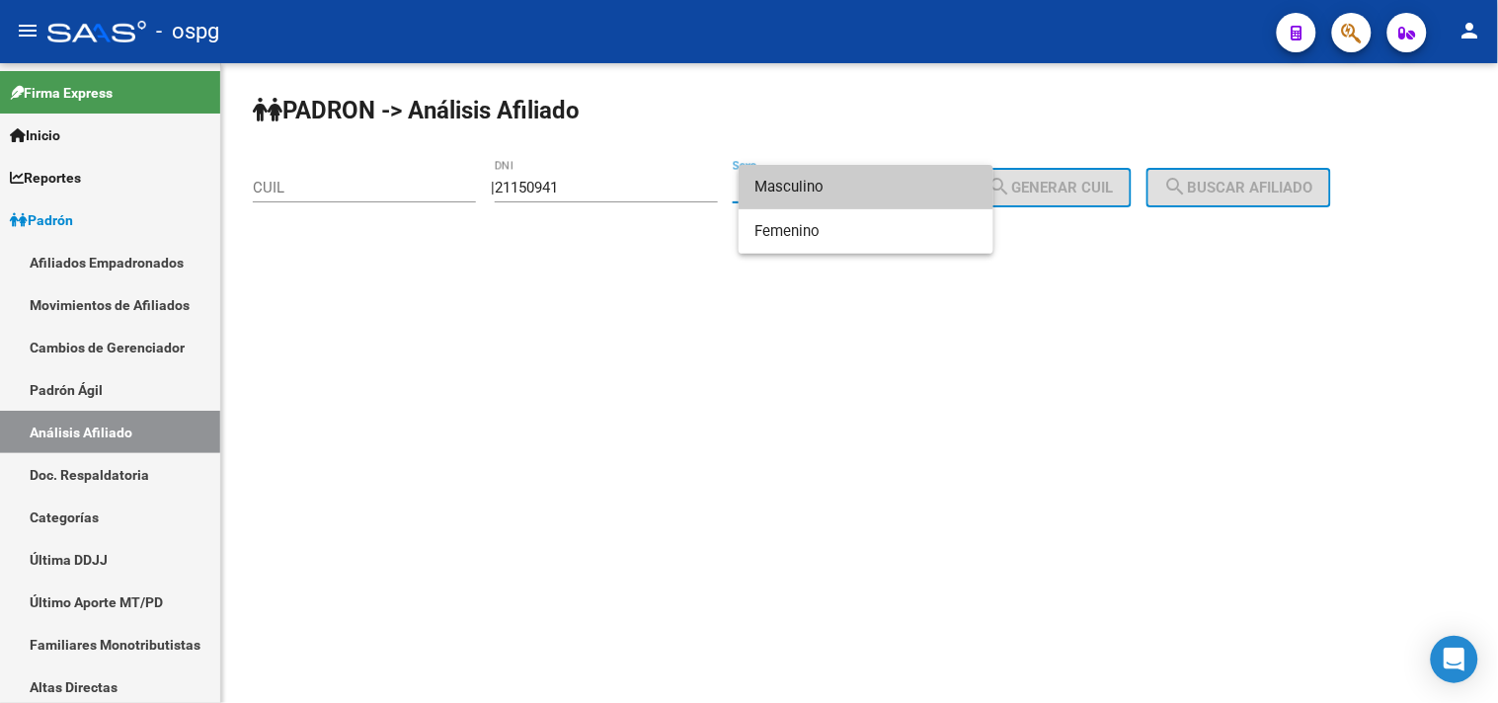
drag, startPoint x: 826, startPoint y: 192, endPoint x: 924, endPoint y: 192, distance: 98.8
click at [826, 191] on span "Masculino" at bounding box center [865, 187] width 223 height 44
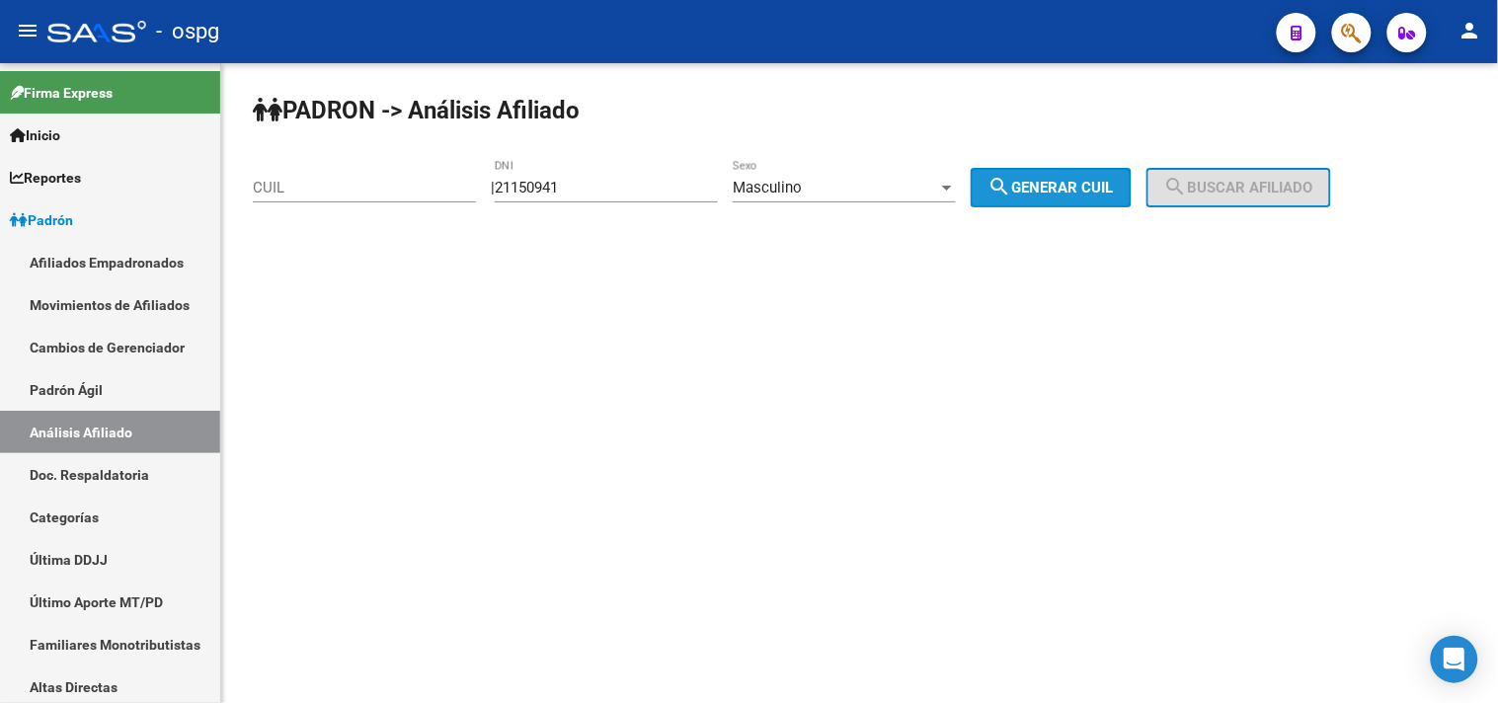
drag, startPoint x: 1052, startPoint y: 182, endPoint x: 1218, endPoint y: 190, distance: 166.1
click at [1055, 182] on span "search Generar CUIL" at bounding box center [1051, 188] width 125 height 18
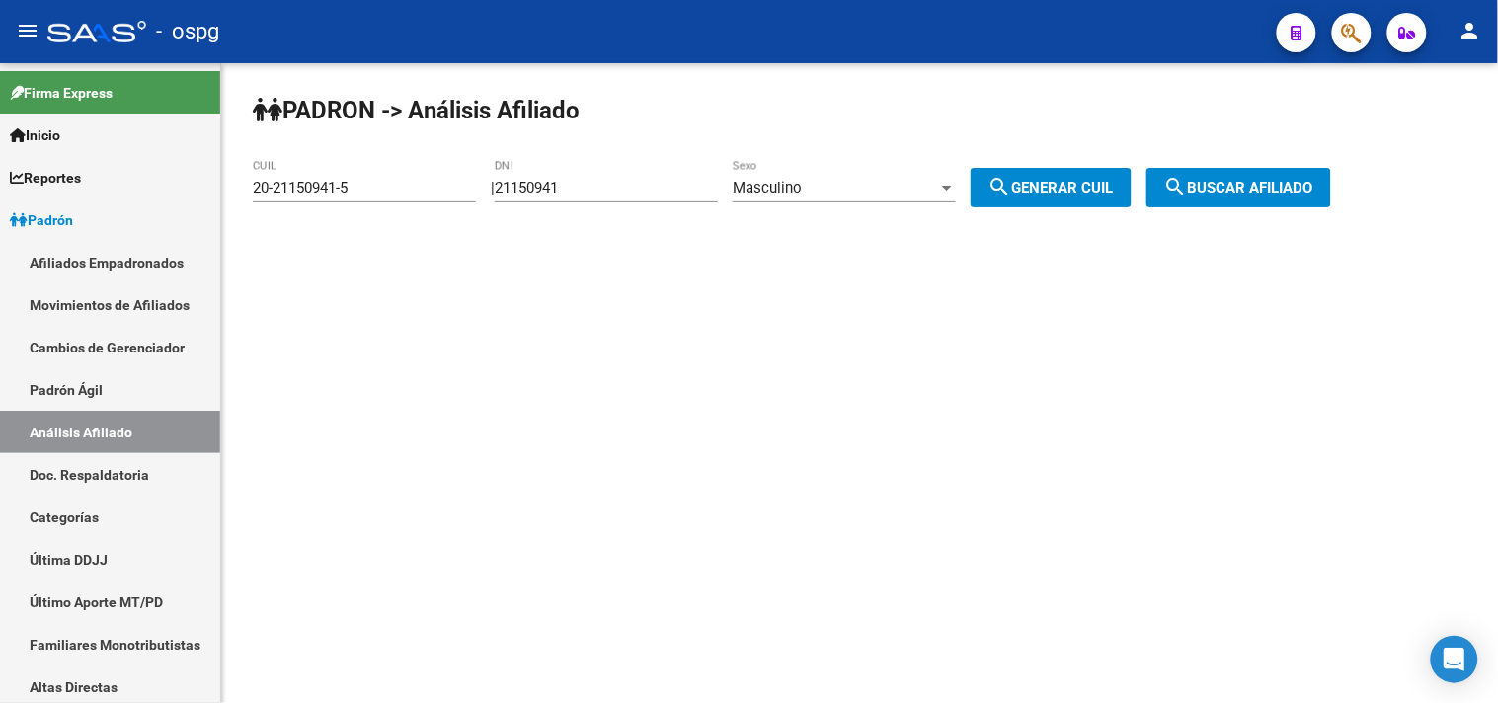
click at [1223, 182] on span "search Buscar afiliado" at bounding box center [1238, 188] width 149 height 18
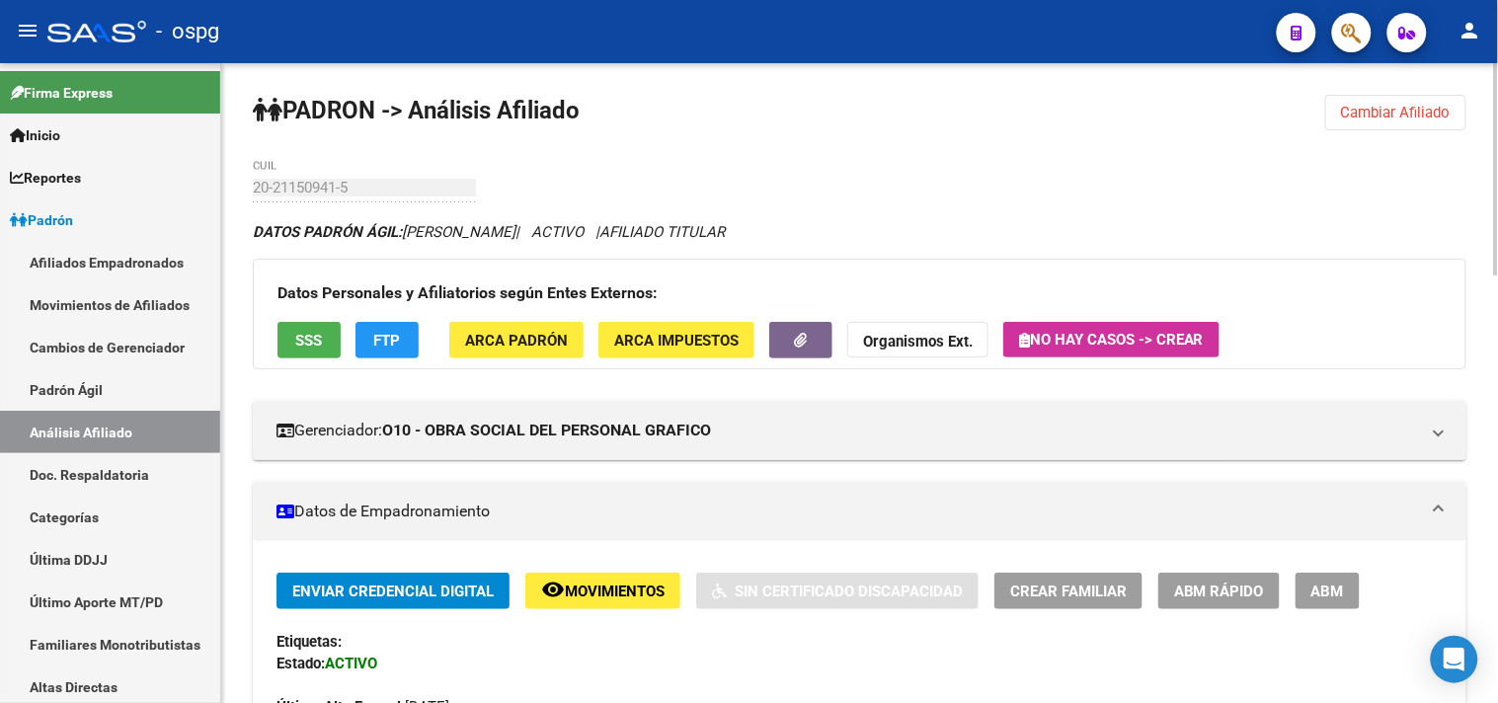
click at [377, 334] on span "FTP" at bounding box center [387, 341] width 27 height 18
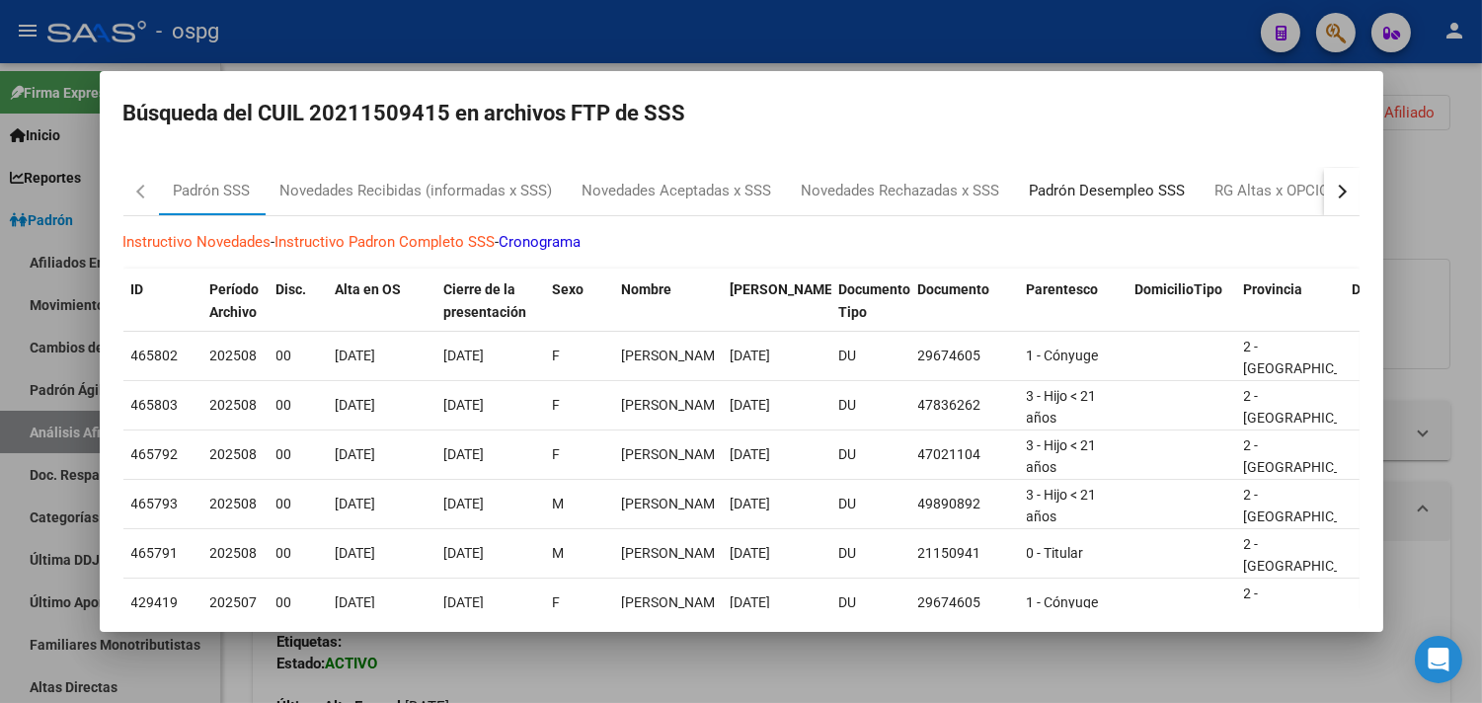
click at [1122, 203] on div "Padrón Desempleo SSS" at bounding box center [1108, 191] width 186 height 47
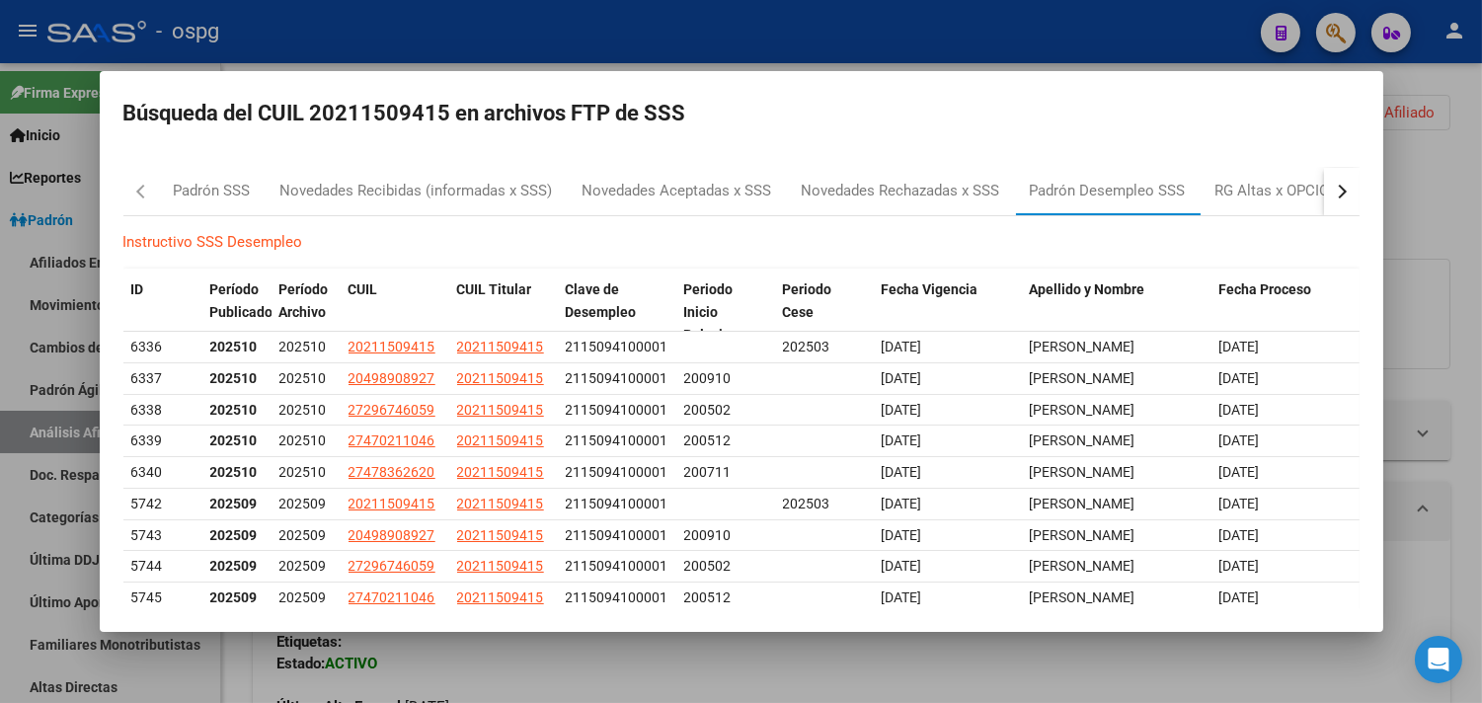
click at [909, 13] on div at bounding box center [741, 351] width 1482 height 703
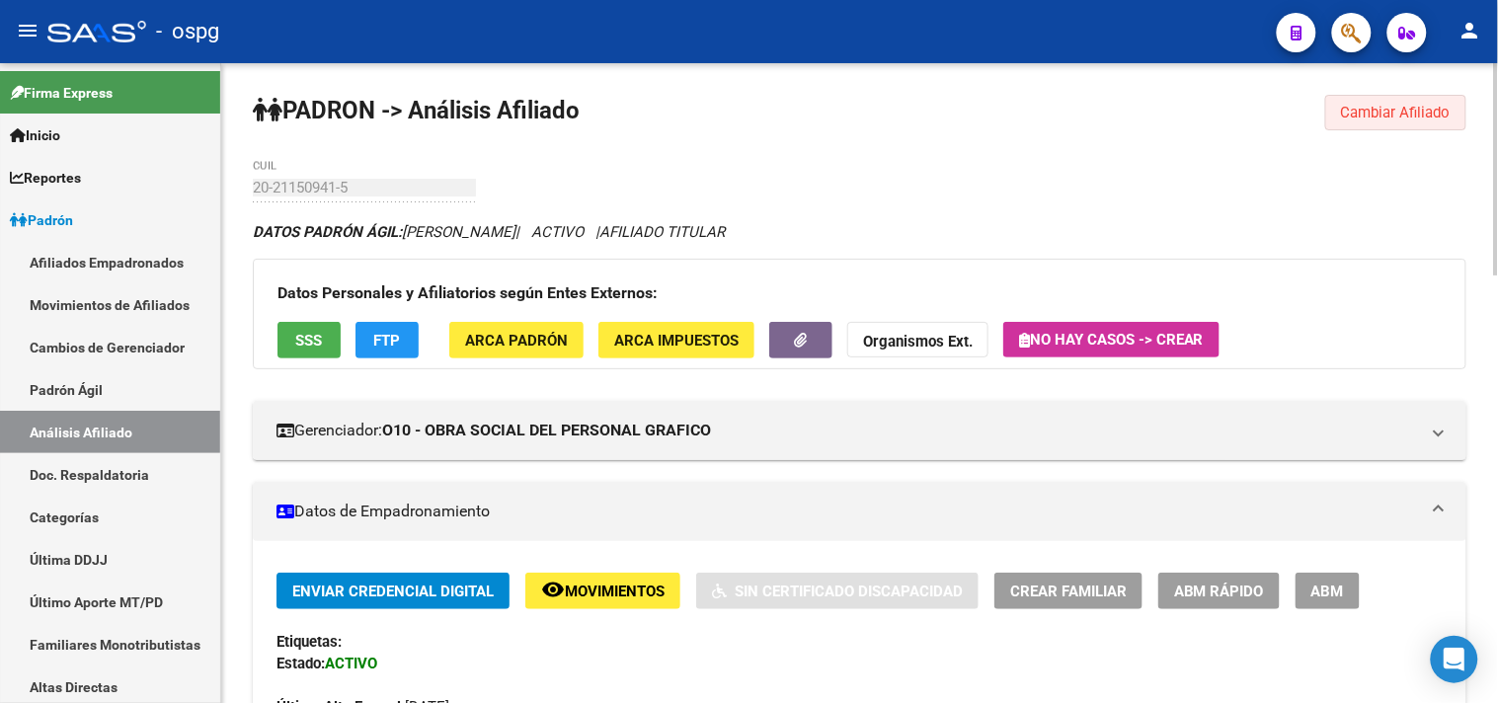
drag, startPoint x: 1420, startPoint y: 97, endPoint x: 1143, endPoint y: 161, distance: 284.8
click at [1414, 99] on button "Cambiar Afiliado" at bounding box center [1395, 113] width 141 height 36
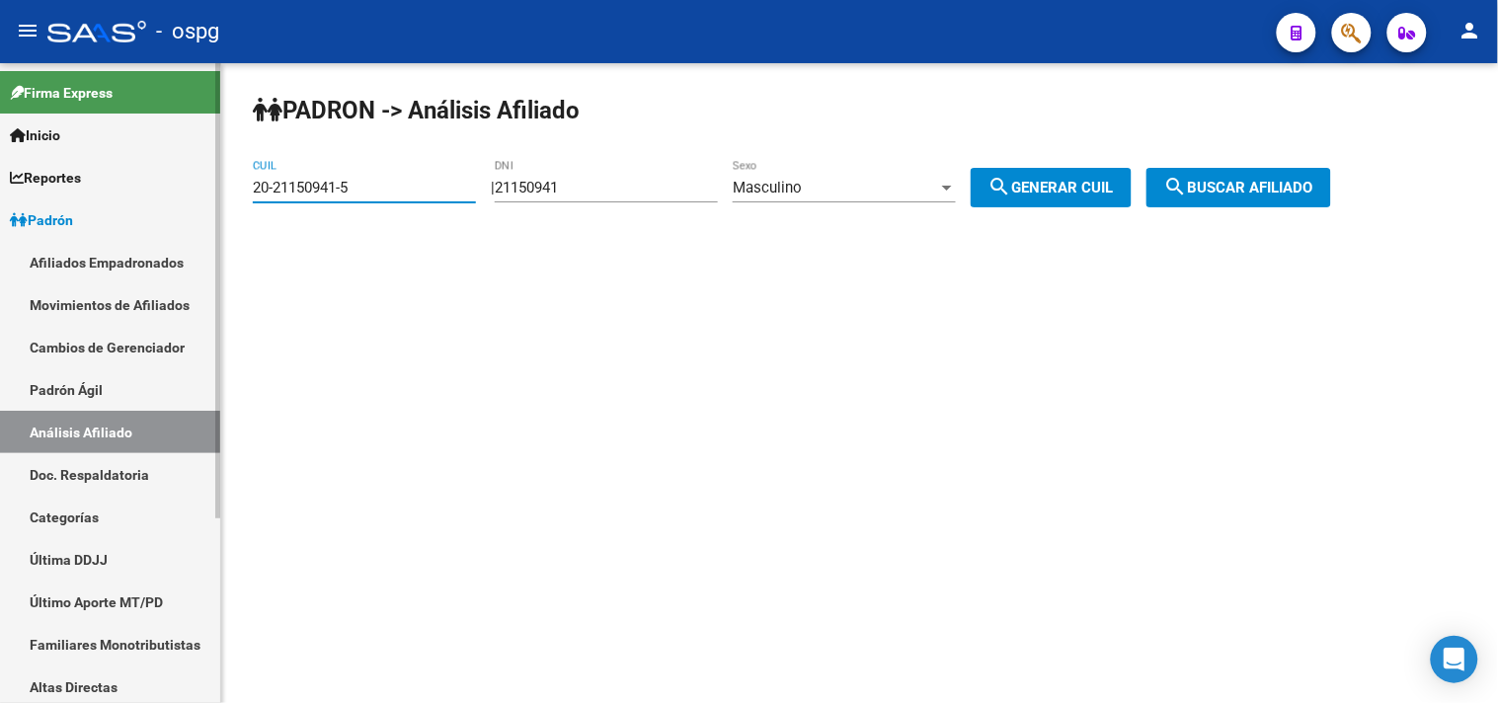
drag, startPoint x: 392, startPoint y: 191, endPoint x: 119, endPoint y: 212, distance: 274.4
click at [119, 212] on mat-sidenav-container "Firma Express Inicio Calendario SSS Instructivos Contacto OS Reportes Ingresos …" at bounding box center [749, 383] width 1498 height 640
click at [1226, 183] on span "search Buscar afiliado" at bounding box center [1238, 188] width 149 height 18
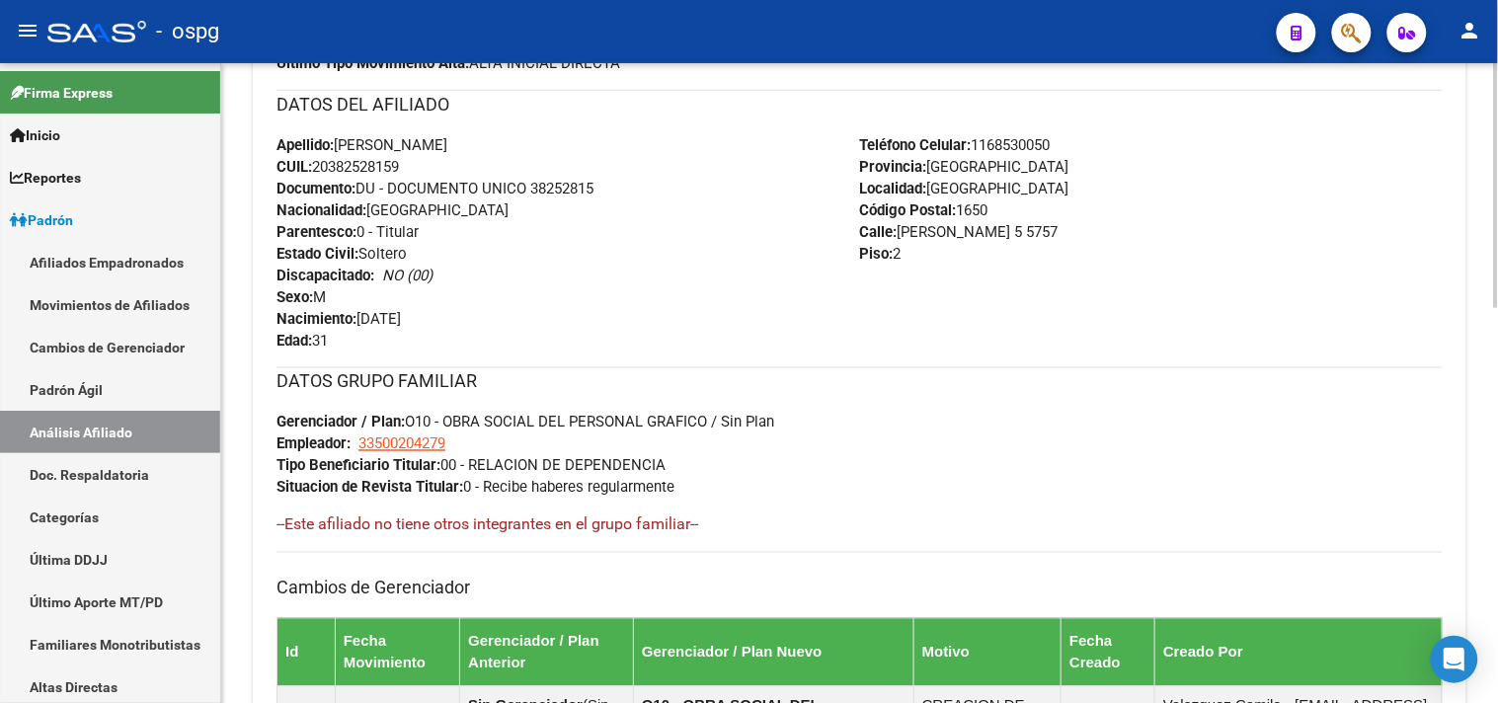
scroll to position [1032, 0]
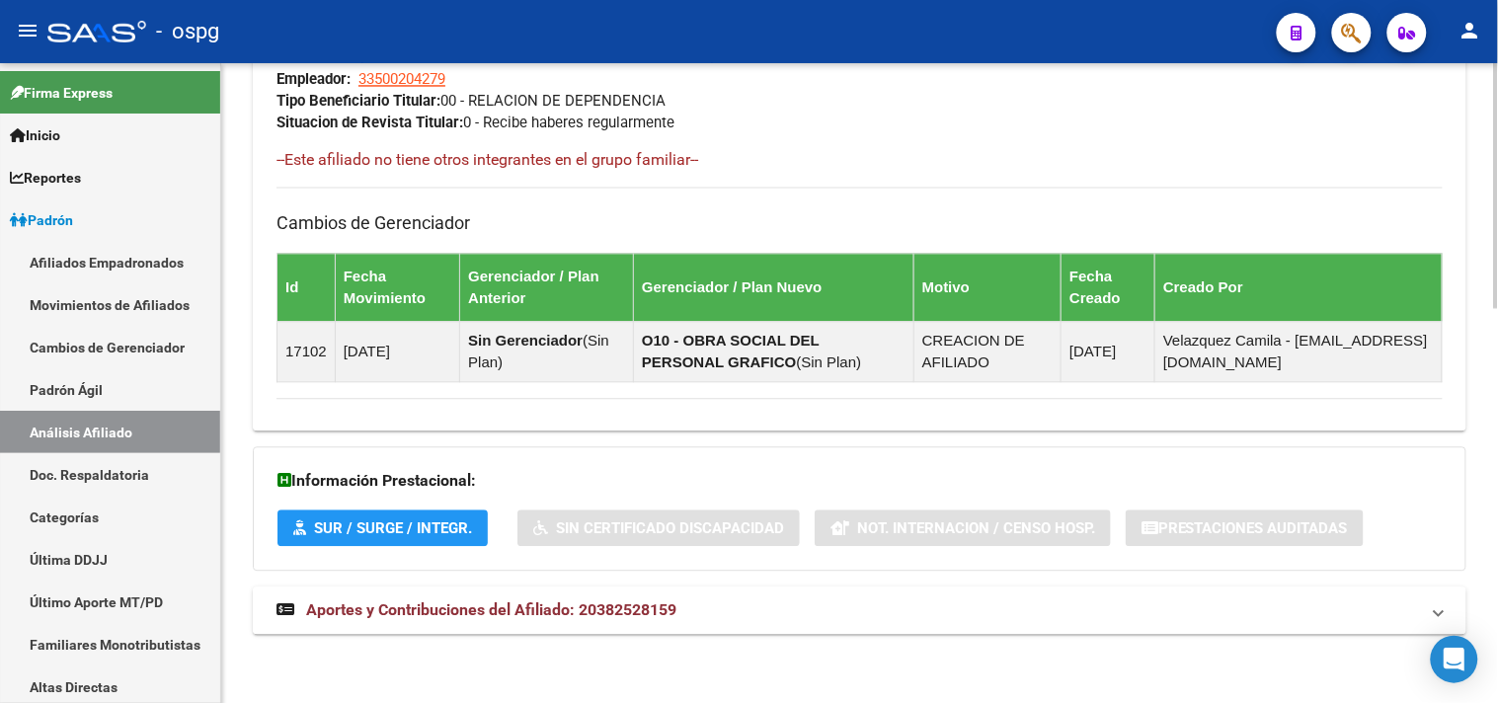
click at [549, 615] on span "Aportes y Contribuciones del Afiliado: 20382528159" at bounding box center [491, 609] width 370 height 19
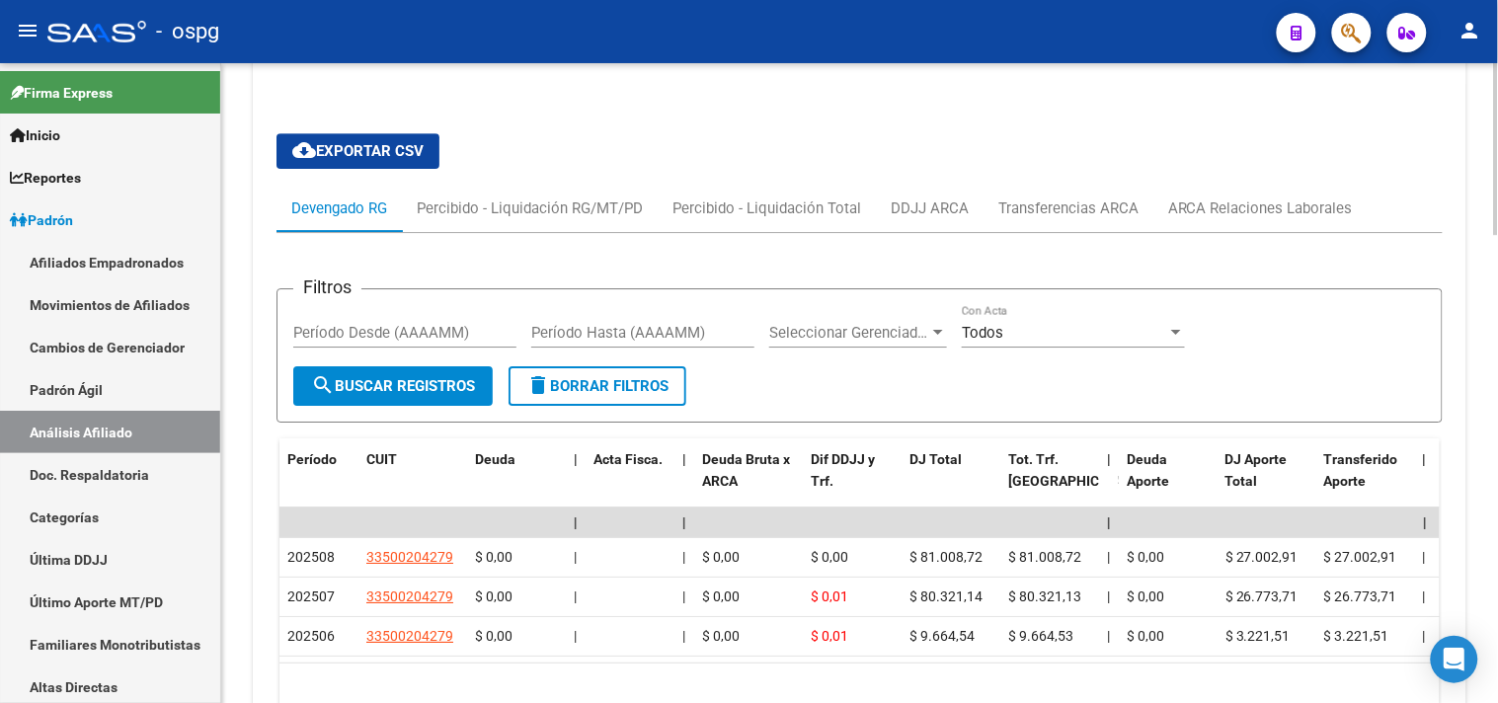
scroll to position [1302, 0]
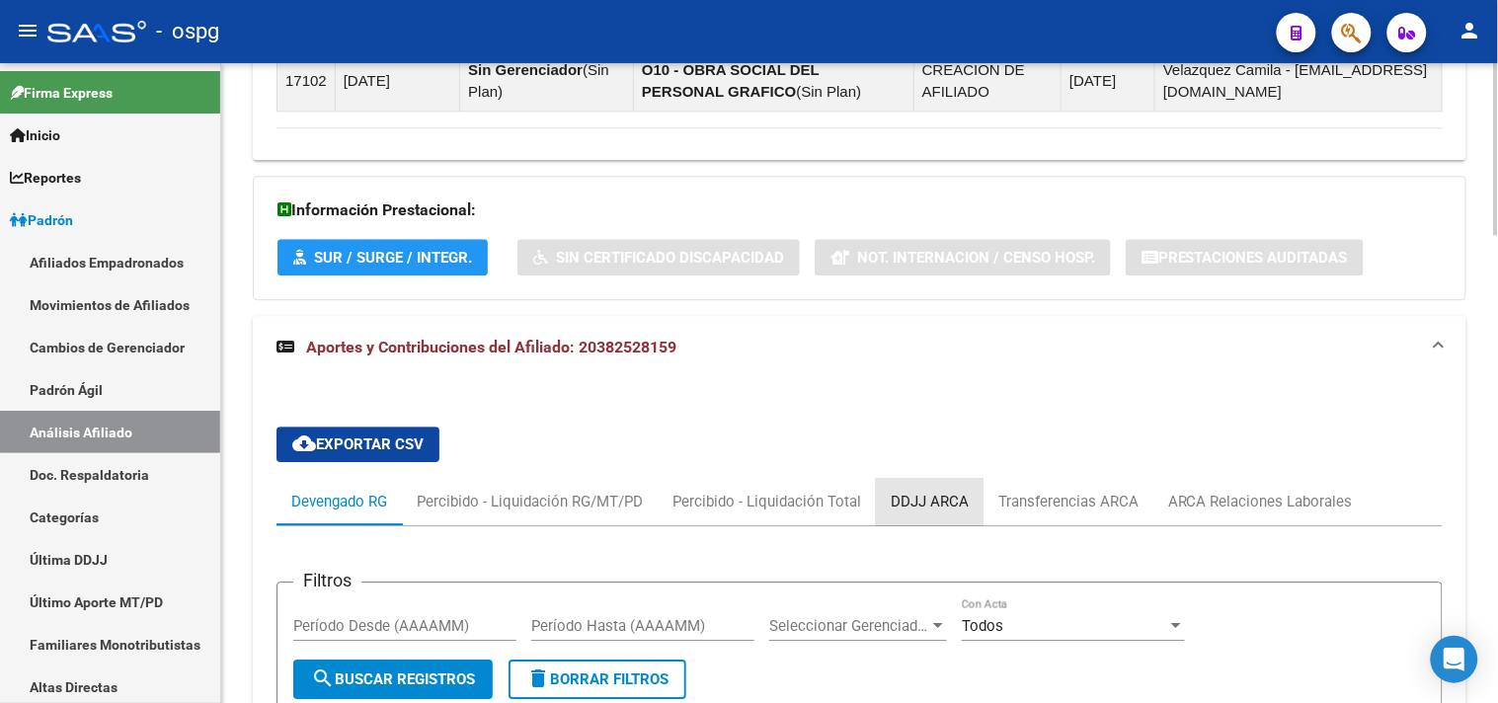
click at [919, 499] on div "DDJJ ARCA" at bounding box center [930, 502] width 78 height 22
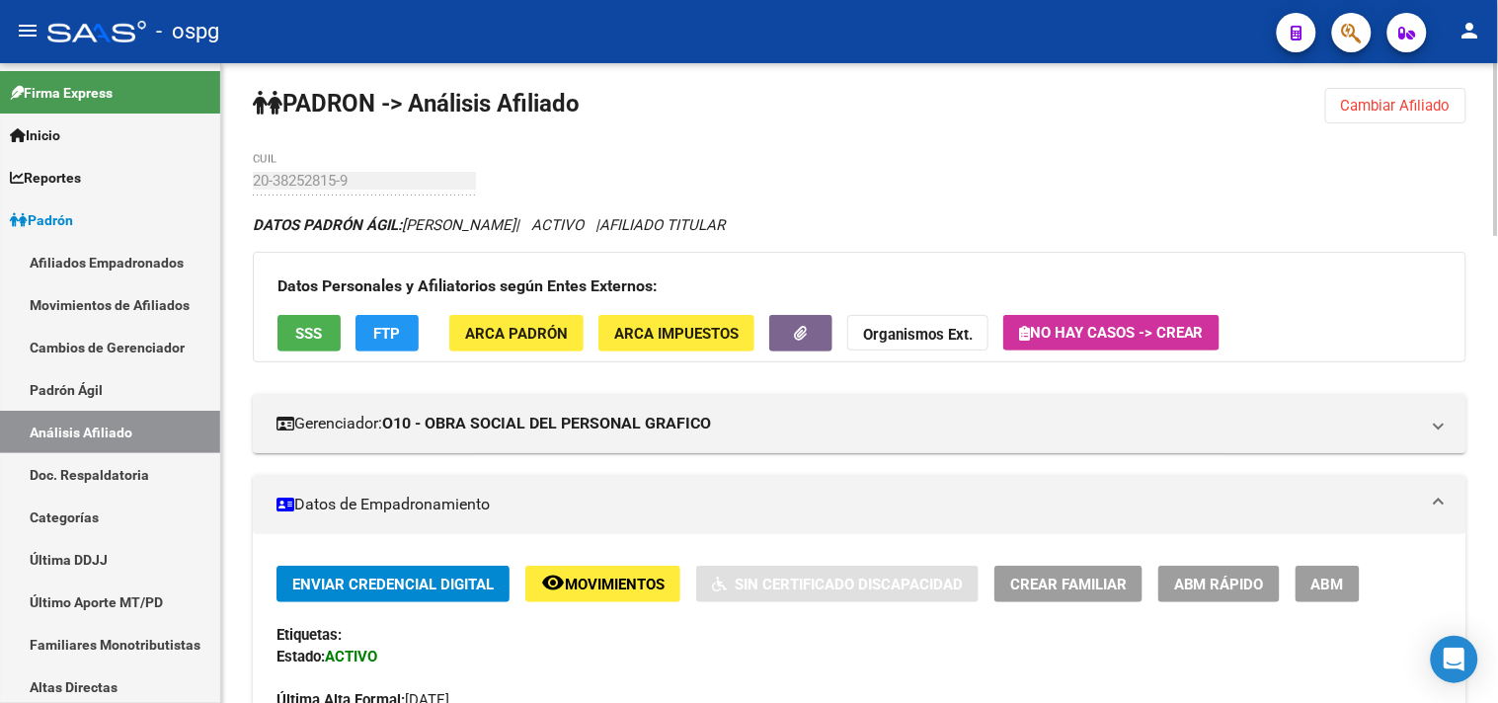
scroll to position [0, 0]
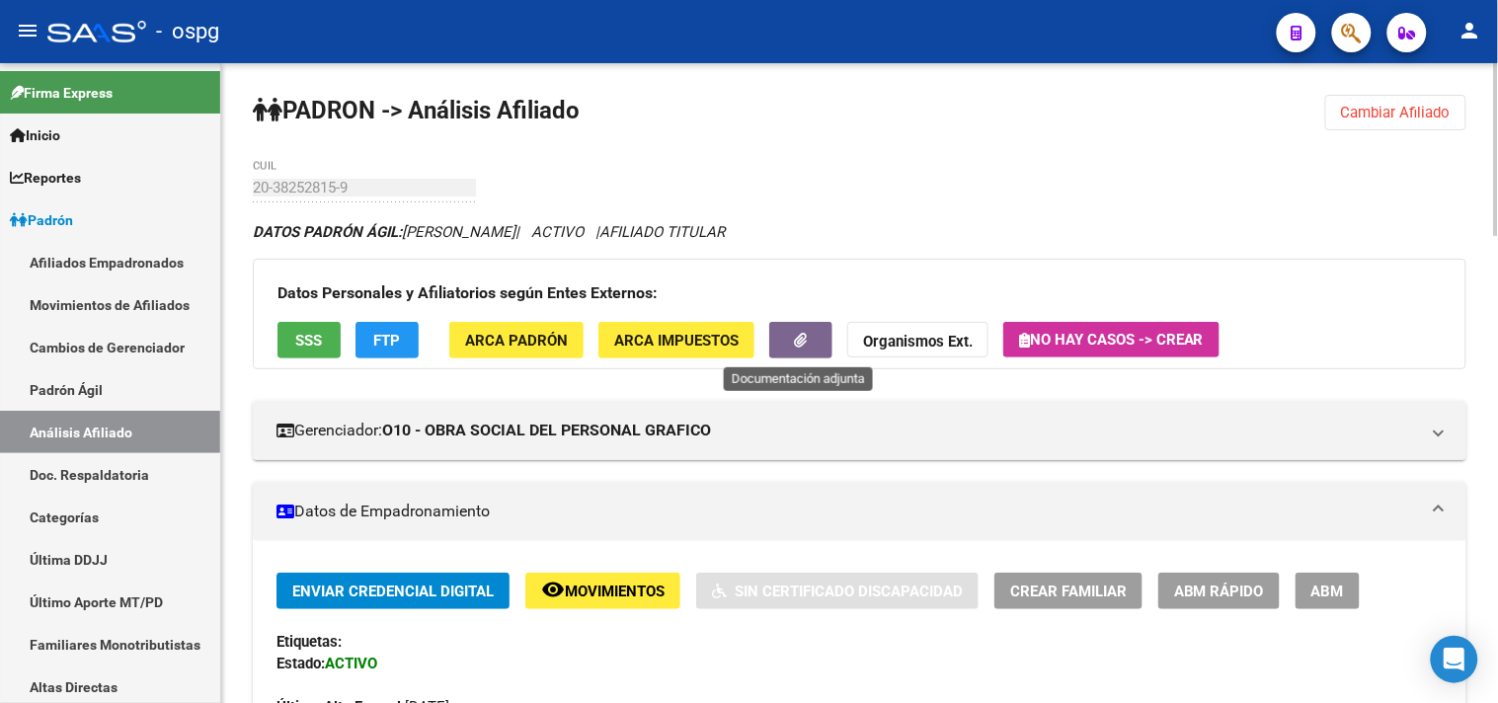
click at [782, 341] on button "button" at bounding box center [800, 340] width 63 height 37
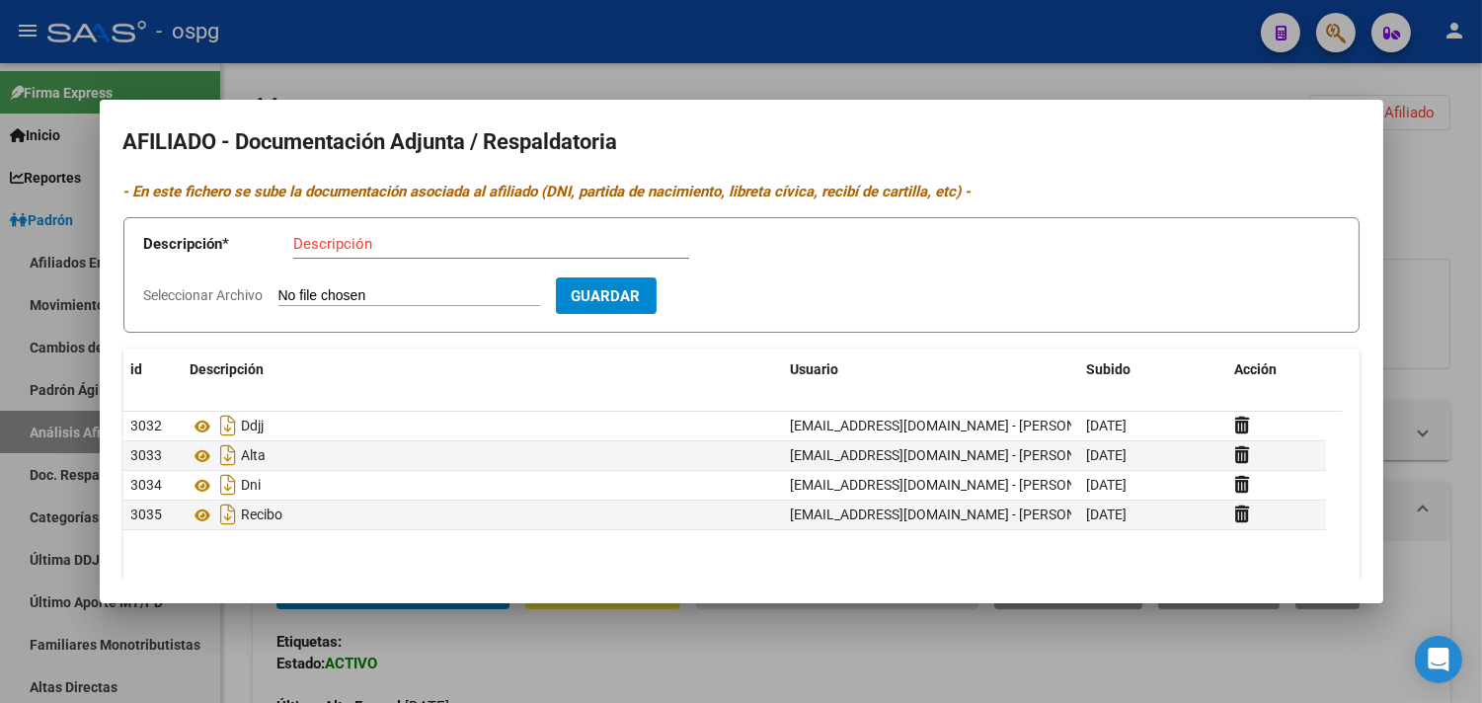
drag, startPoint x: 703, startPoint y: 59, endPoint x: 656, endPoint y: 8, distance: 69.9
click at [703, 56] on div at bounding box center [741, 351] width 1482 height 703
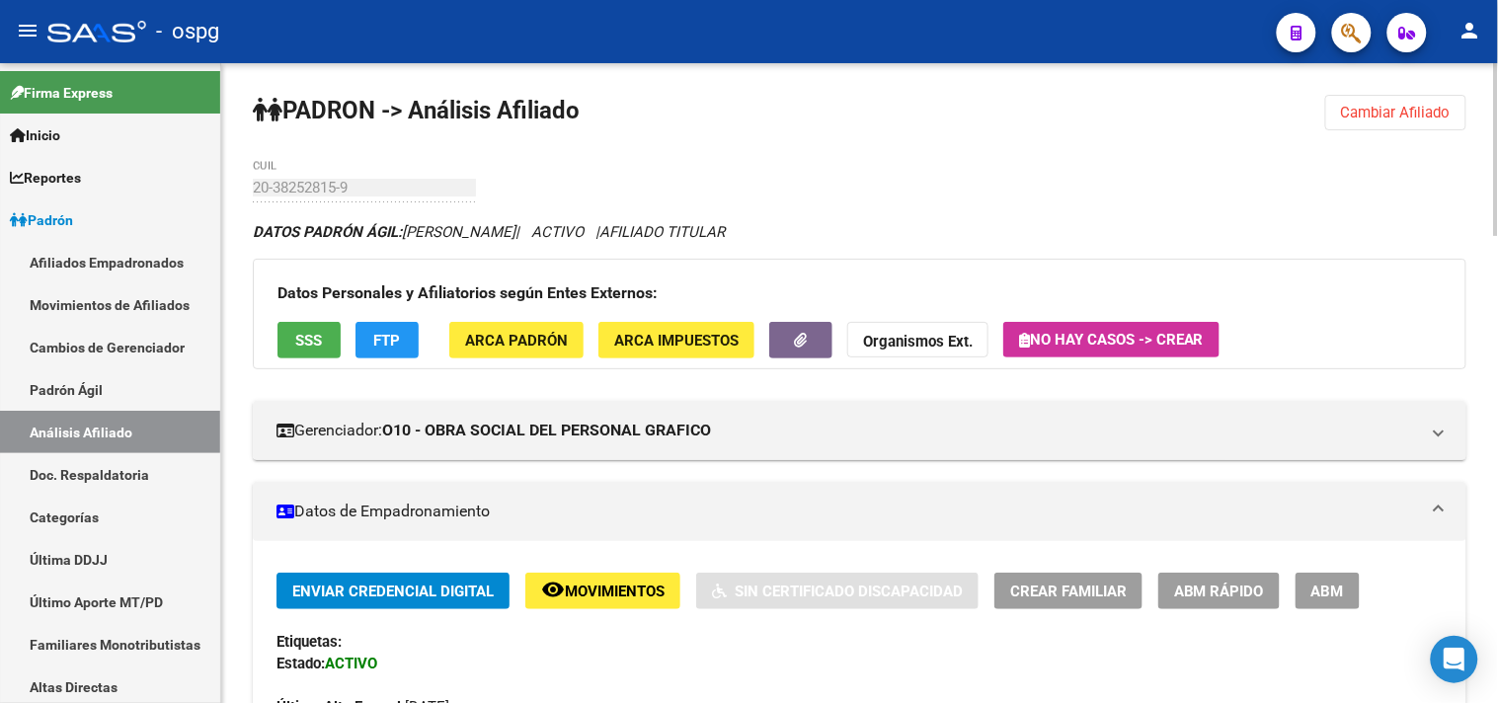
click at [1359, 122] on button "Cambiar Afiliado" at bounding box center [1395, 113] width 141 height 36
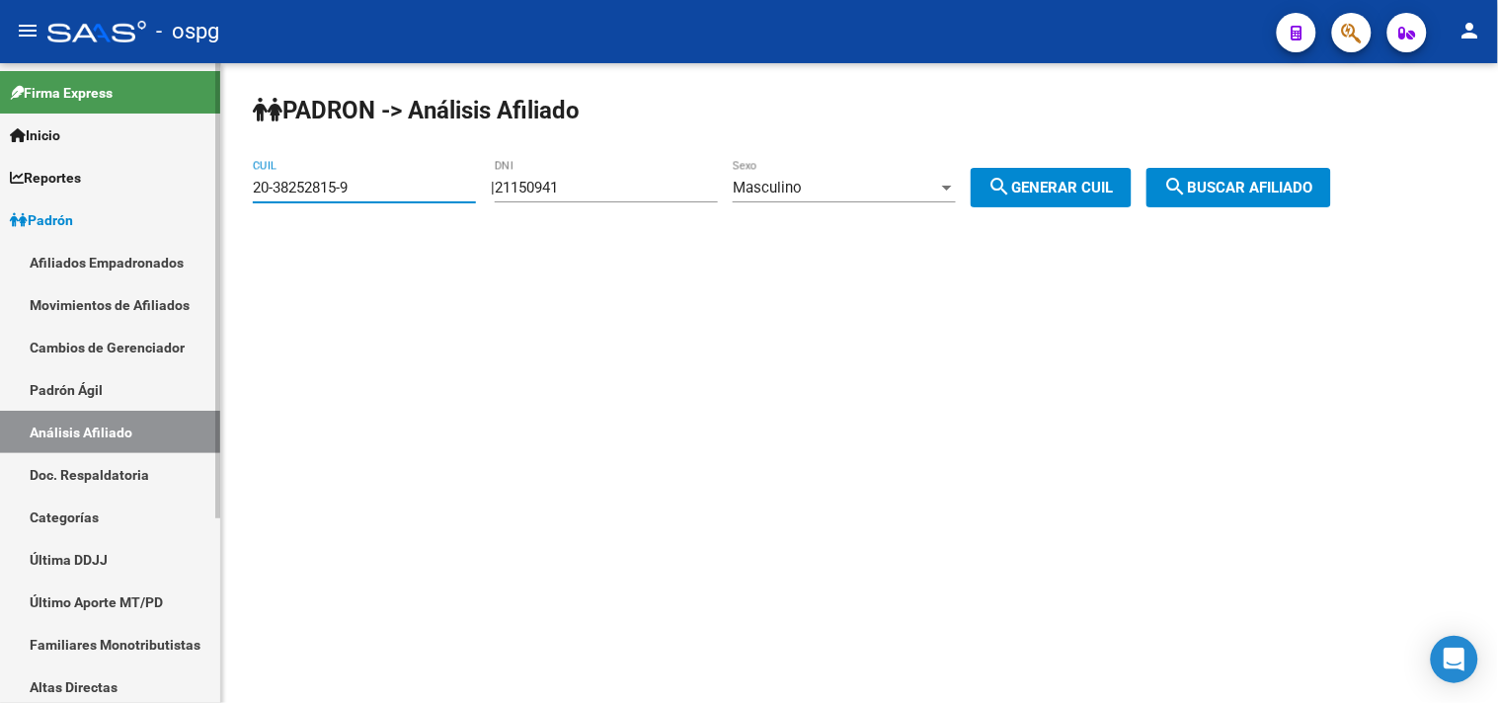
drag, startPoint x: 361, startPoint y: 190, endPoint x: 215, endPoint y: 185, distance: 146.2
click at [215, 185] on mat-sidenav-container "Firma Express Inicio Calendario SSS Instructivos Contacto OS Reportes Ingresos …" at bounding box center [749, 383] width 1498 height 640
type input "20-39348492-7"
click at [1251, 190] on span "search Buscar afiliado" at bounding box center [1238, 188] width 149 height 18
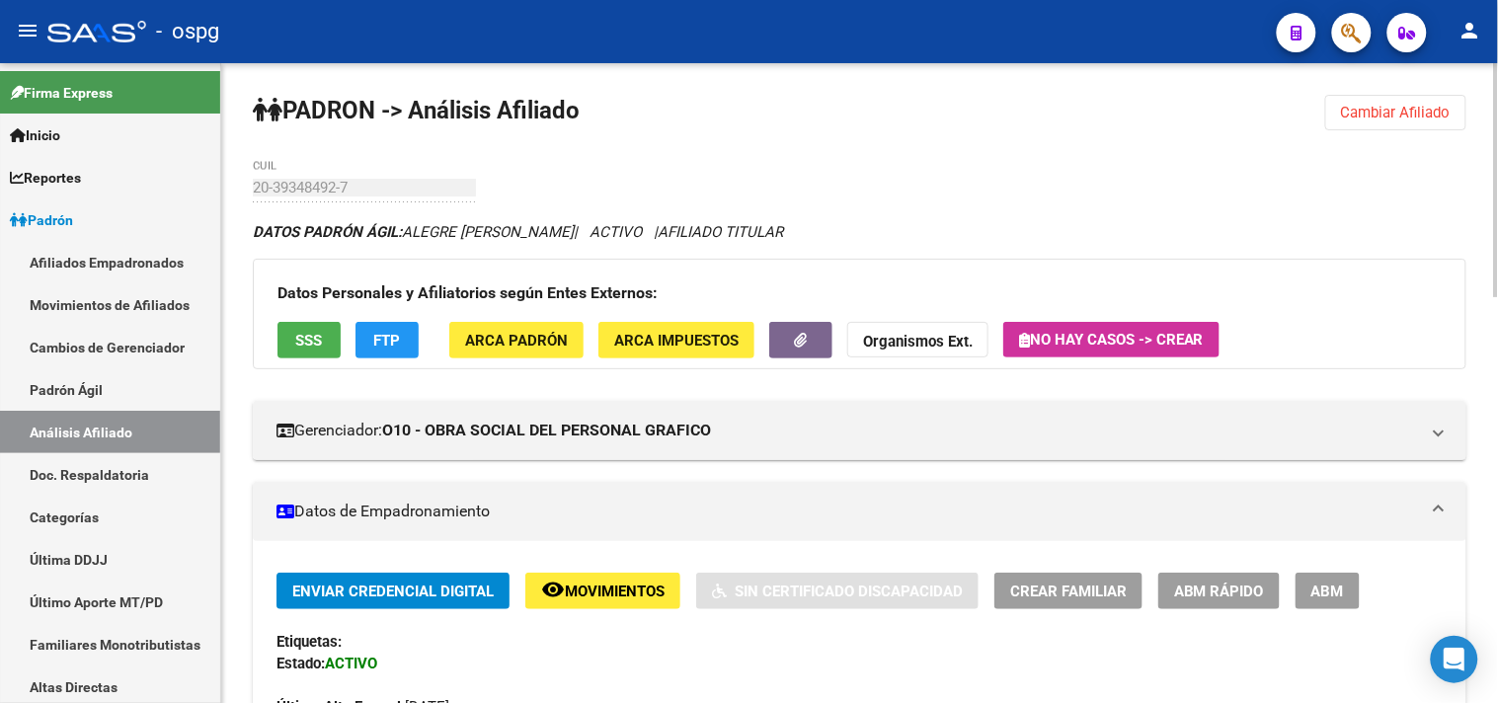
click at [1069, 587] on span "Crear Familiar" at bounding box center [1068, 592] width 117 height 18
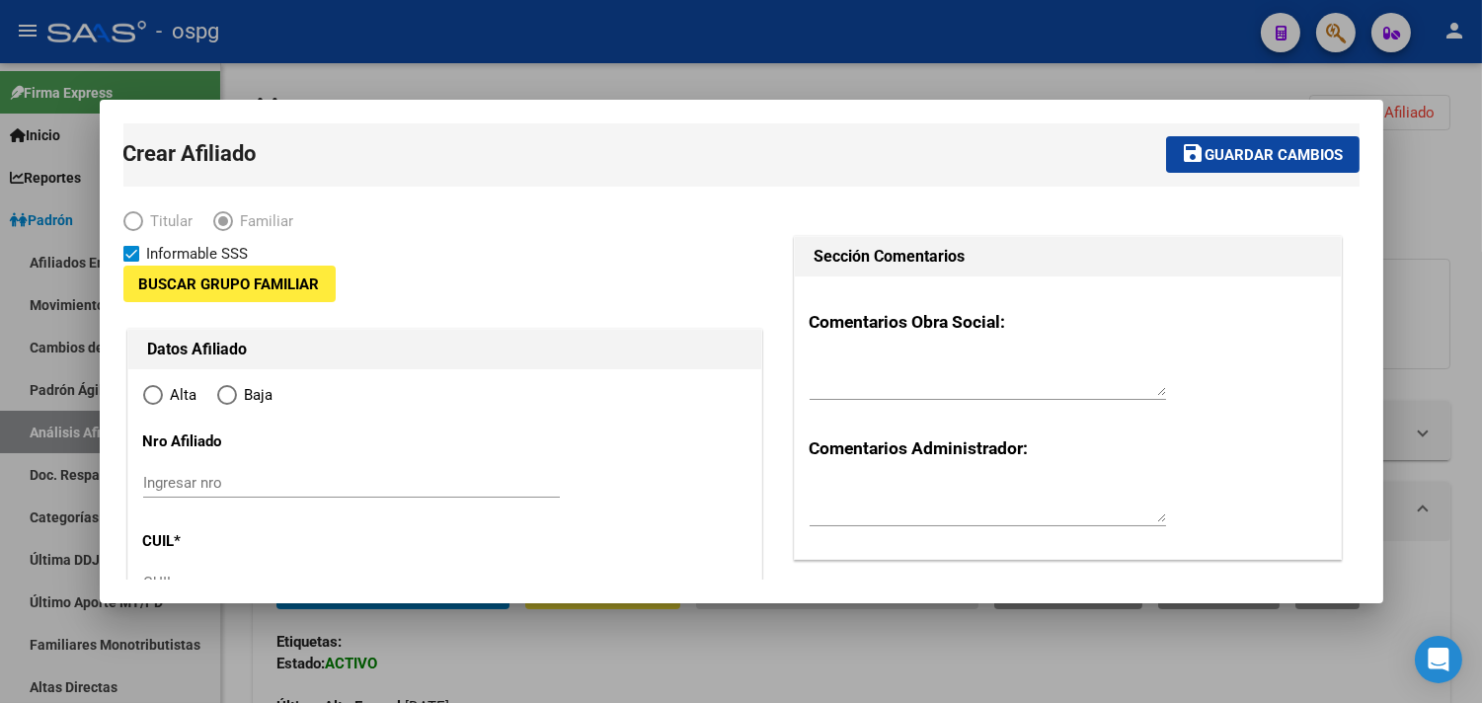
type input "30-71551901-8"
type input "MORENO"
type input "1744"
type input "CORRIENTES"
type input "2418"
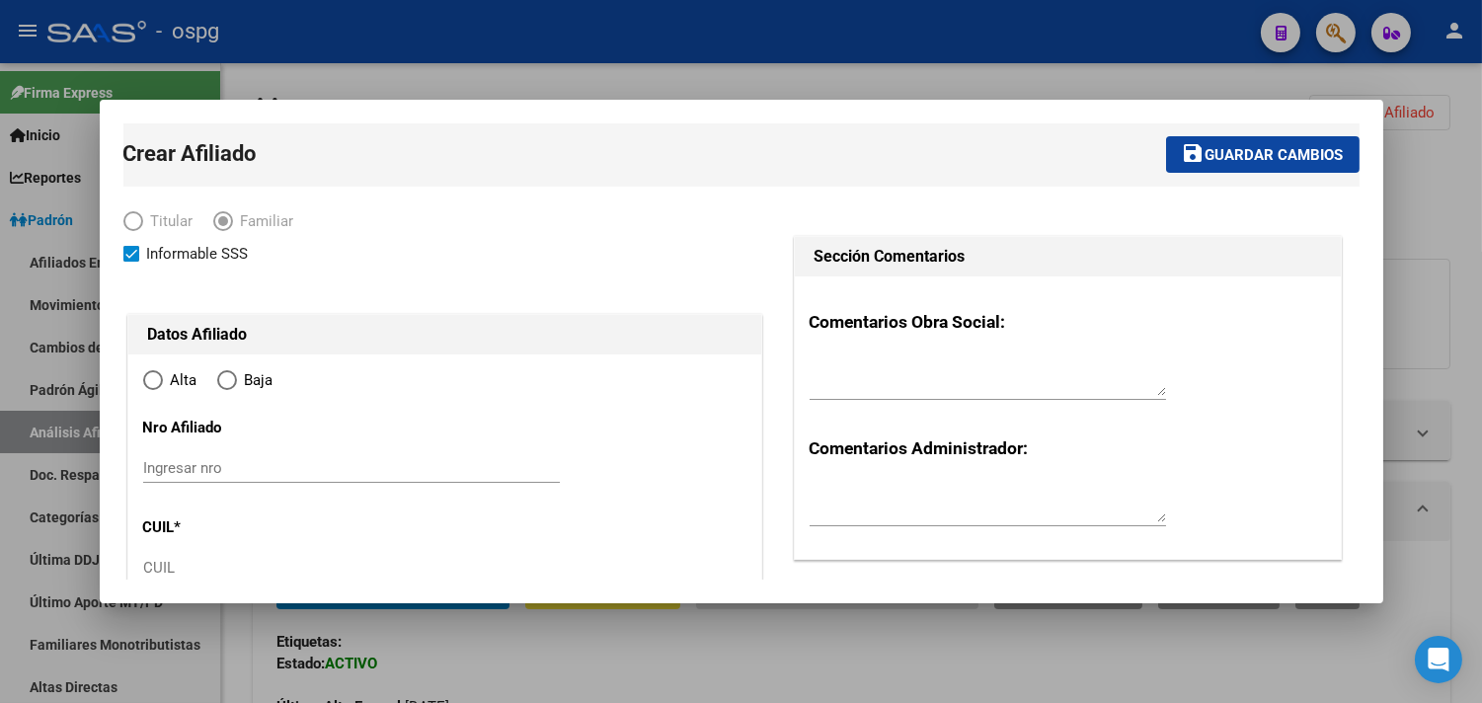
radio input "true"
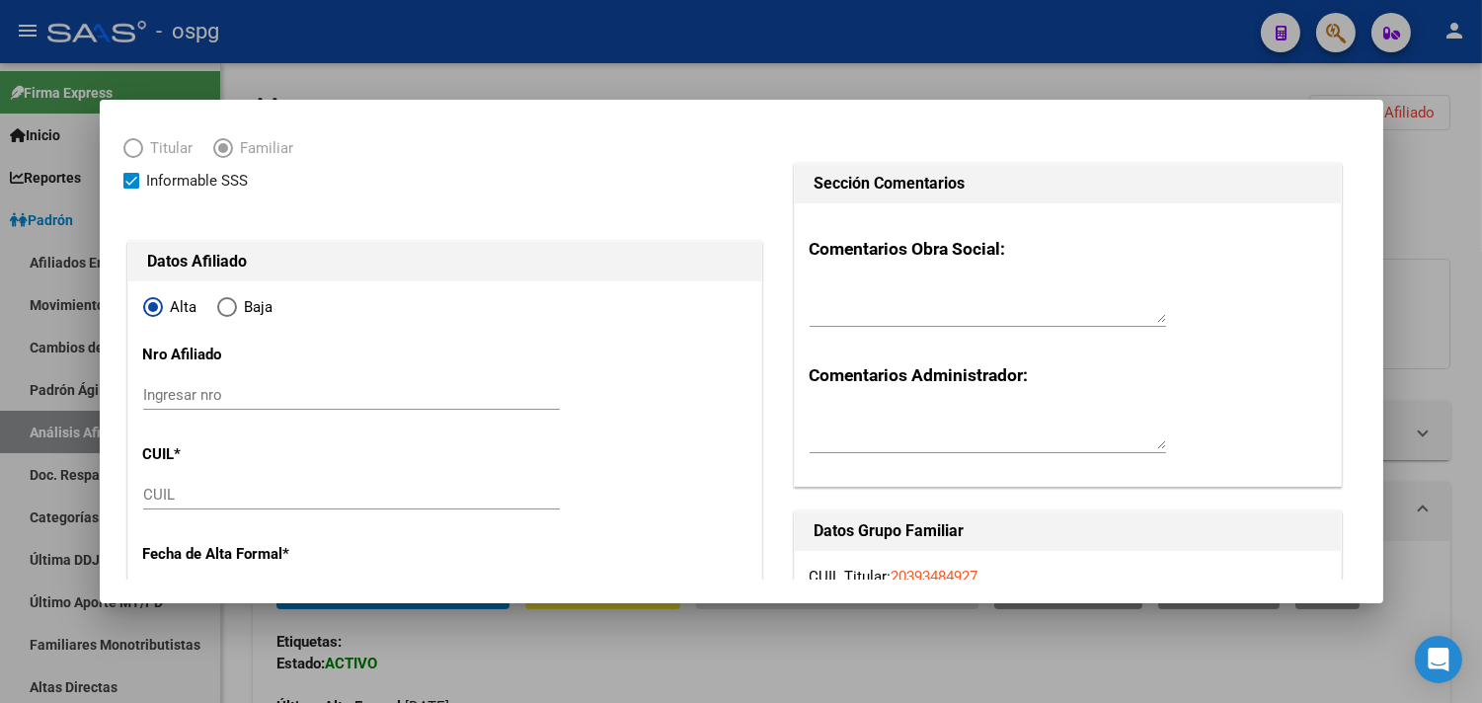
scroll to position [110, 0]
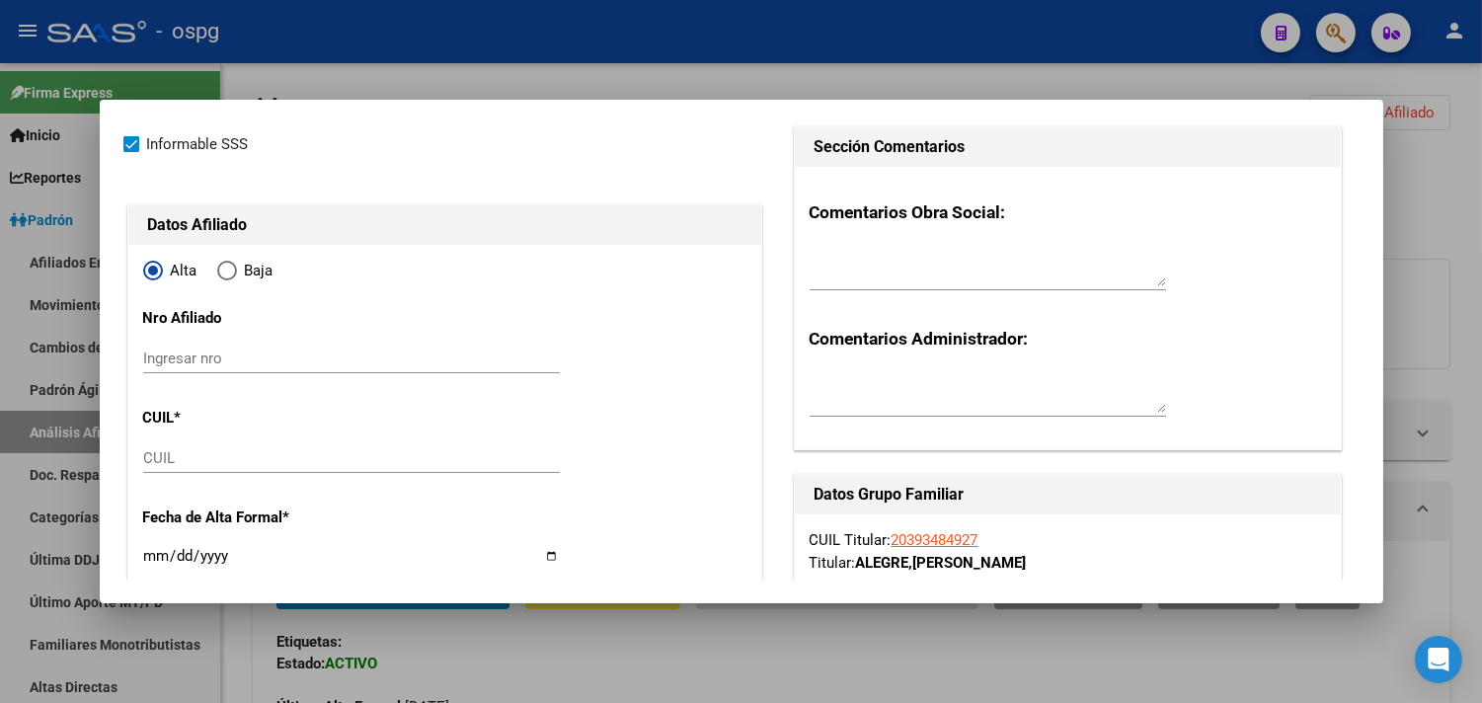
type input "30-71551901-8"
click at [158, 465] on input "CUIL" at bounding box center [351, 458] width 417 height 18
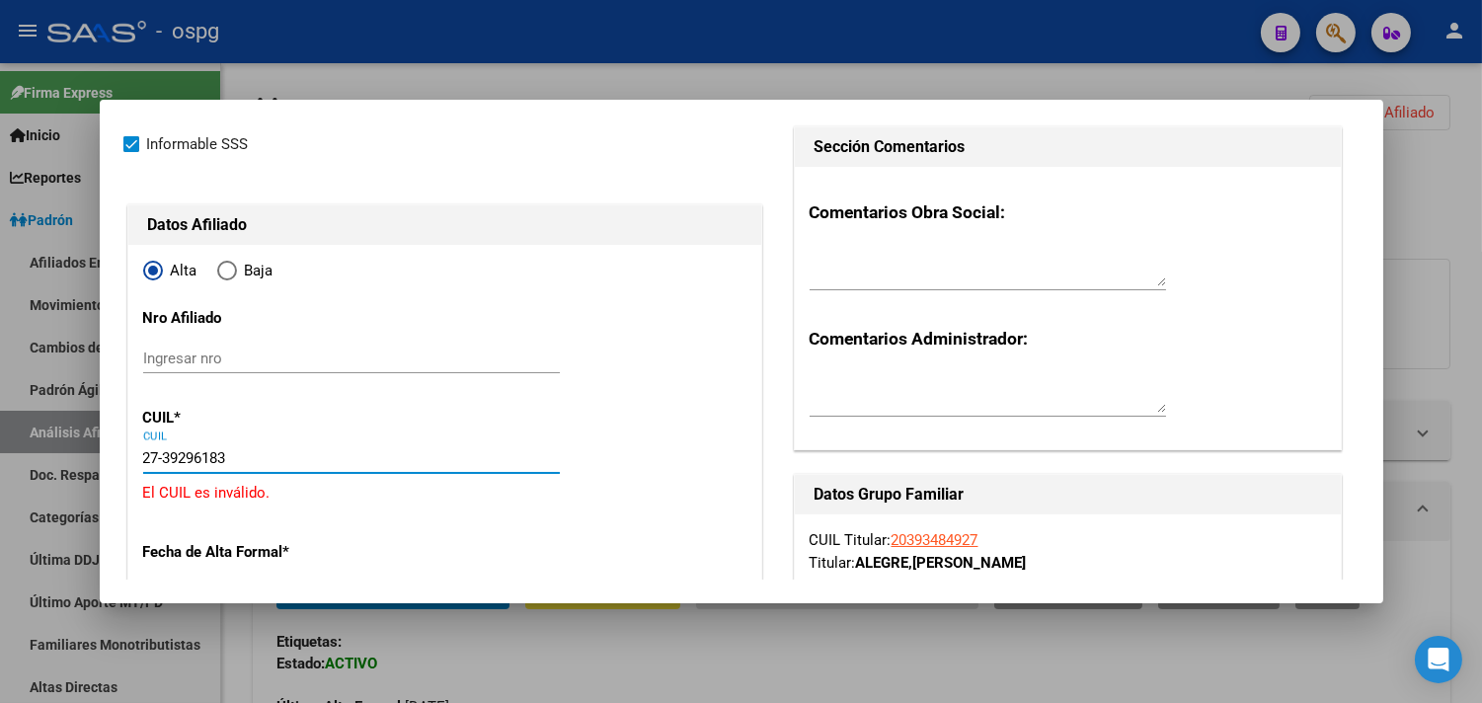
type input "27-39296183-1"
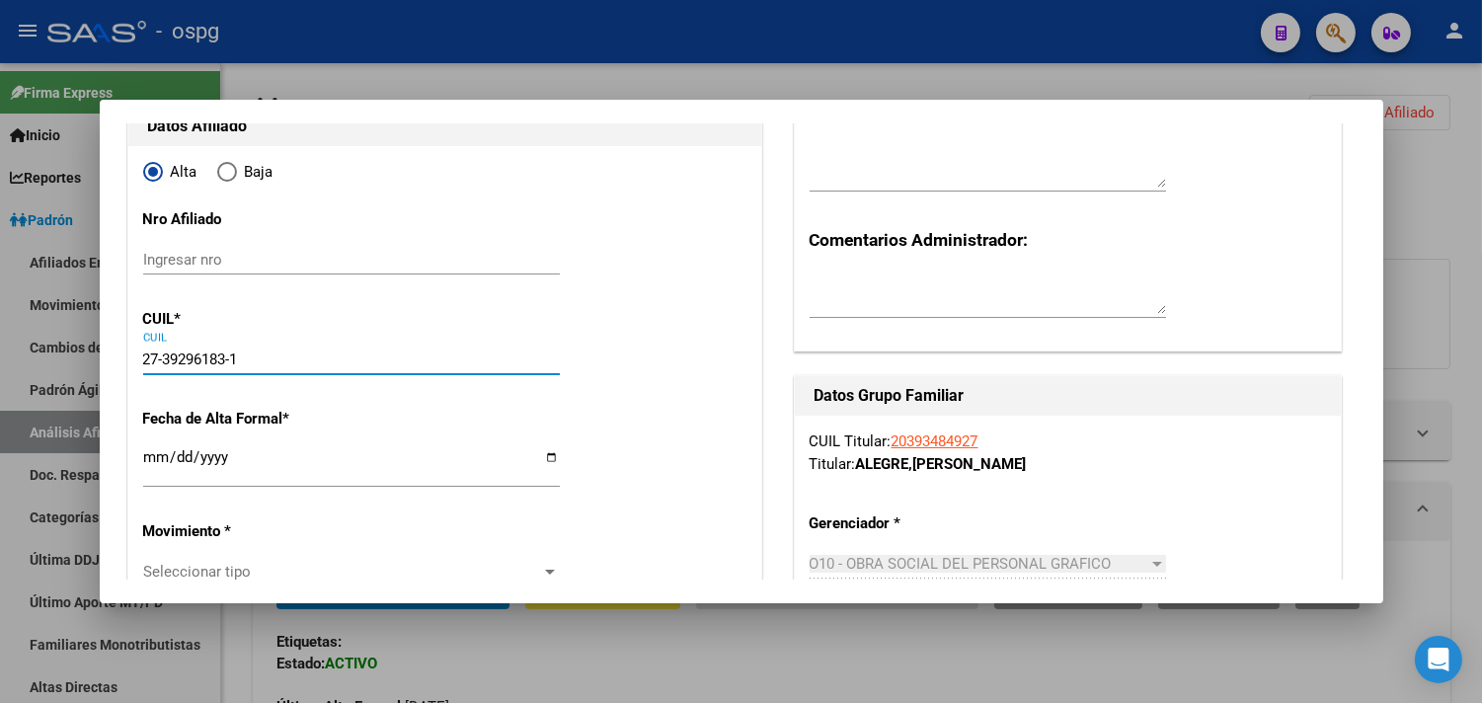
scroll to position [329, 0]
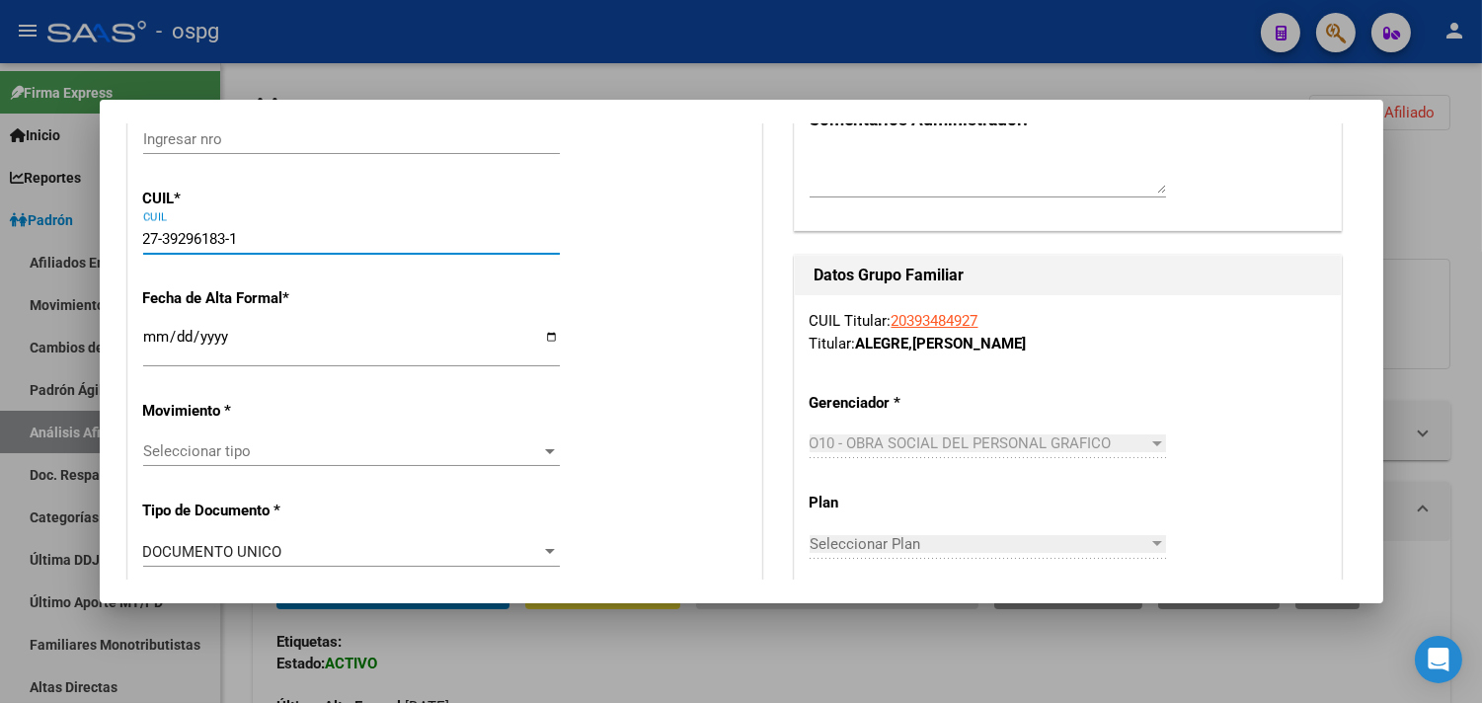
type input "39296183"
type input "CAYO MELINA ELIZABETH"
type input "1995-10-06"
type input "SAN JUSTO"
type input "1754"
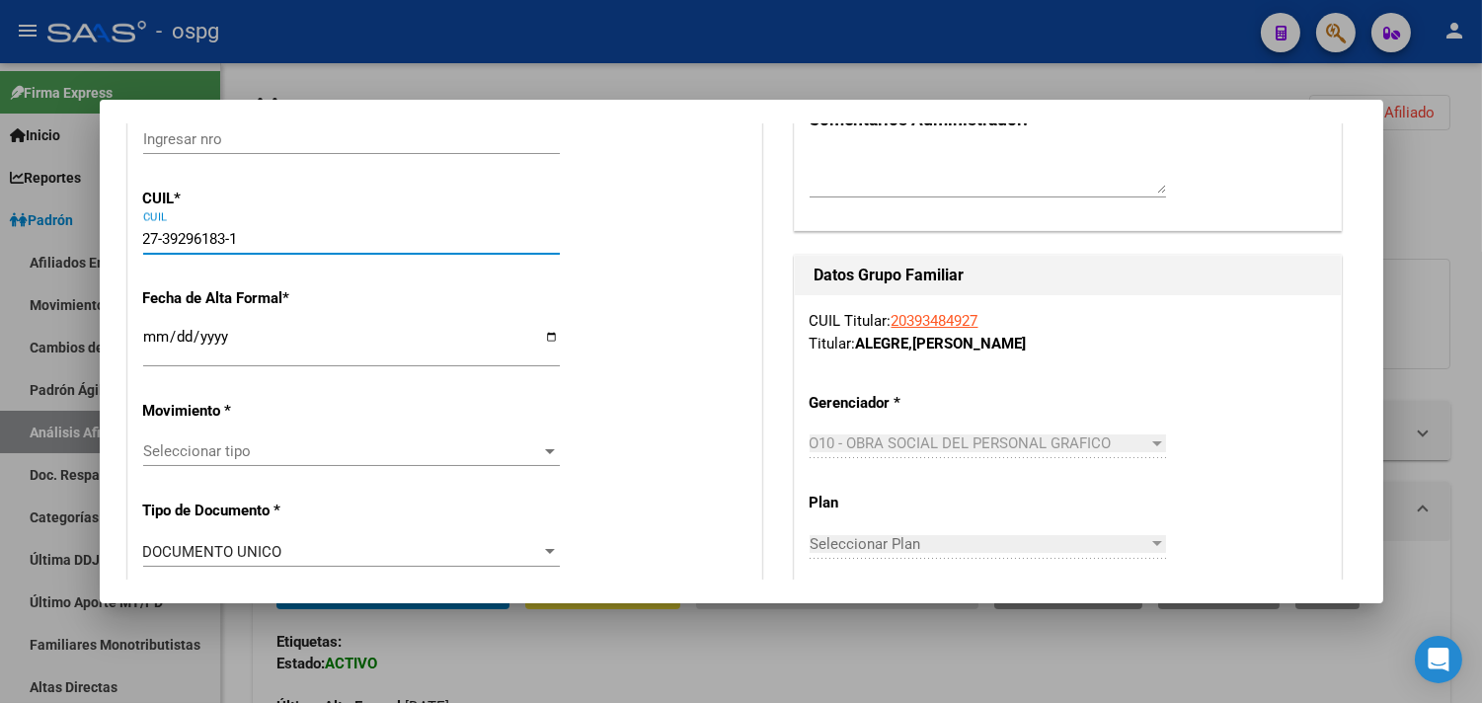
type input "GARIBALDI 3285"
type input "27-39296183-1"
click at [158, 340] on input "Ingresar fecha" at bounding box center [351, 345] width 417 height 32
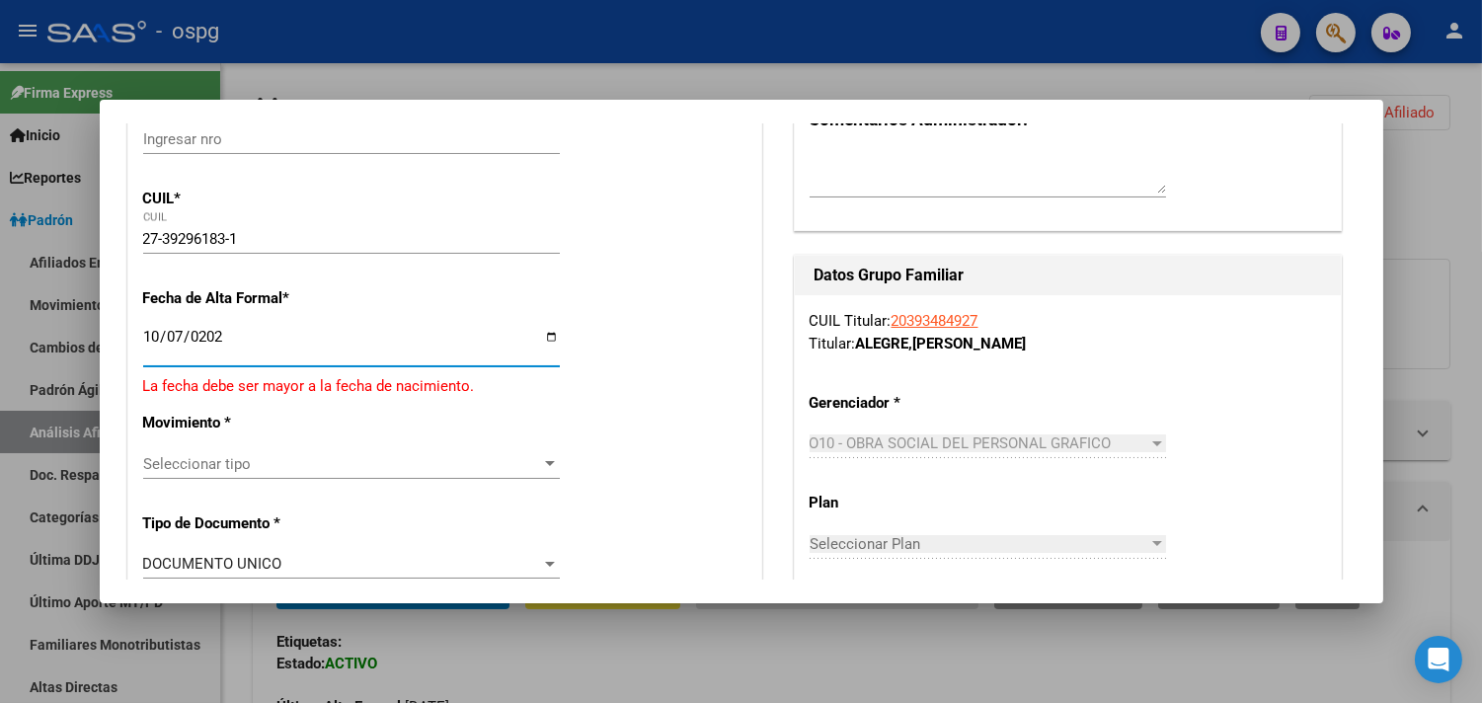
type input "[DATE]"
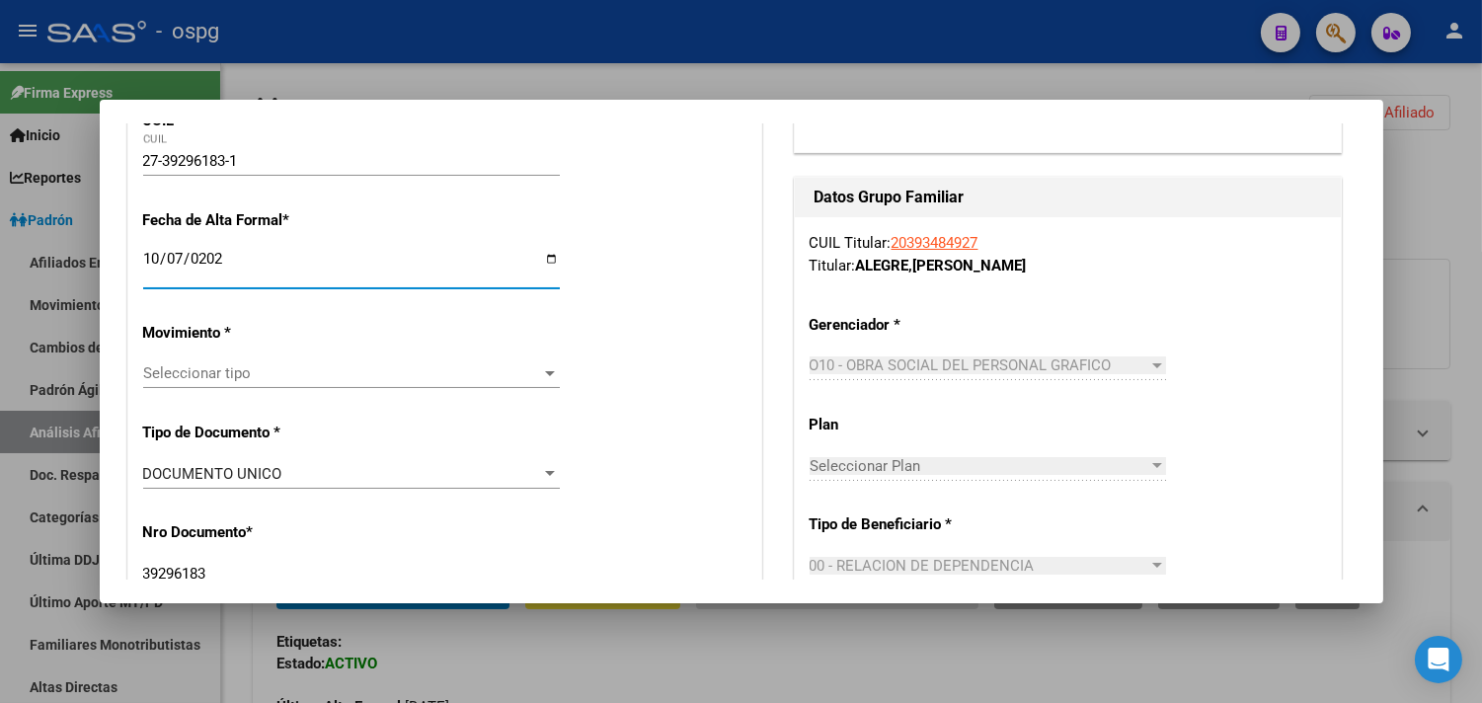
scroll to position [438, 0]
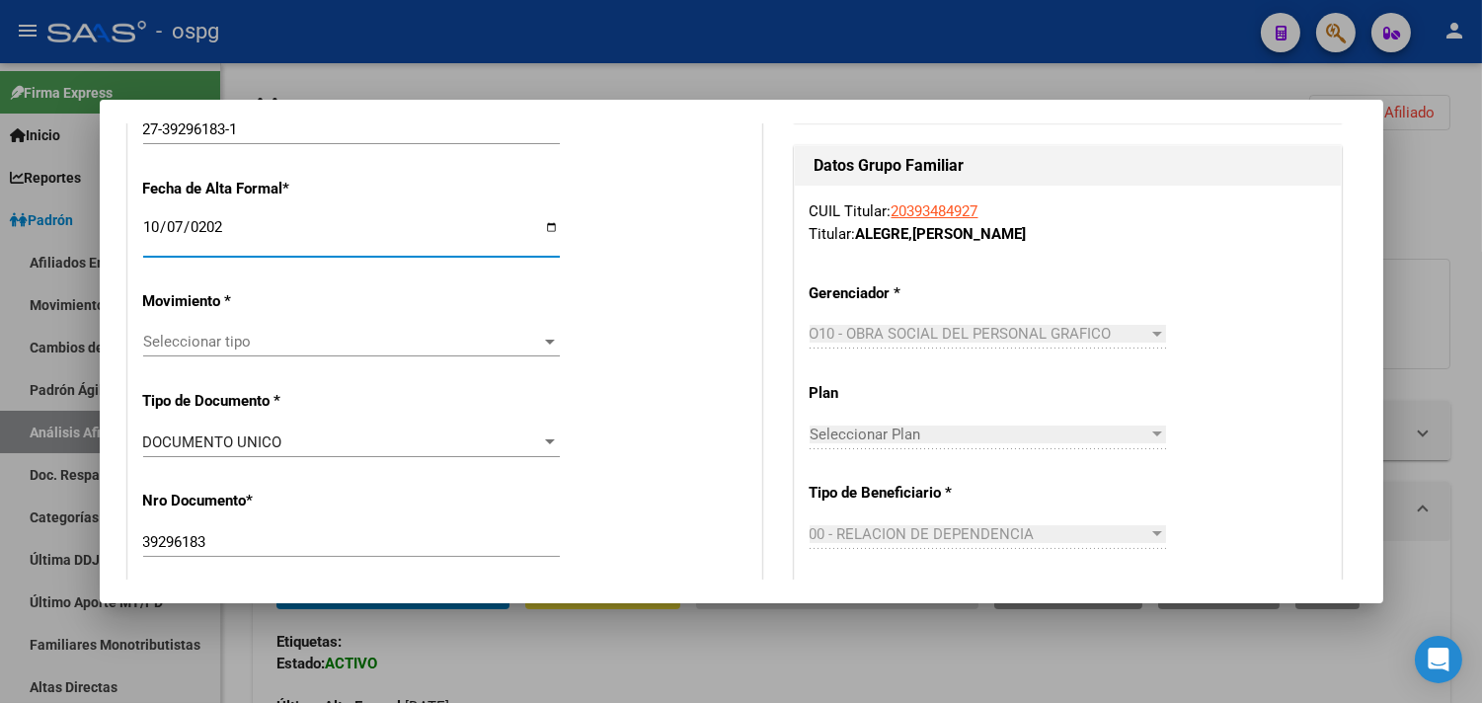
click at [198, 346] on span "Seleccionar tipo" at bounding box center [342, 342] width 399 height 18
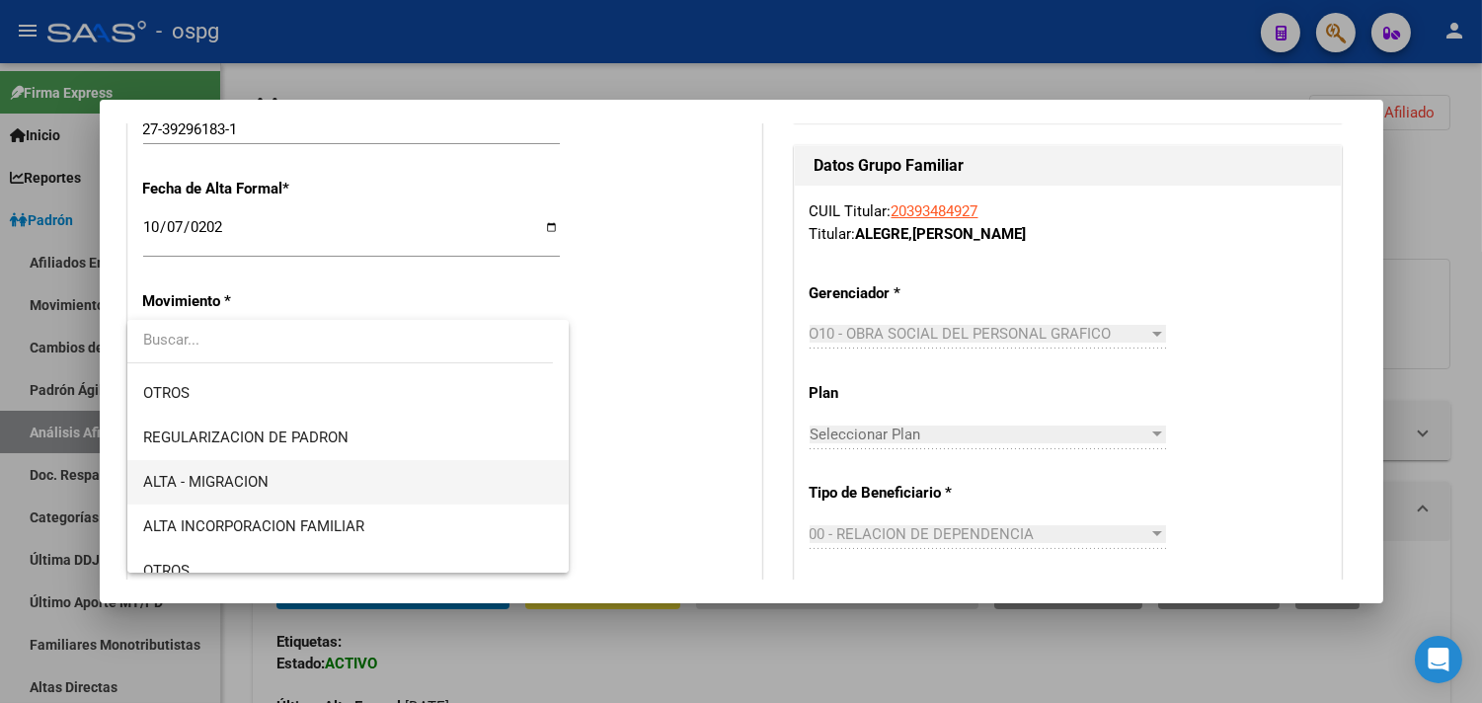
scroll to position [219, 0]
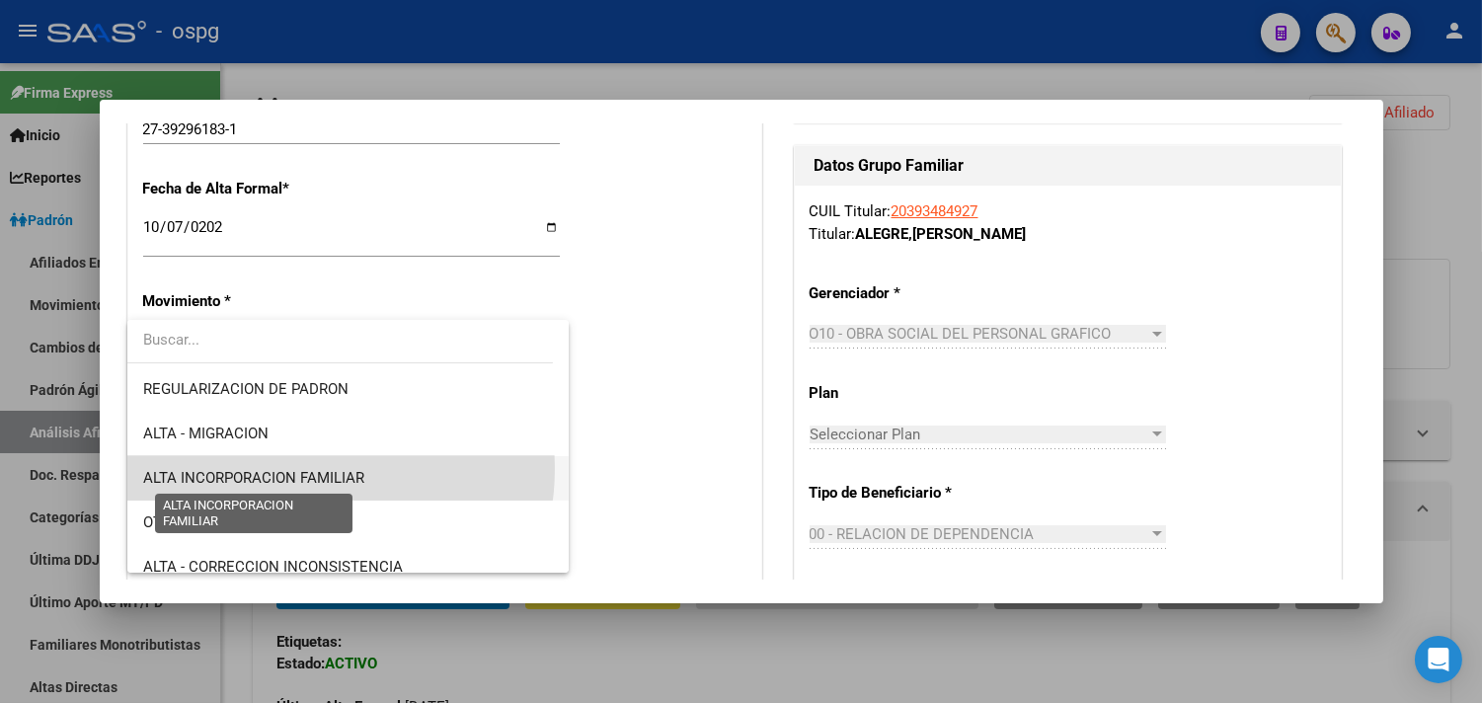
click at [300, 469] on span "ALTA INCORPORACION FAMILIAR" at bounding box center [253, 478] width 221 height 18
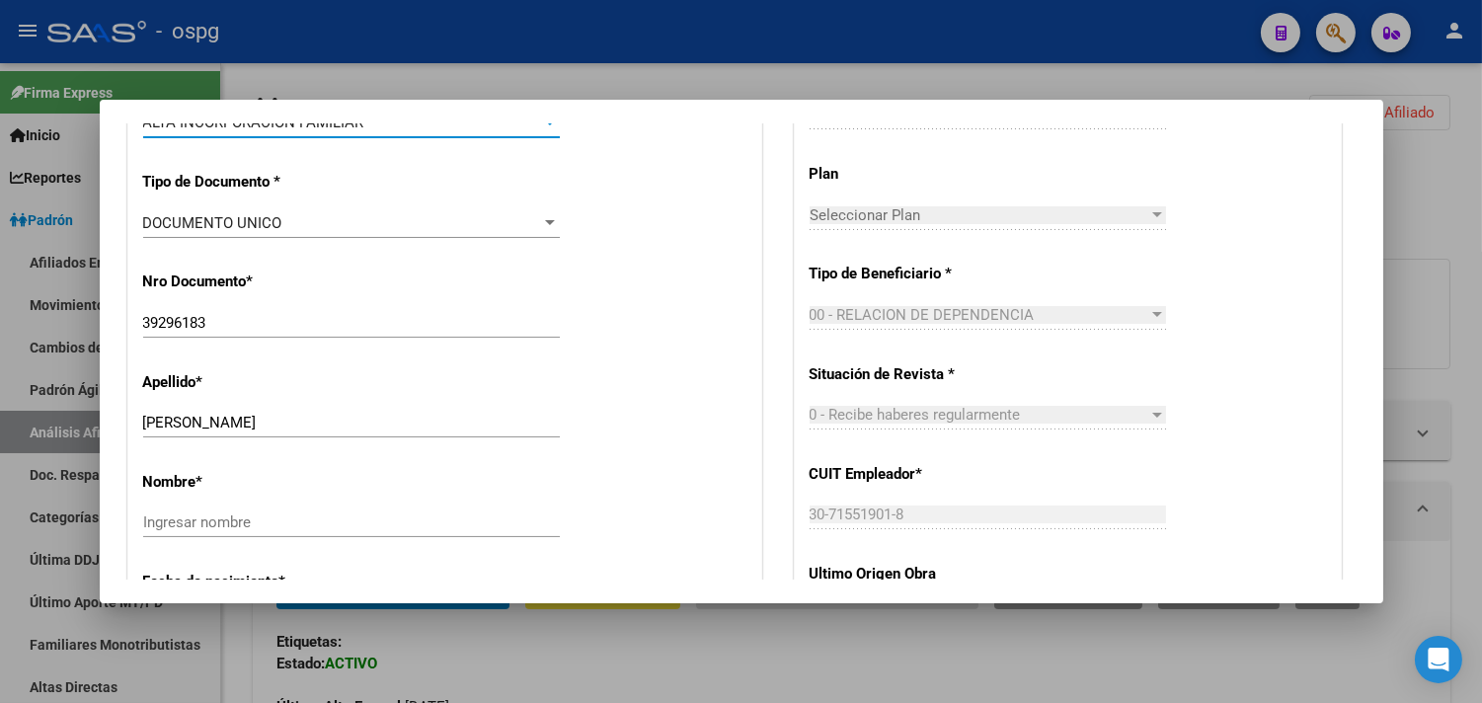
scroll to position [767, 0]
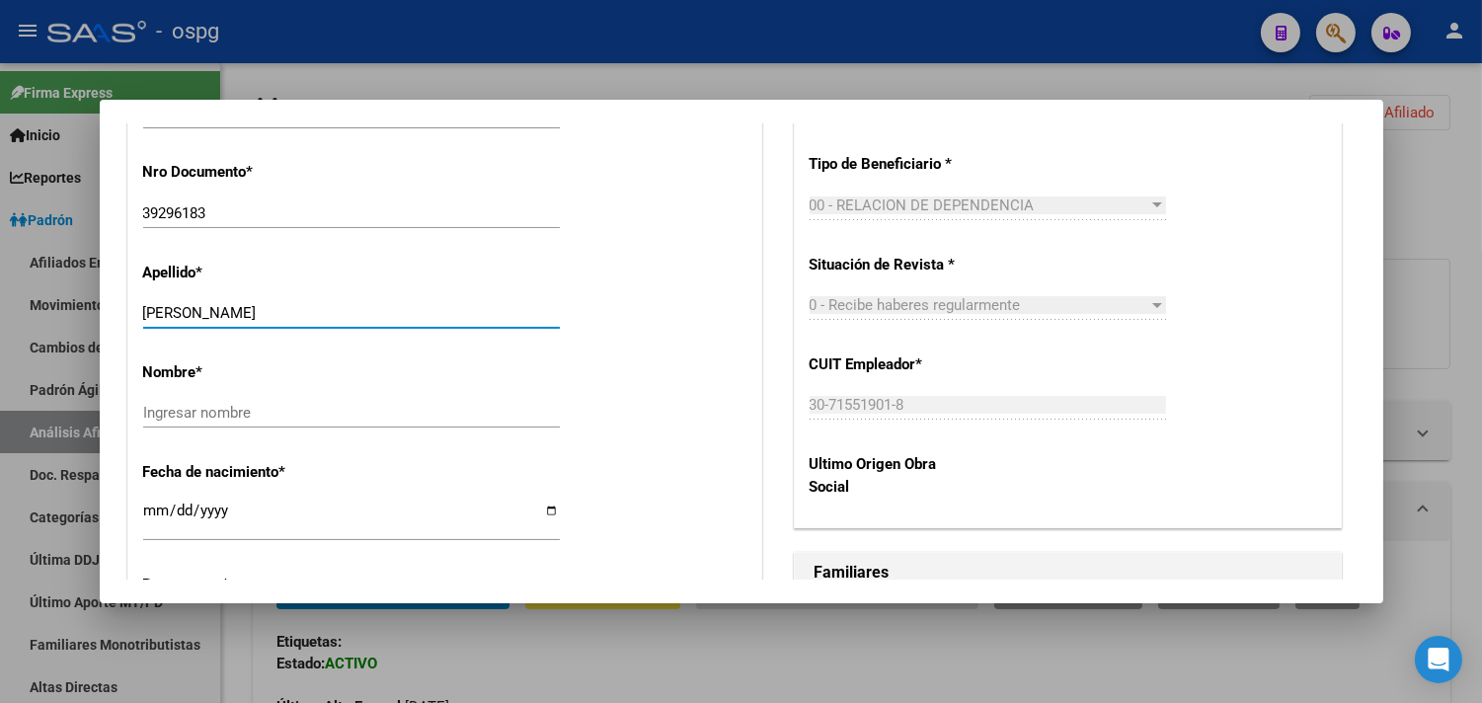
drag, startPoint x: 188, startPoint y: 316, endPoint x: 333, endPoint y: 324, distance: 145.4
click at [334, 326] on div "CAYO MELINA ELIZABETH Ingresar apellido" at bounding box center [351, 313] width 417 height 30
type input "CAYO"
click at [186, 417] on input "Ingresar nombre" at bounding box center [351, 413] width 417 height 18
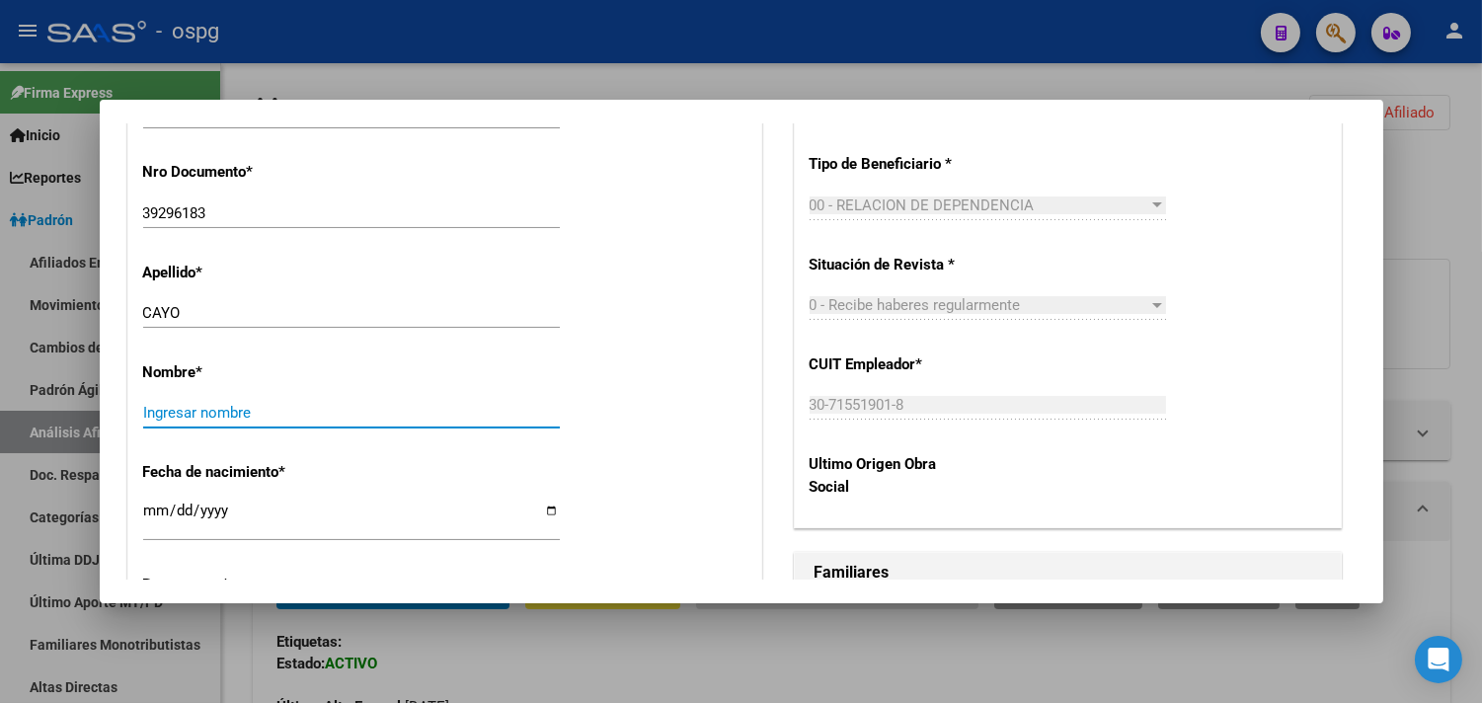
paste input "MELINA ELIZABETH"
type input "MELINA ELIZABETH"
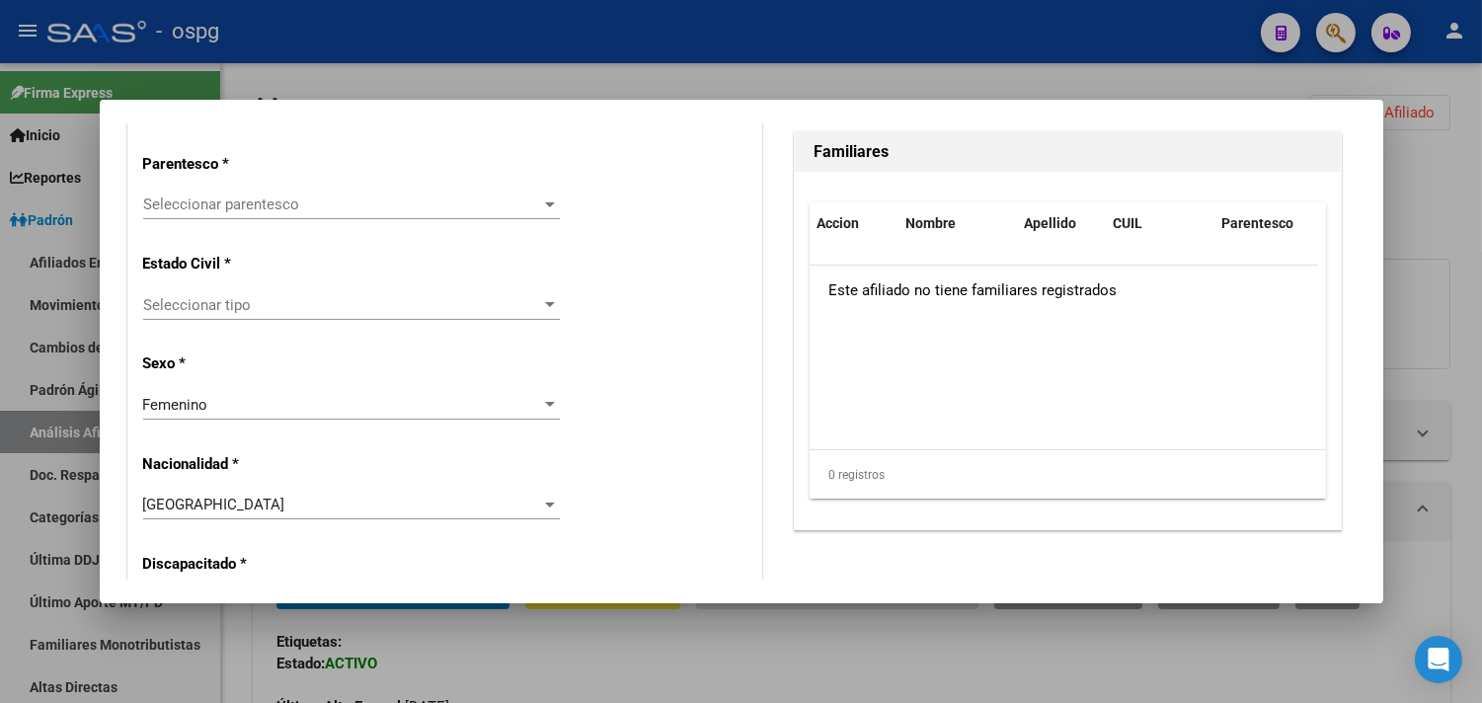
scroll to position [988, 0]
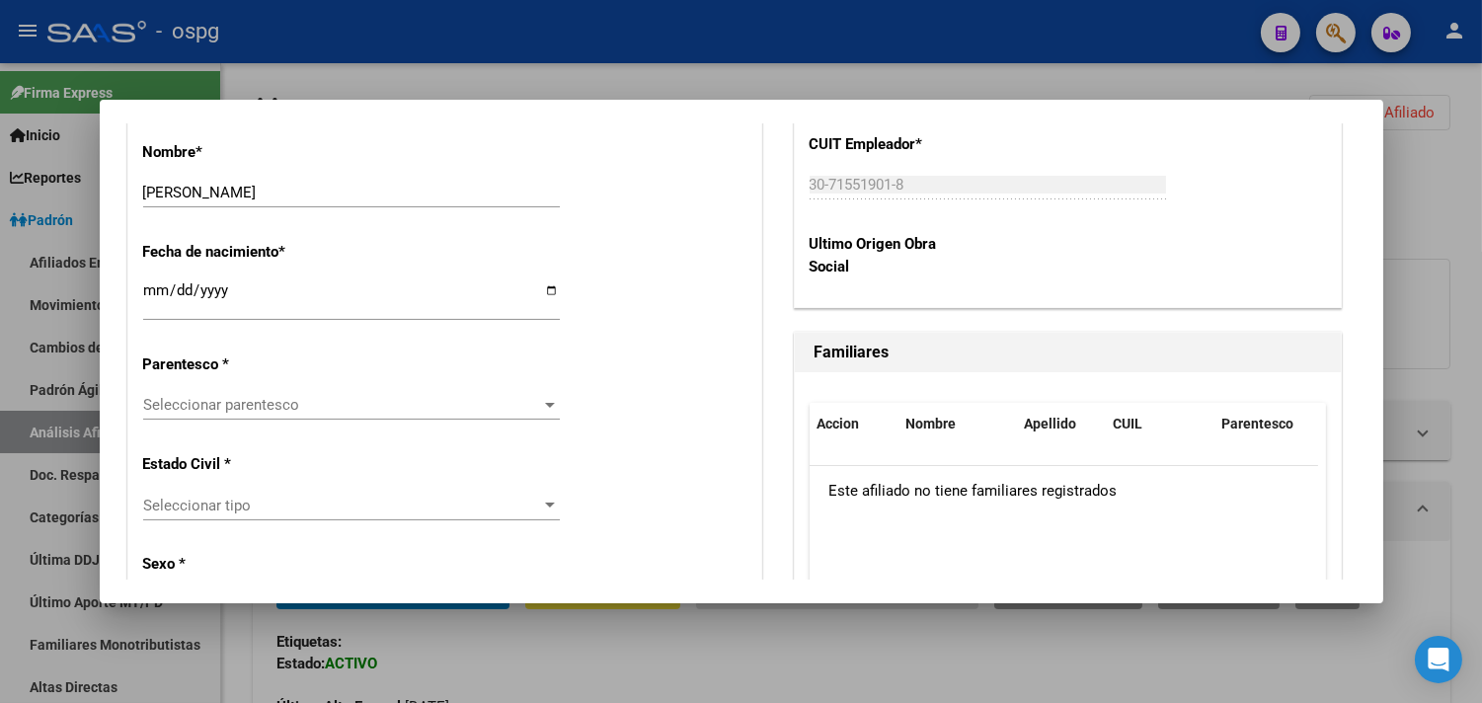
click at [169, 412] on span "Seleccionar parentesco" at bounding box center [342, 405] width 399 height 18
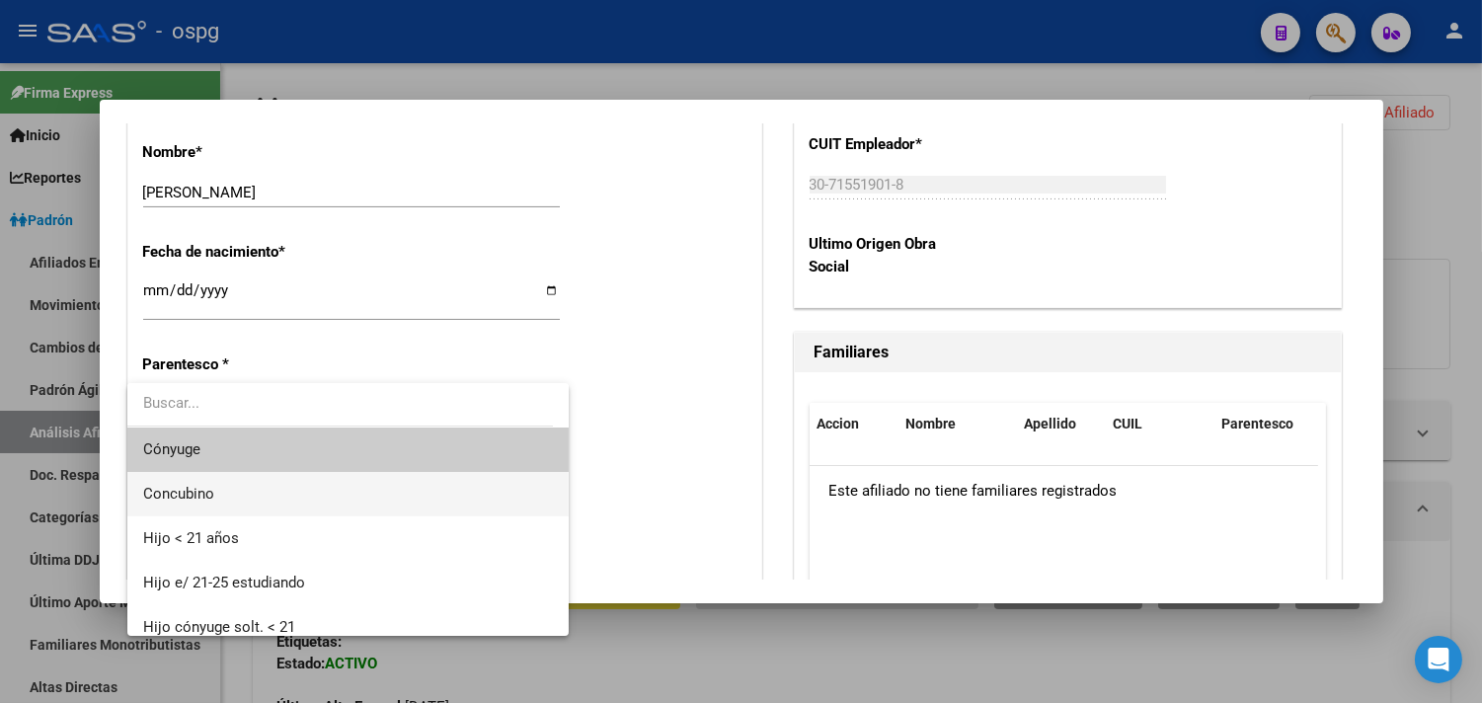
click at [223, 499] on span "Concubino" at bounding box center [348, 494] width 410 height 44
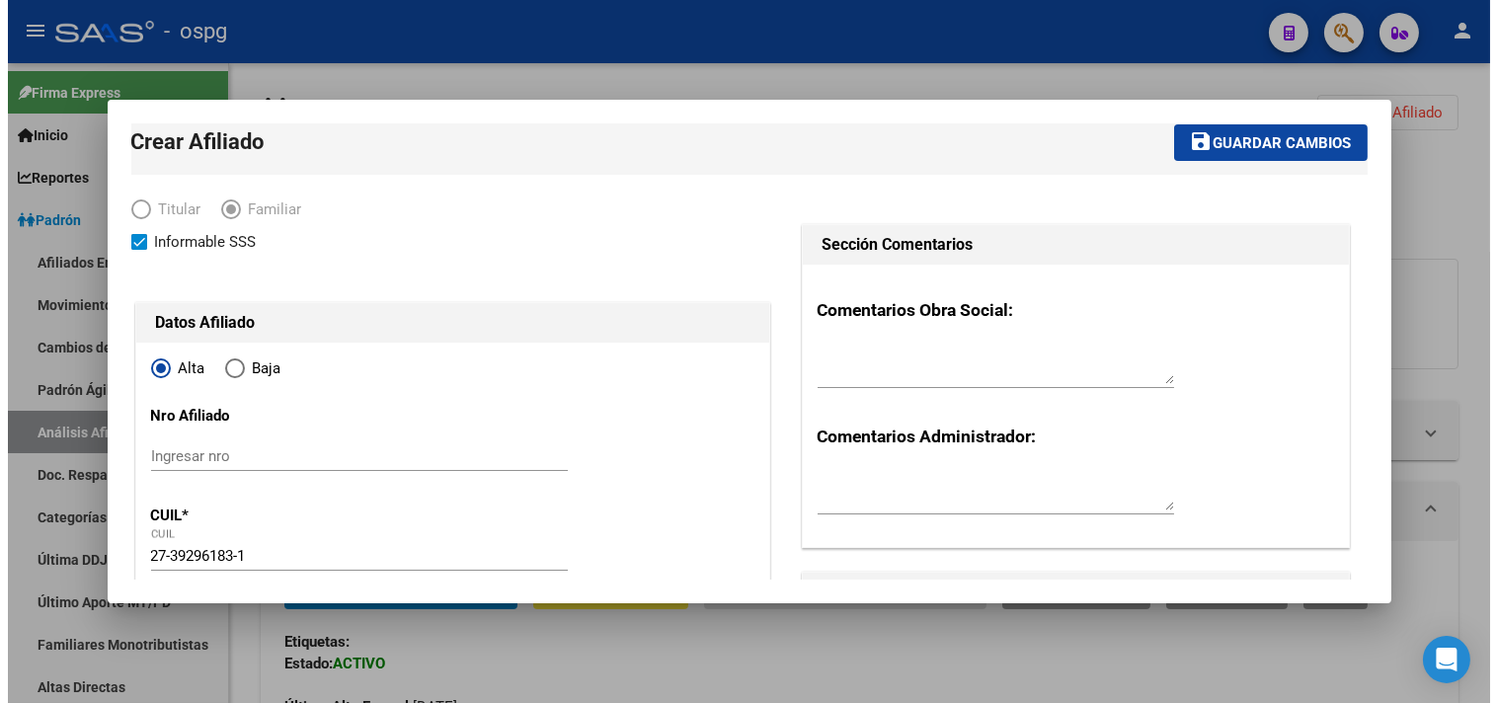
scroll to position [0, 0]
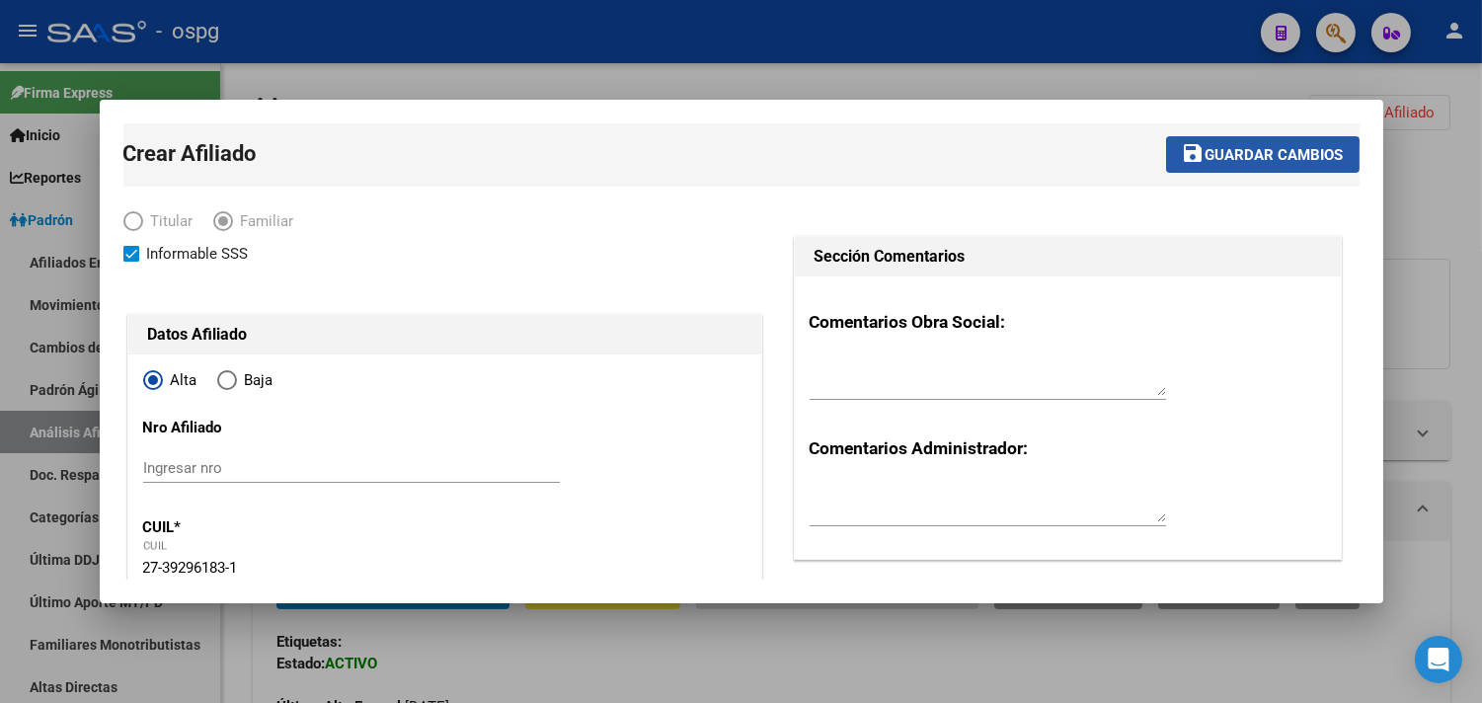
click at [1206, 163] on span "Guardar cambios" at bounding box center [1275, 155] width 138 height 18
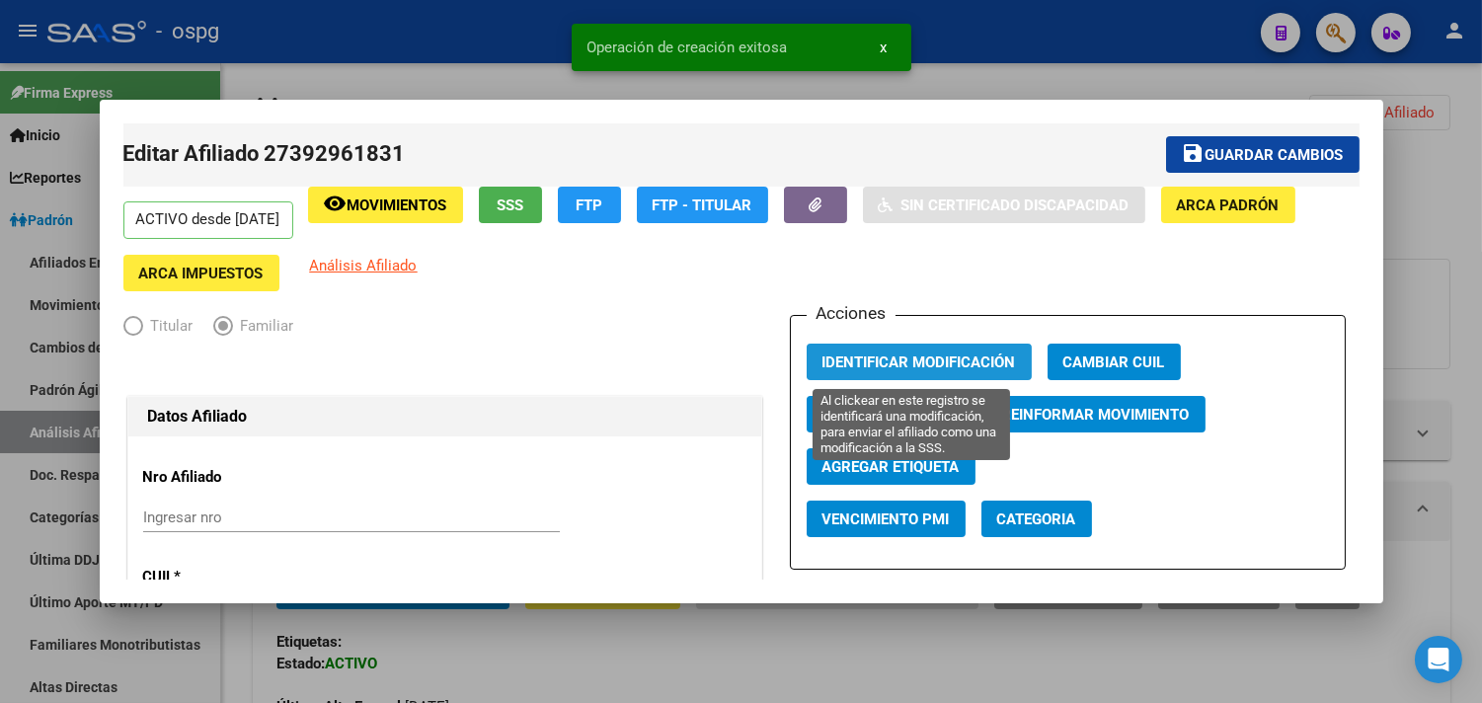
click at [890, 357] on span "Identificar Modificación" at bounding box center [920, 363] width 194 height 18
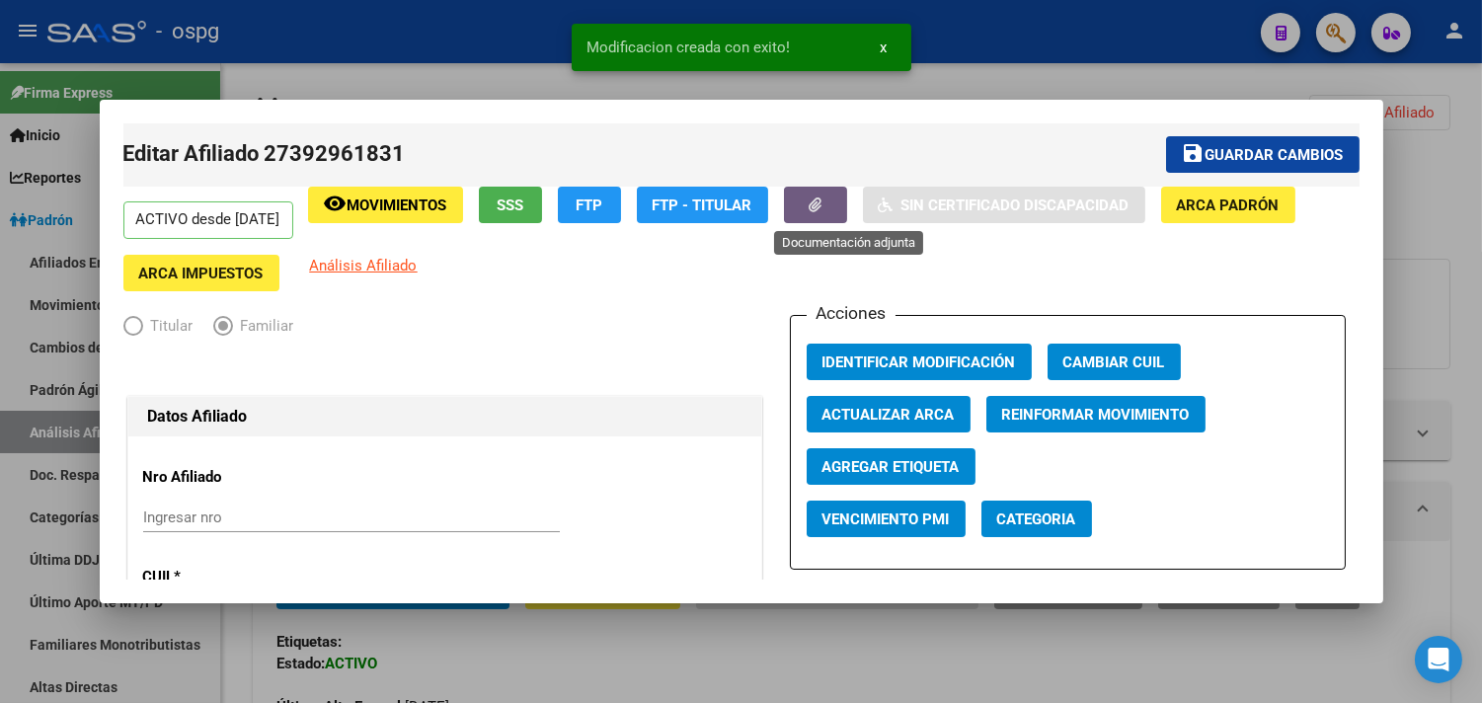
click at [843, 214] on button "button" at bounding box center [815, 205] width 63 height 37
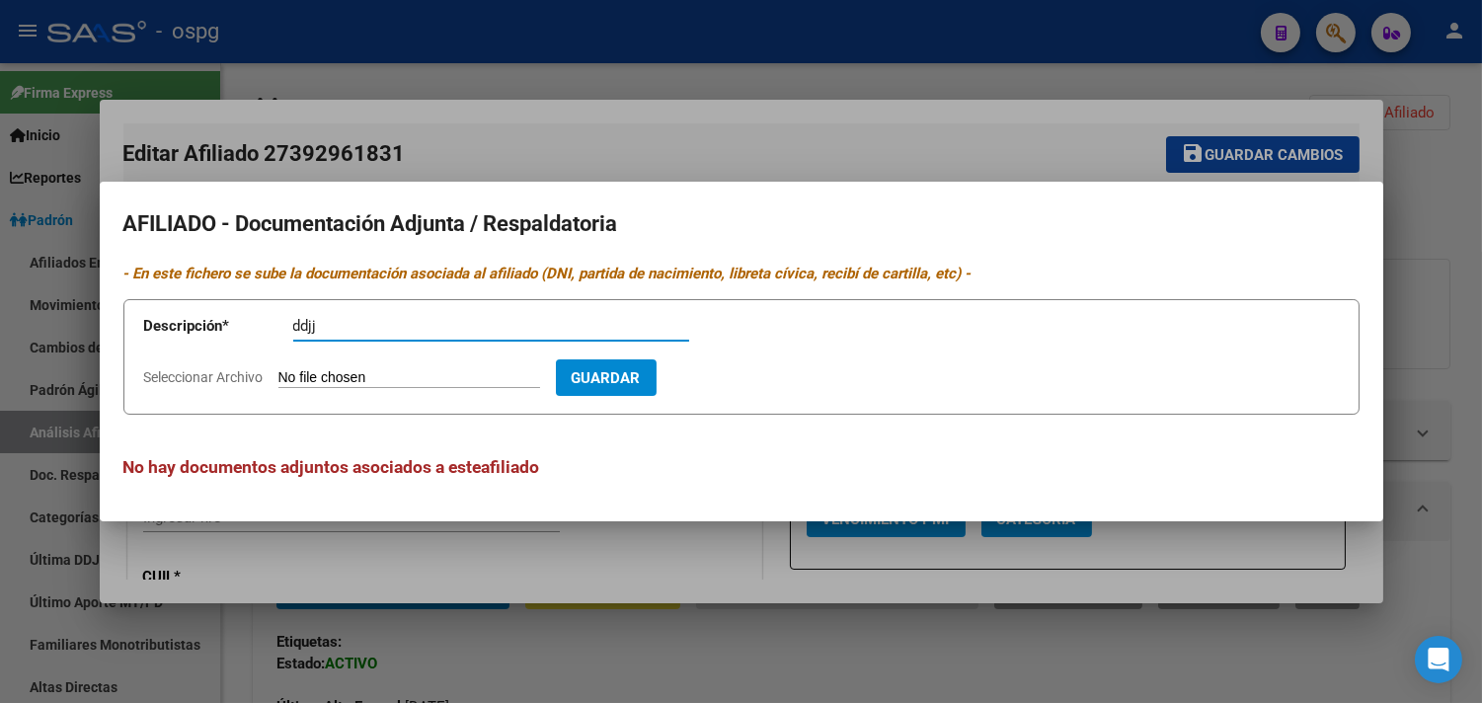
type input "ddjj"
click at [306, 372] on input "Seleccionar Archivo" at bounding box center [409, 378] width 262 height 19
type input "C:\fakepath\ddjj melina.pdf"
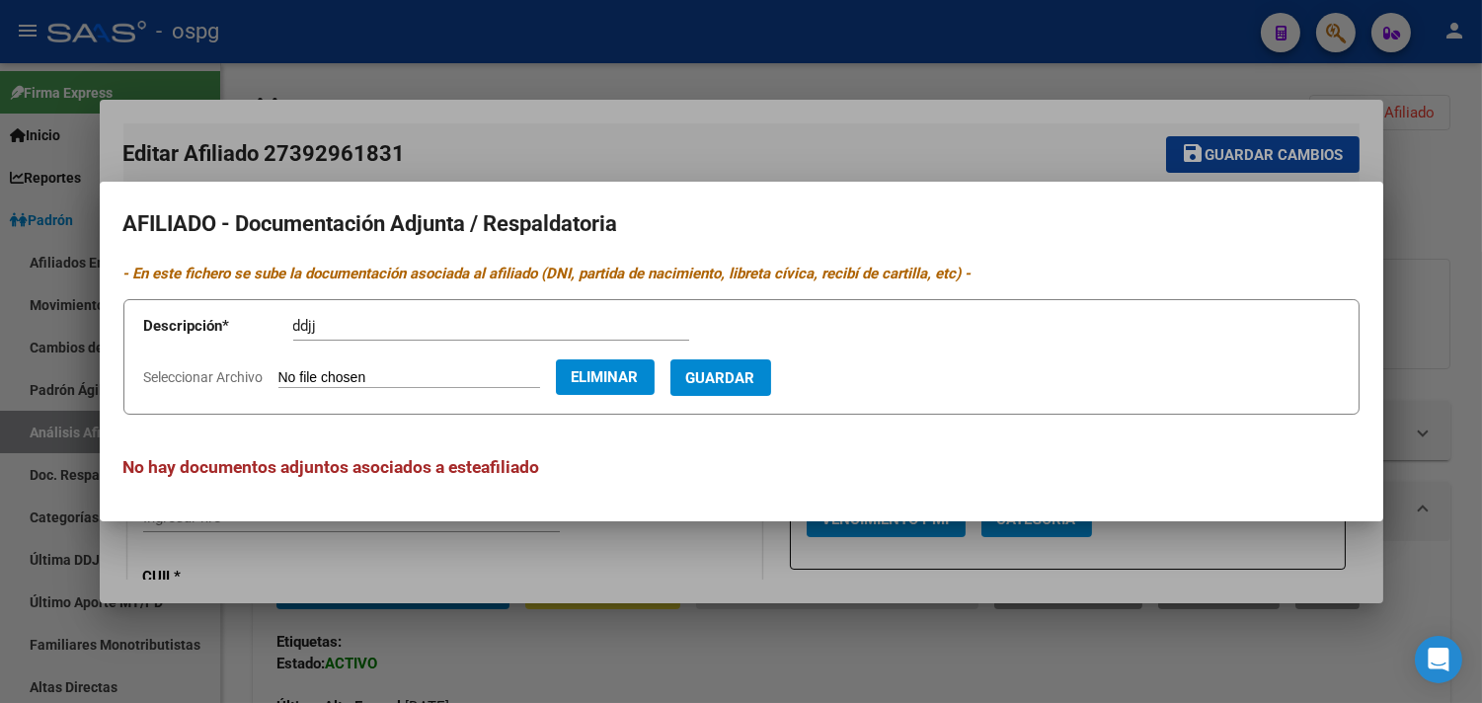
drag, startPoint x: 752, startPoint y: 376, endPoint x: 702, endPoint y: 352, distance: 55.2
click at [751, 375] on span "Guardar" at bounding box center [720, 378] width 69 height 18
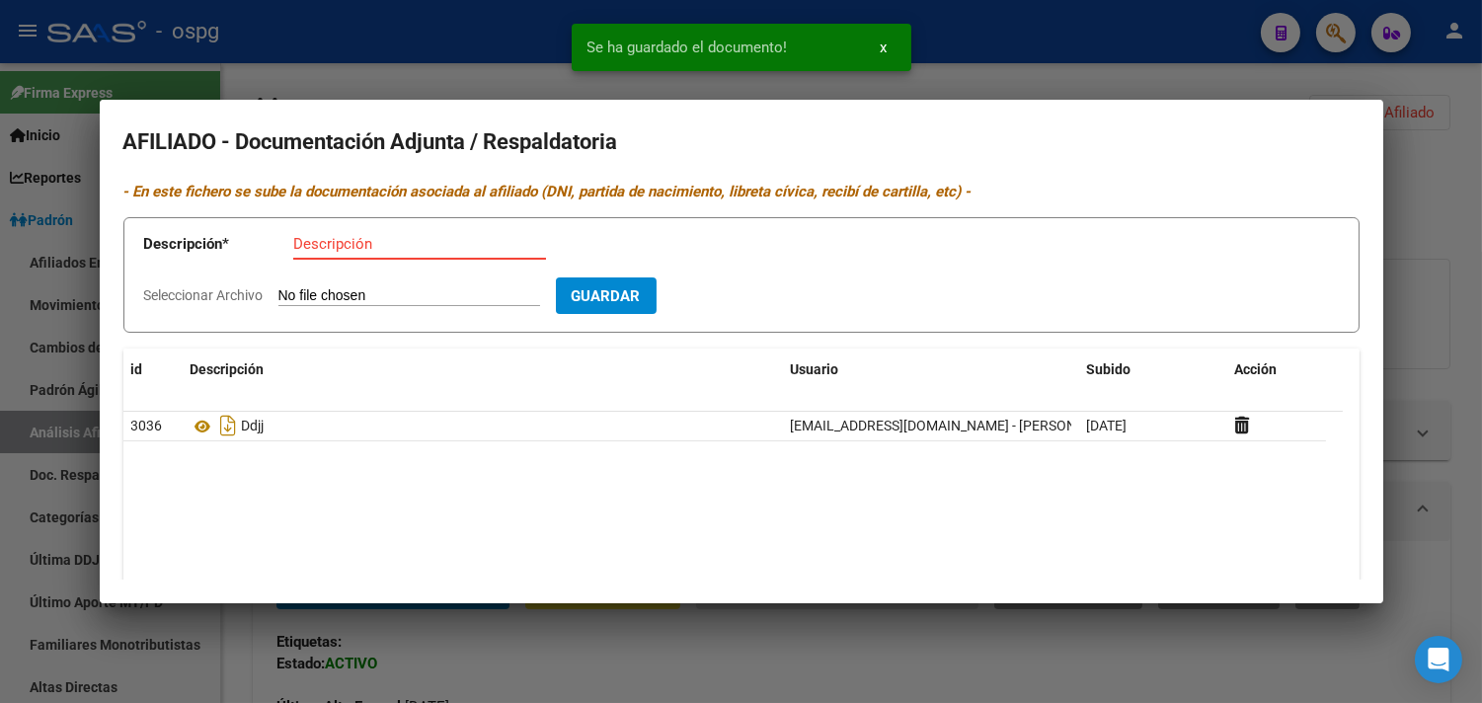
click at [323, 244] on input "Descripción" at bounding box center [419, 244] width 253 height 18
type input "dni"
click at [324, 293] on input "Seleccionar Archivo" at bounding box center [409, 296] width 262 height 19
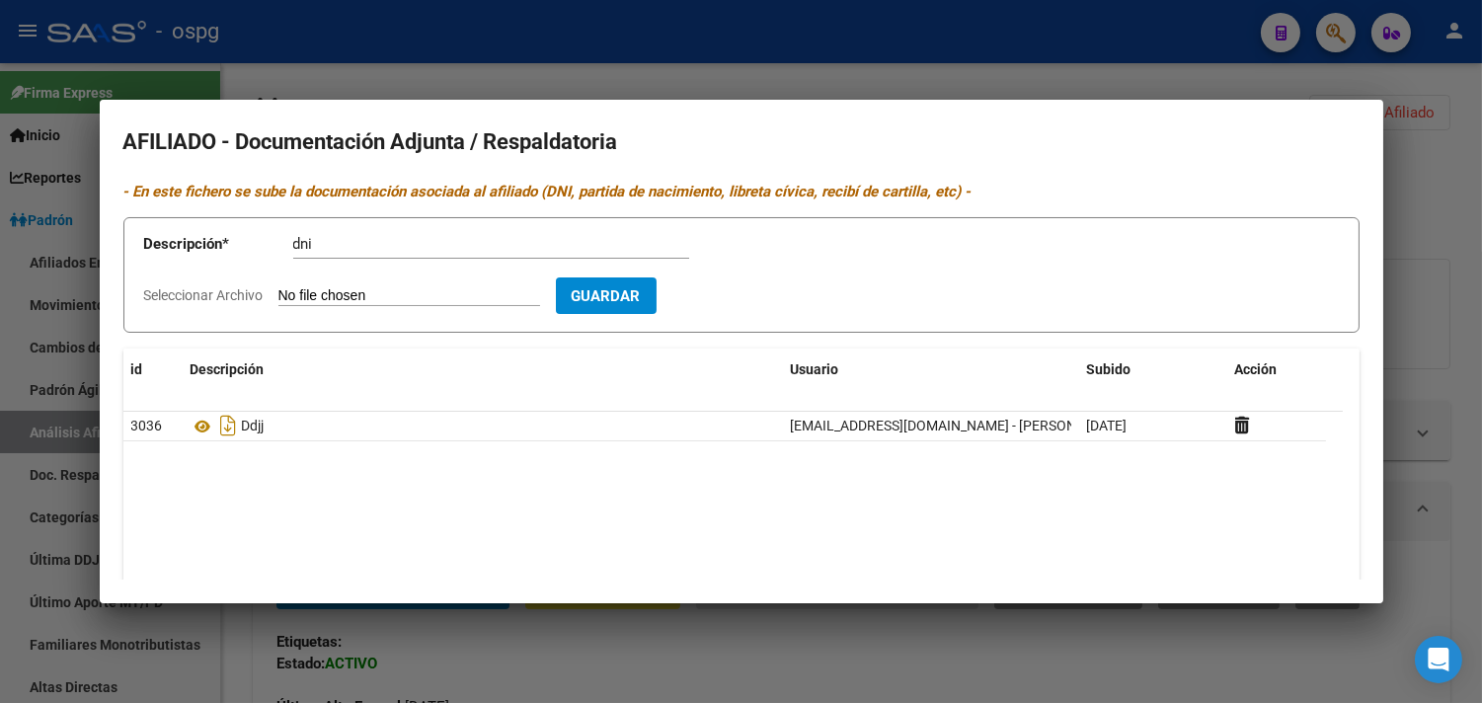
type input "C:\fakepath\dni f melina.jpg"
click at [752, 307] on button "Guardar" at bounding box center [721, 295] width 101 height 37
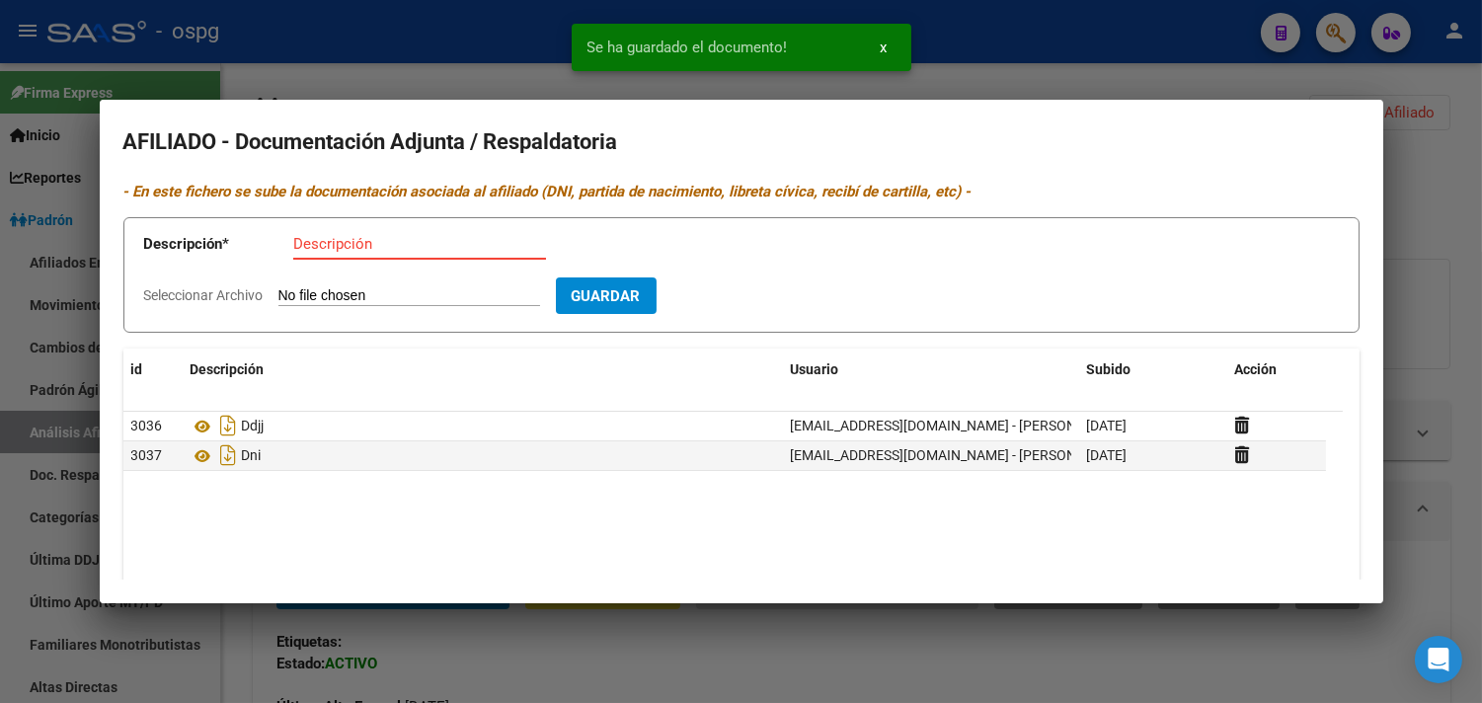
click at [344, 242] on input "Descripción" at bounding box center [419, 244] width 253 height 18
type input "dni"
click at [330, 302] on input "Seleccionar Archivo" at bounding box center [409, 296] width 262 height 19
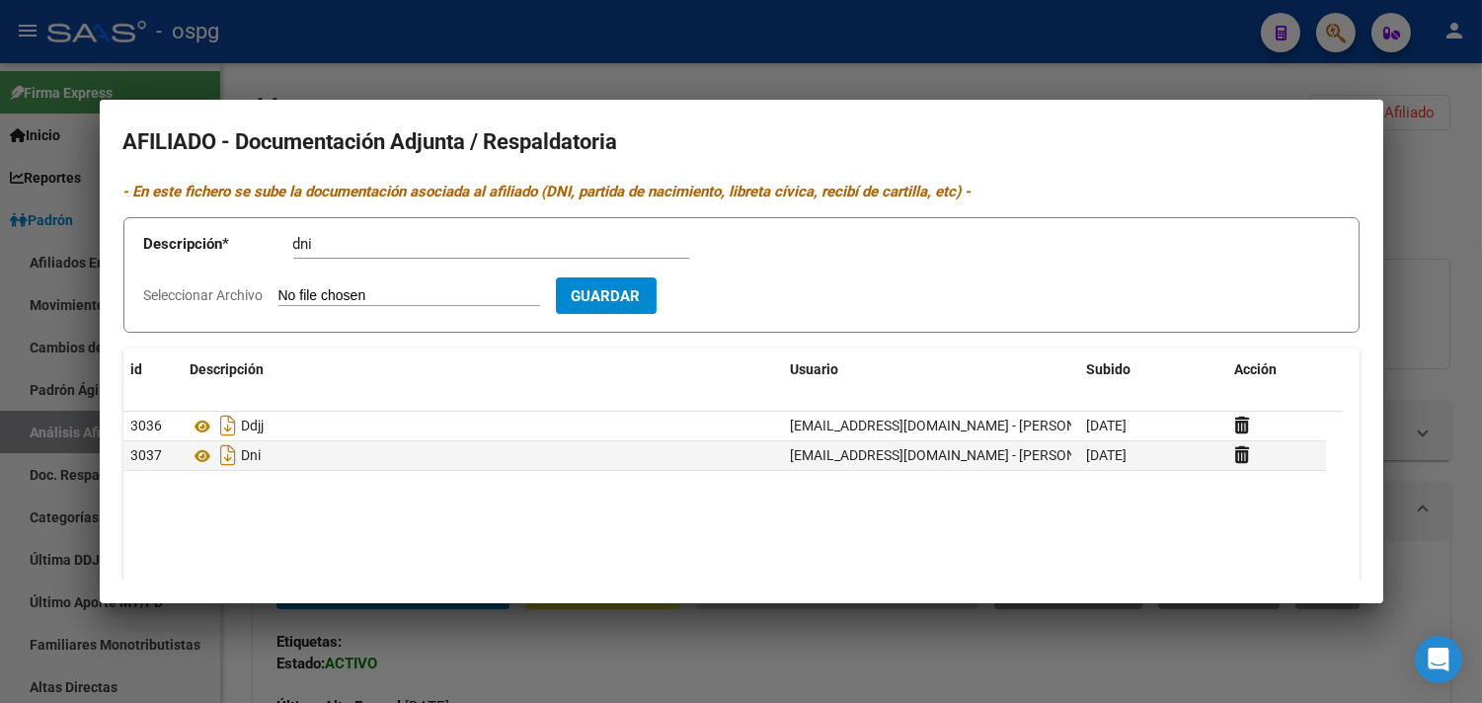
type input "C:\fakepath\dni d melina.jpg"
click at [747, 303] on span "Guardar" at bounding box center [720, 296] width 69 height 18
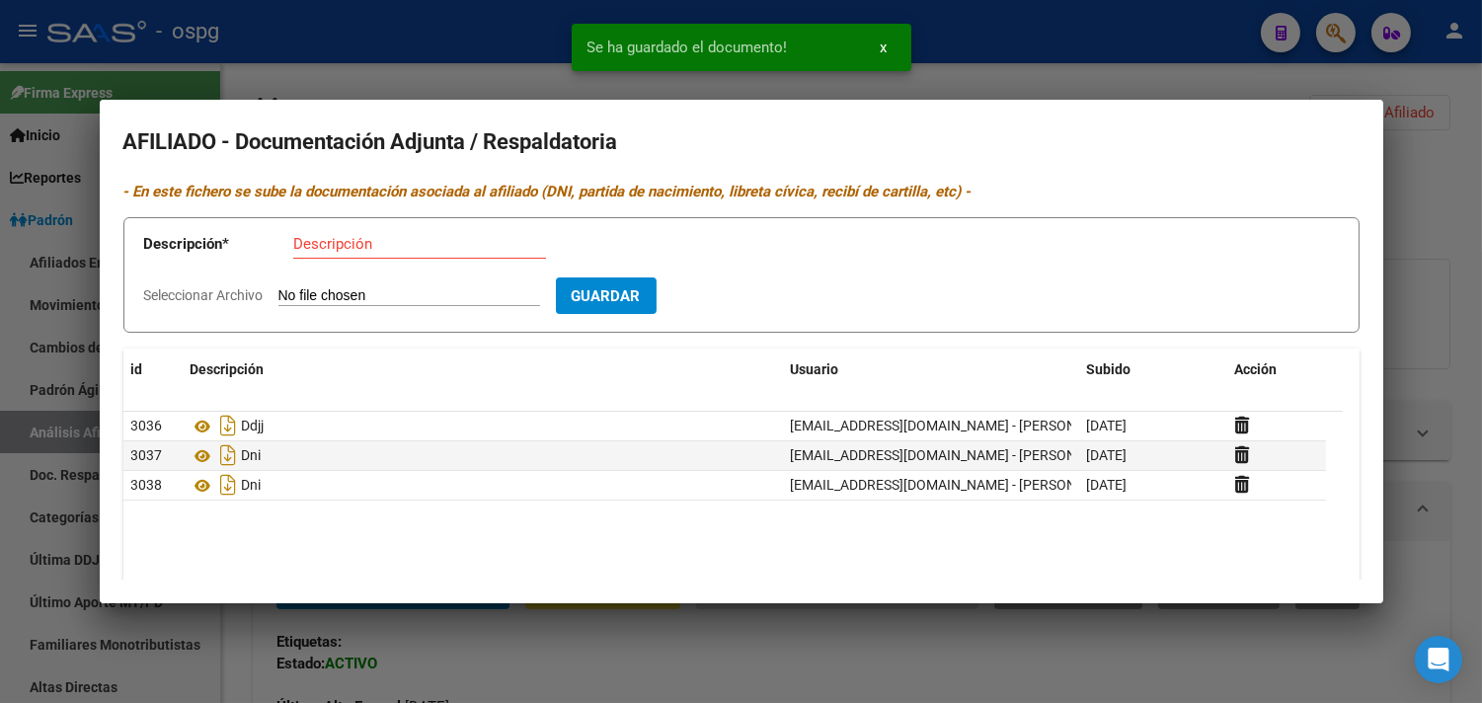
click at [594, 77] on div "Se ha guardado el documento! x" at bounding box center [741, 47] width 387 height 95
click at [378, 31] on div at bounding box center [741, 351] width 1482 height 703
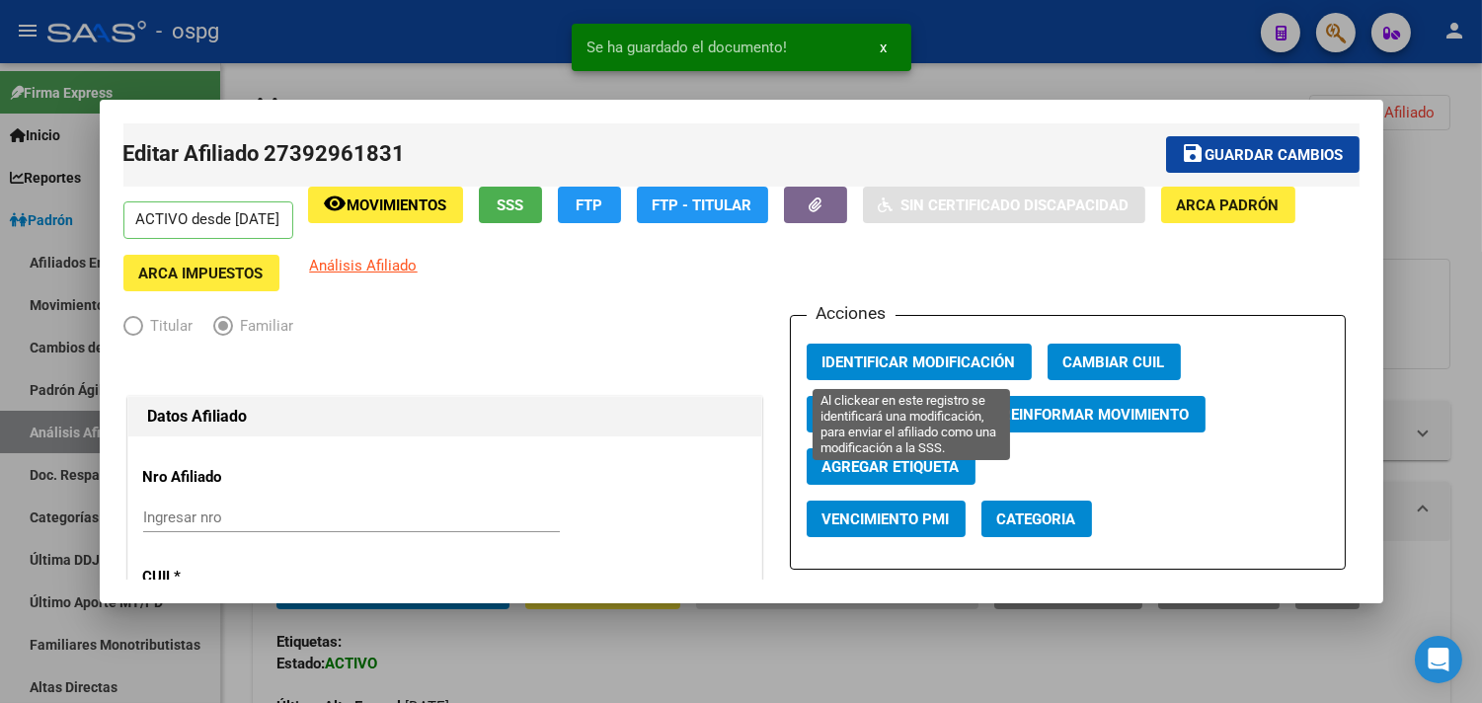
click at [929, 371] on span "Identificar Modificación" at bounding box center [920, 363] width 194 height 18
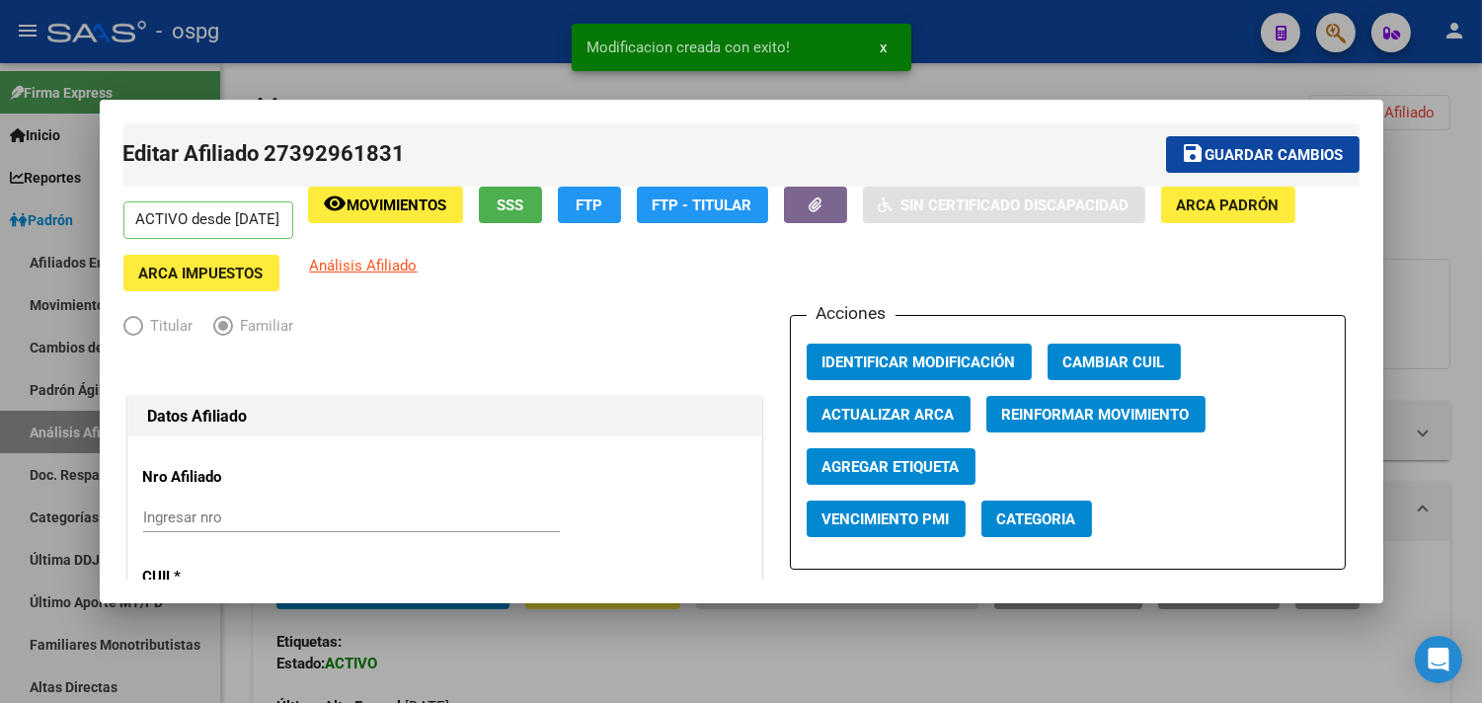
click at [1044, 35] on div at bounding box center [741, 351] width 1482 height 703
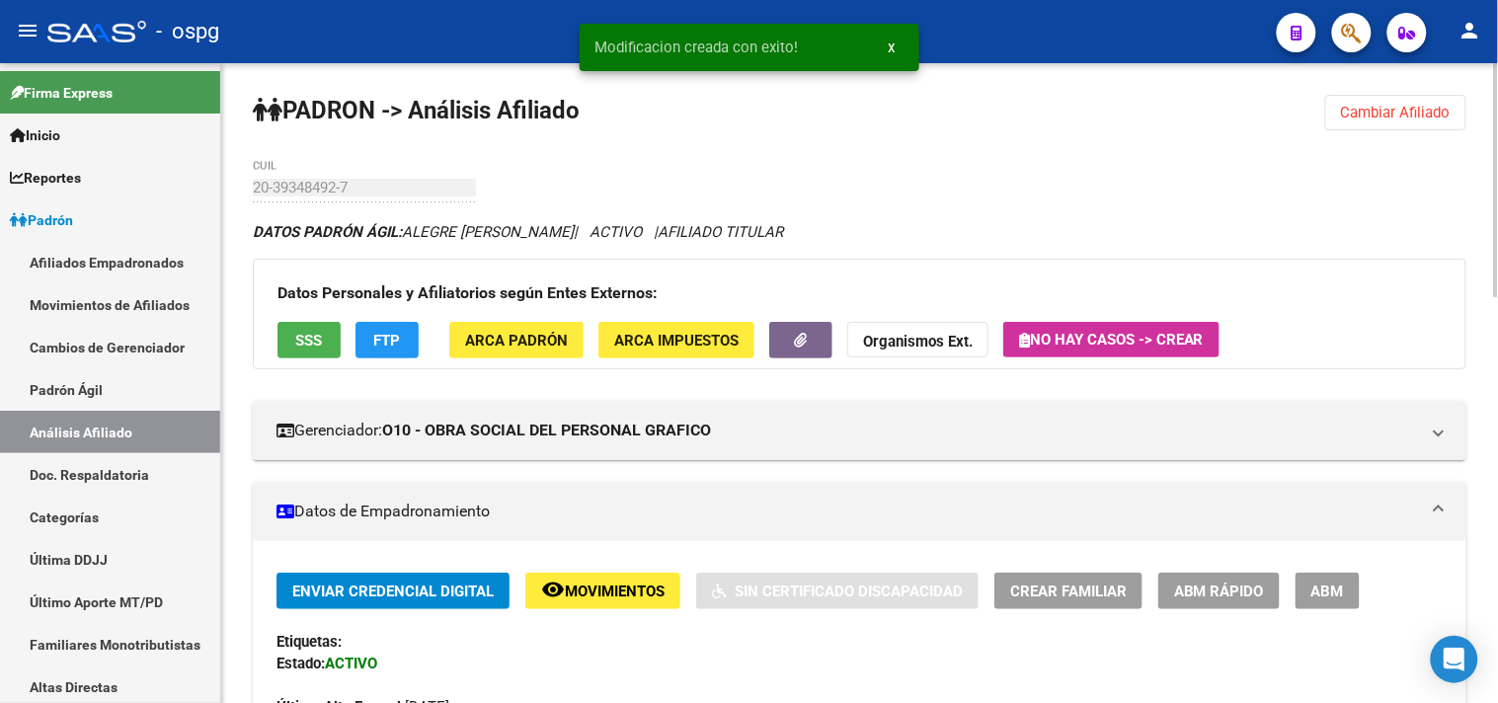
click at [1336, 116] on button "Cambiar Afiliado" at bounding box center [1395, 113] width 141 height 36
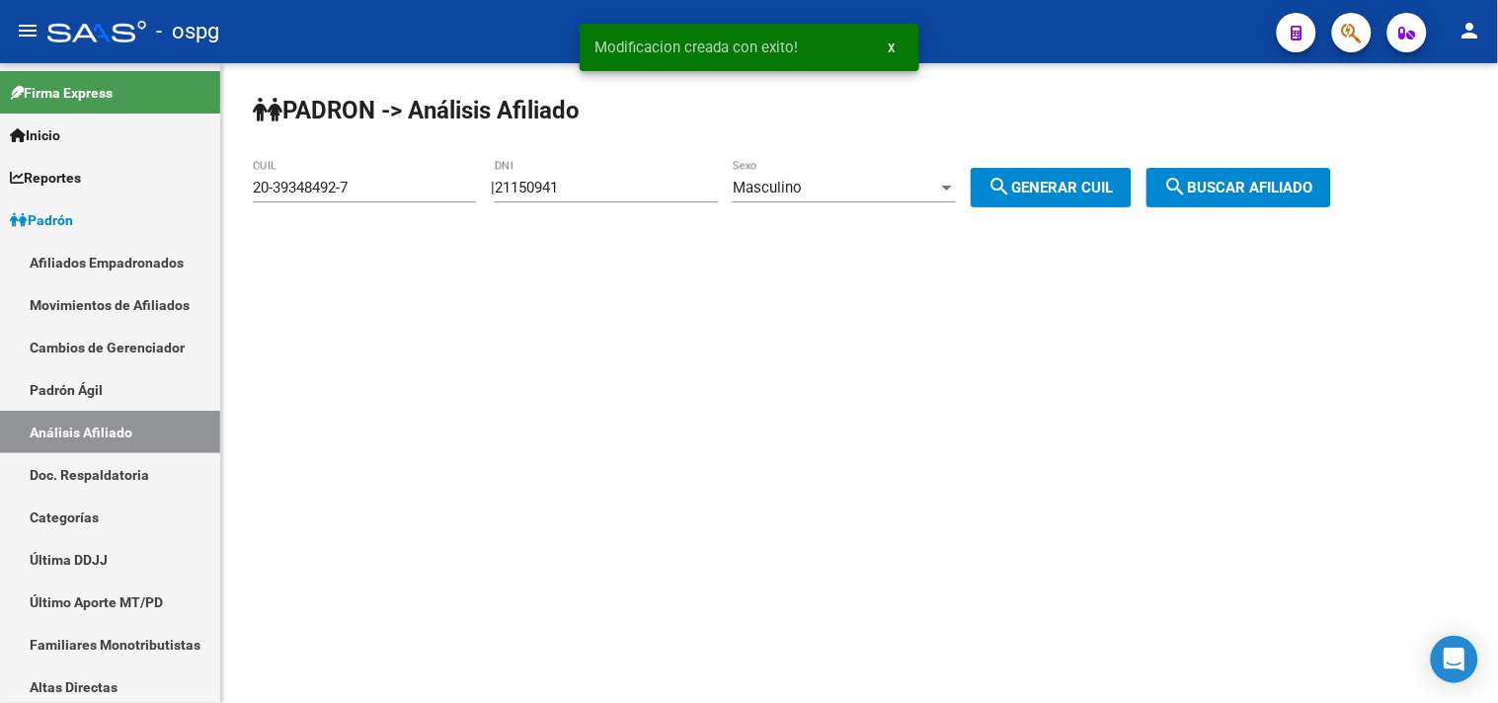
click at [1229, 198] on button "search Buscar afiliado" at bounding box center [1239, 188] width 185 height 40
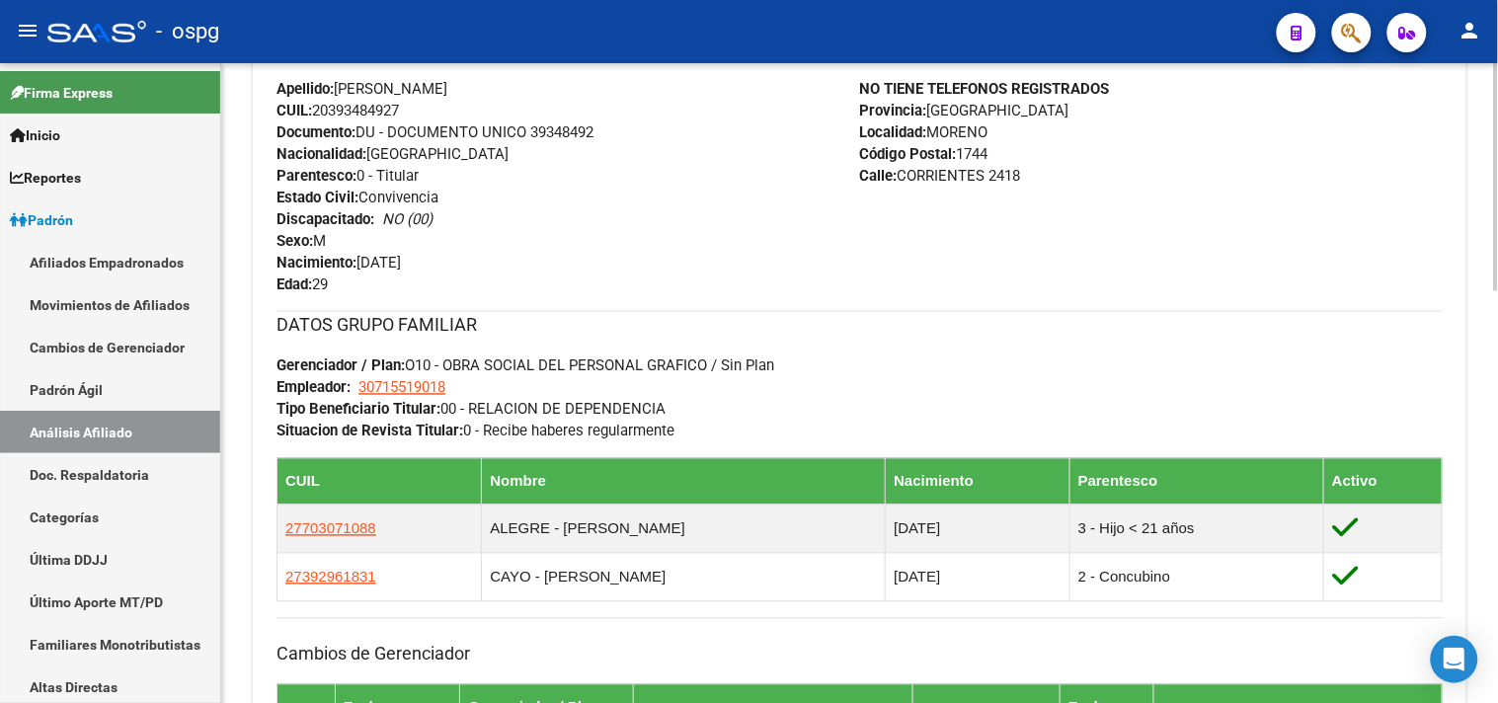
scroll to position [758, 0]
